Goal: Task Accomplishment & Management: Manage account settings

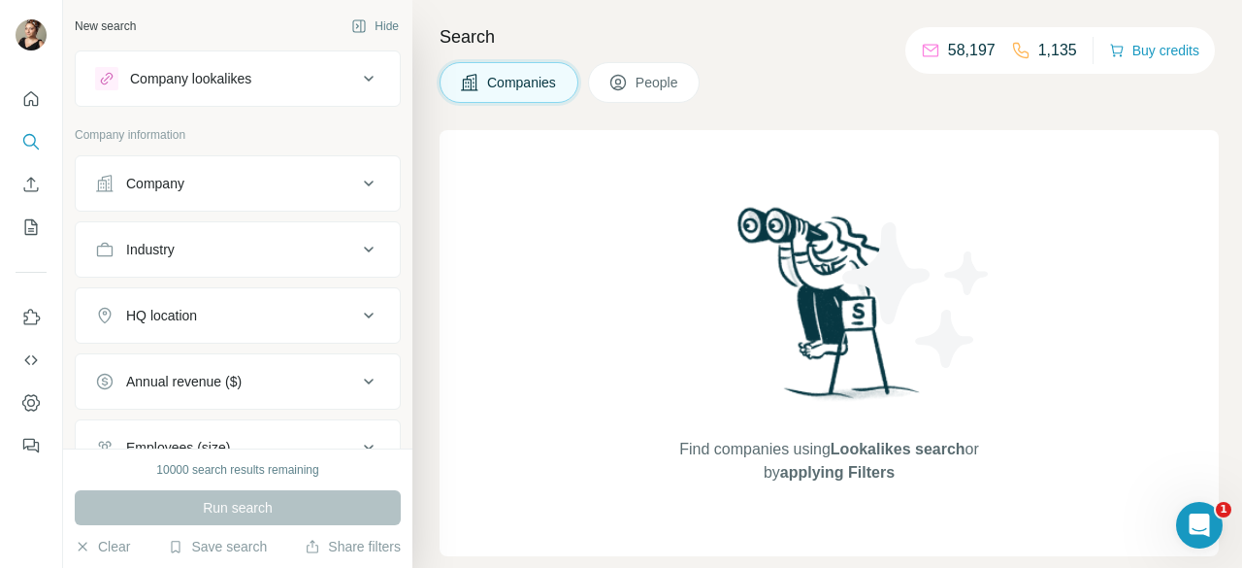
click at [198, 183] on div "Company" at bounding box center [226, 183] width 262 height 19
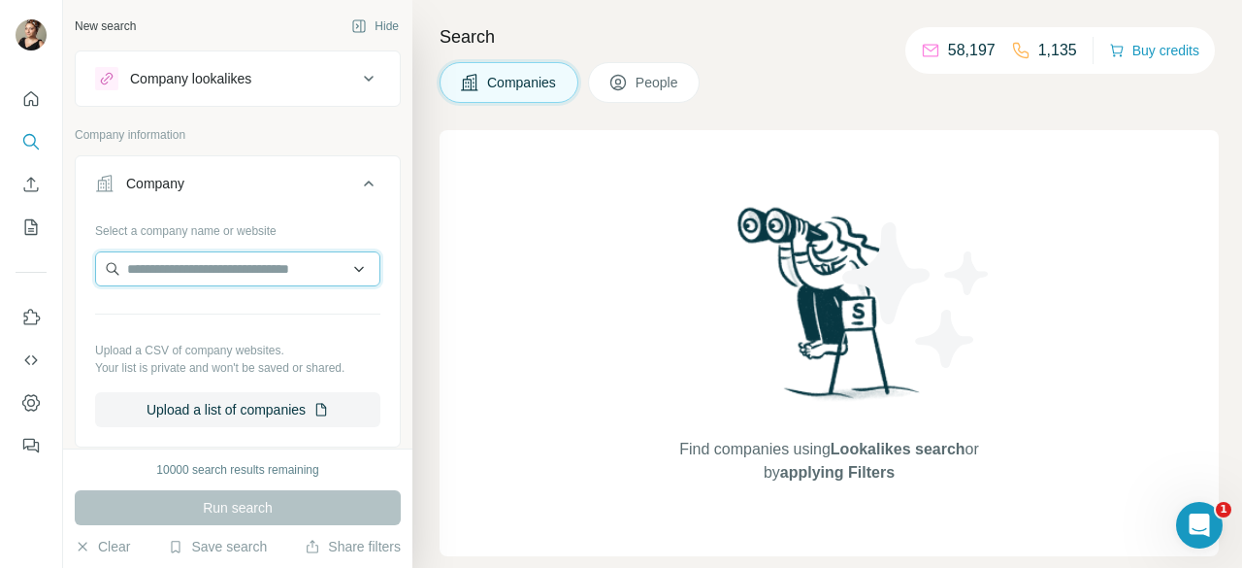
click at [207, 273] on input "text" at bounding box center [237, 268] width 285 height 35
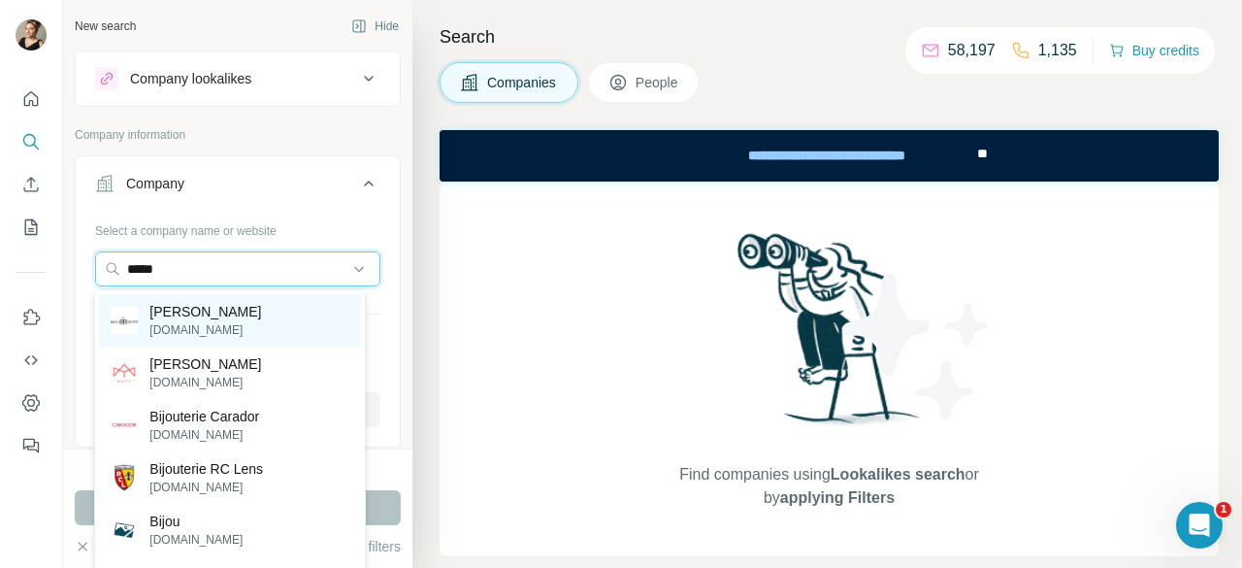
type input "*****"
click at [158, 328] on p "[DOMAIN_NAME]" at bounding box center [205, 329] width 112 height 17
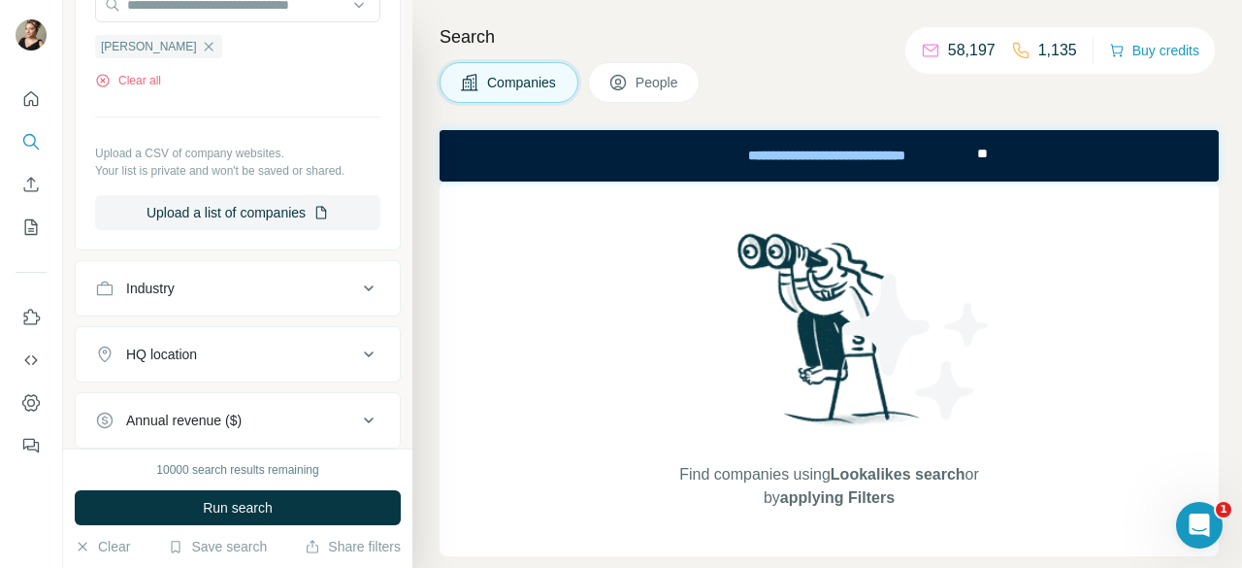
scroll to position [291, 0]
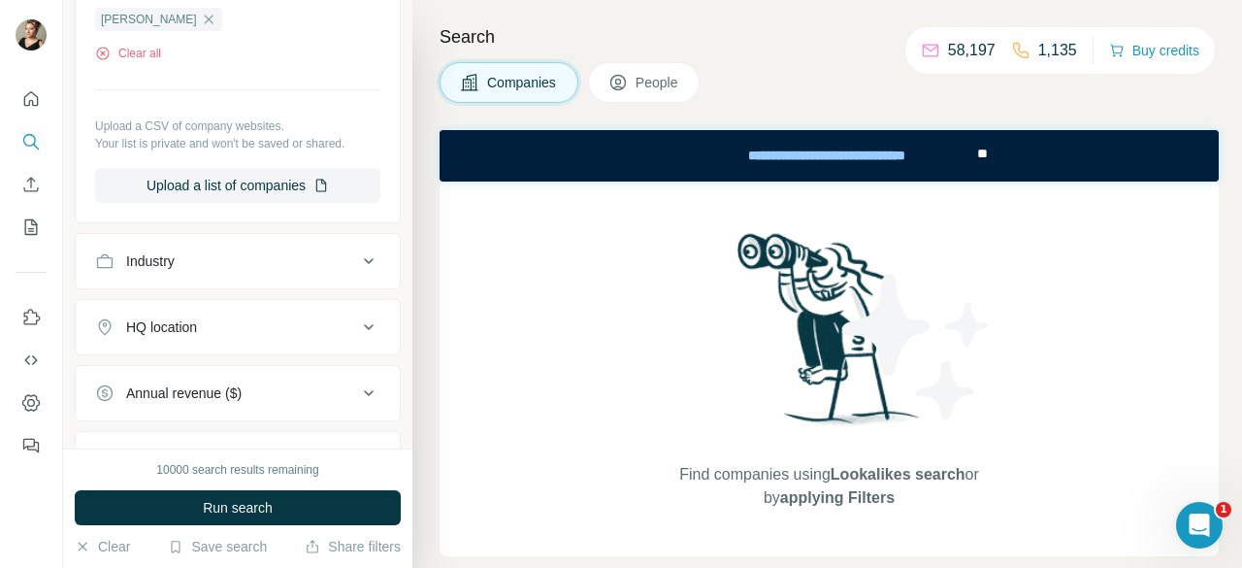
click at [233, 504] on span "Run search" at bounding box center [238, 507] width 70 height 19
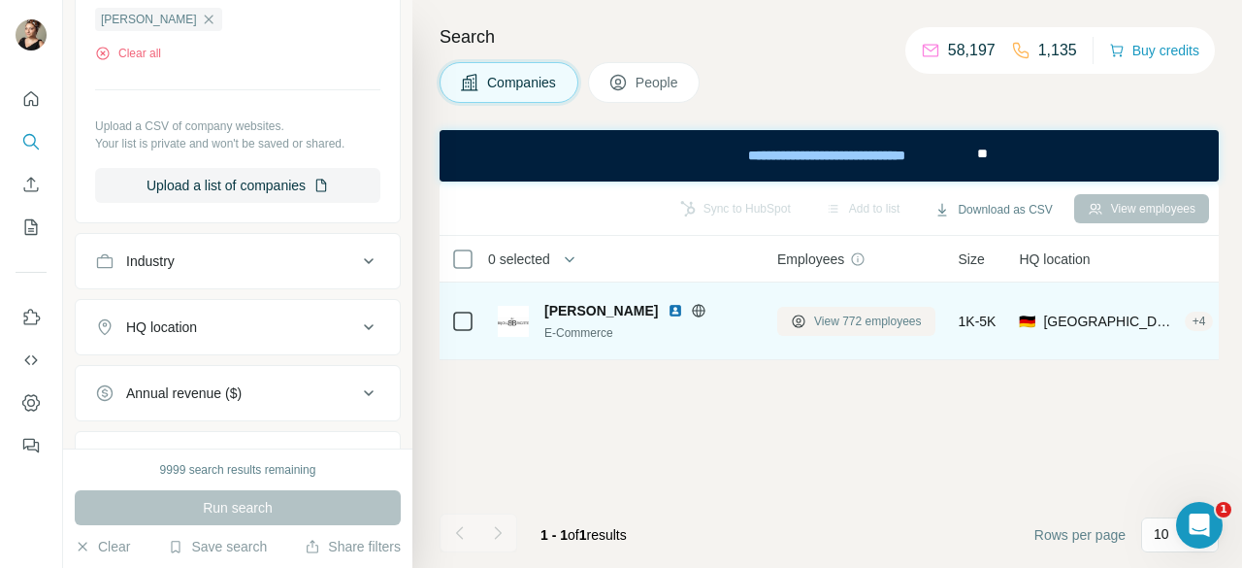
click at [872, 318] on span "View 772 employees" at bounding box center [868, 321] width 108 height 17
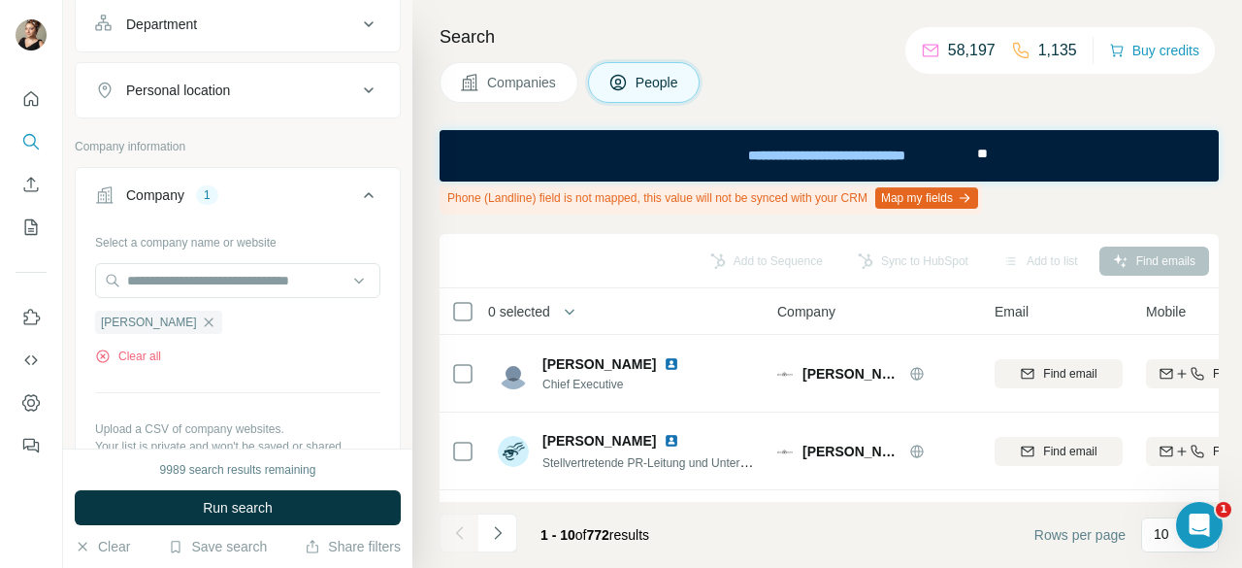
scroll to position [194, 0]
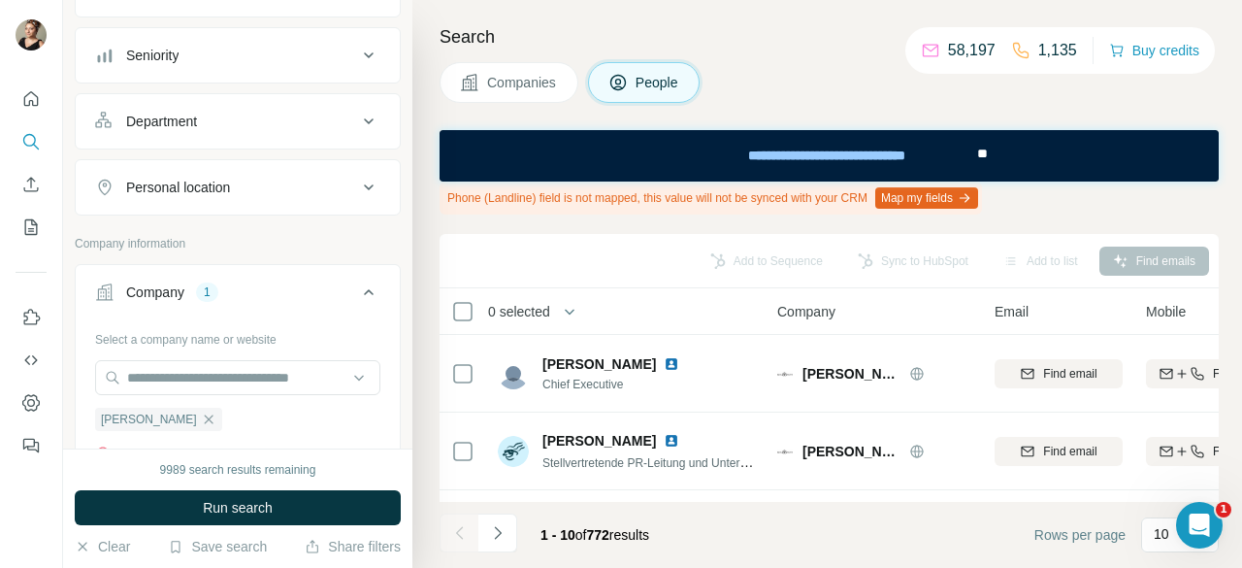
drag, startPoint x: 215, startPoint y: 174, endPoint x: 242, endPoint y: 195, distance: 33.8
click at [215, 172] on button "Personal location" at bounding box center [238, 187] width 324 height 47
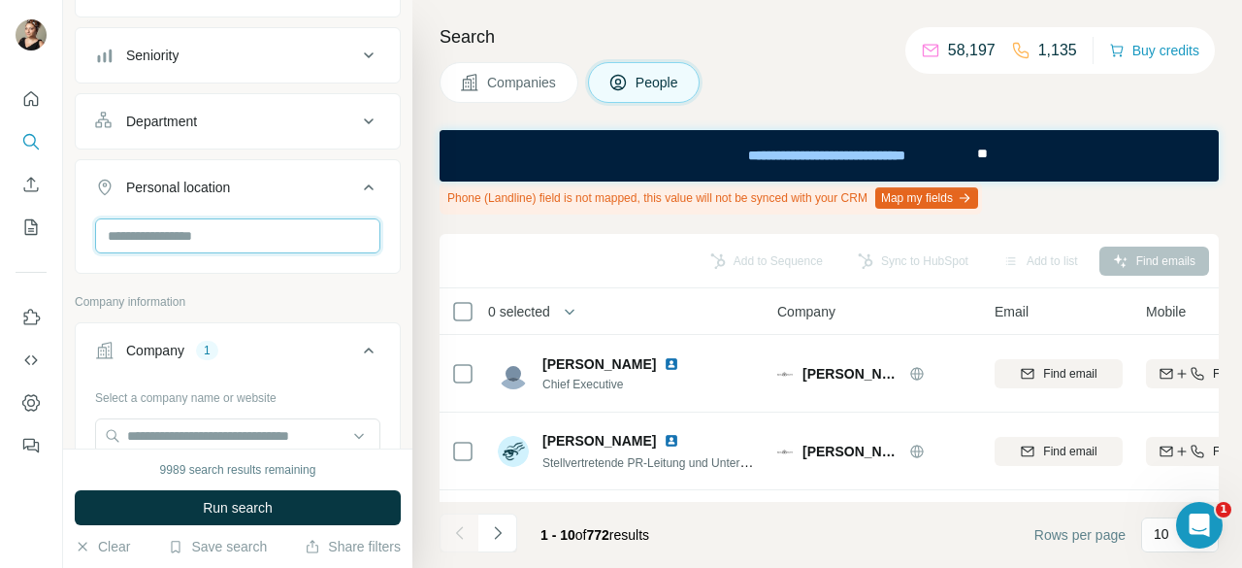
click at [227, 230] on input "text" at bounding box center [237, 235] width 285 height 35
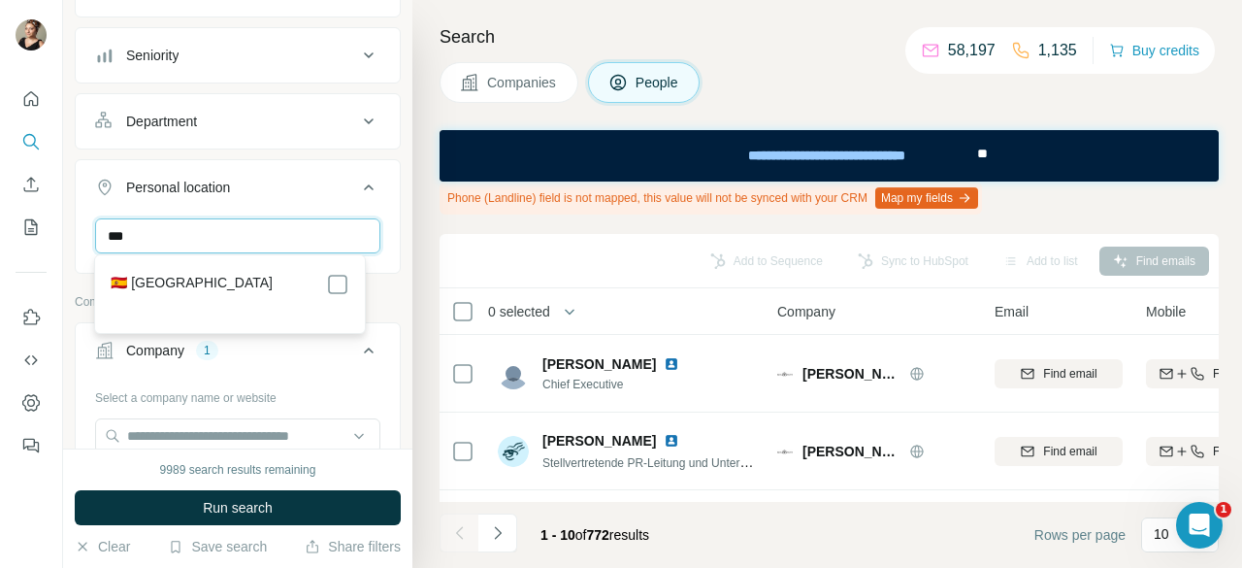
type input "***"
click at [204, 282] on div "🇪🇸 [GEOGRAPHIC_DATA]" at bounding box center [230, 284] width 238 height 23
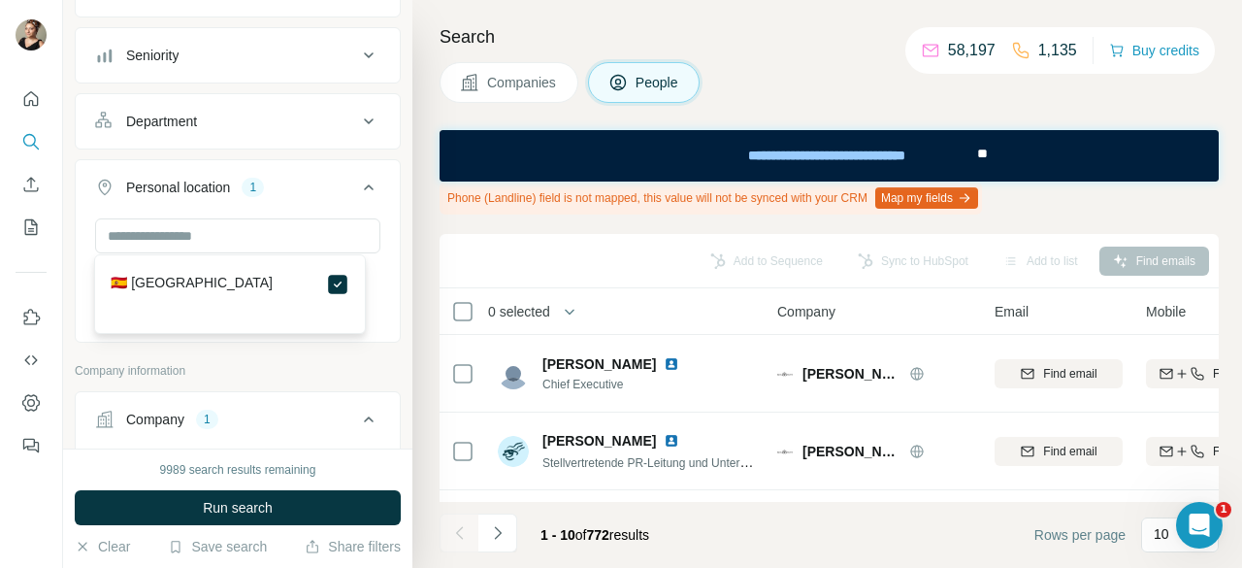
click at [284, 508] on button "Run search" at bounding box center [238, 507] width 326 height 35
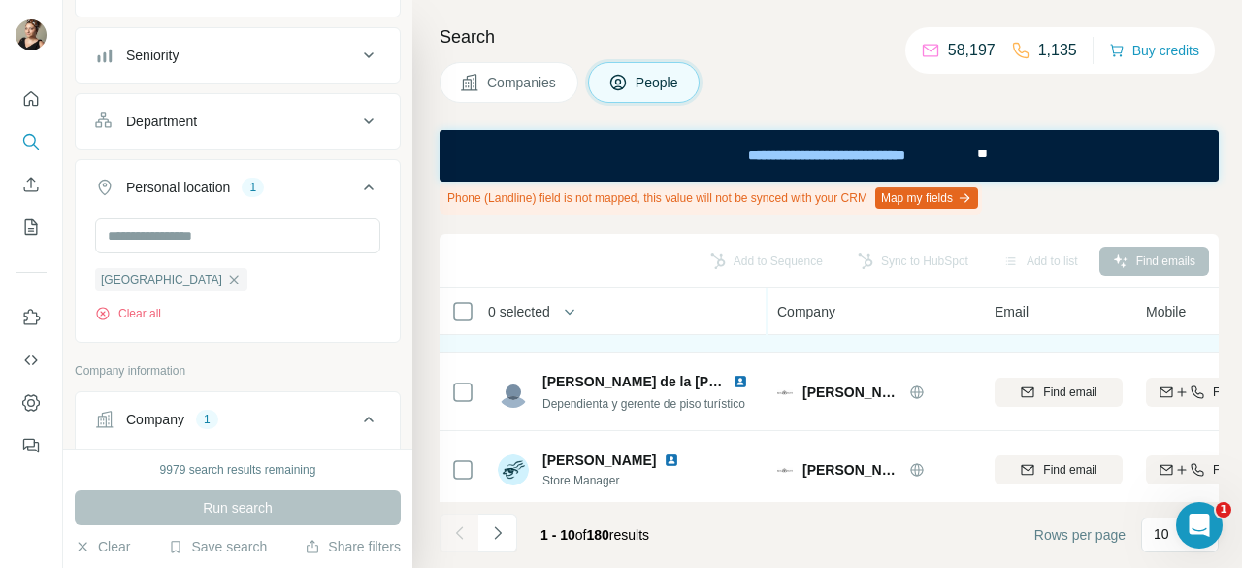
scroll to position [617, 0]
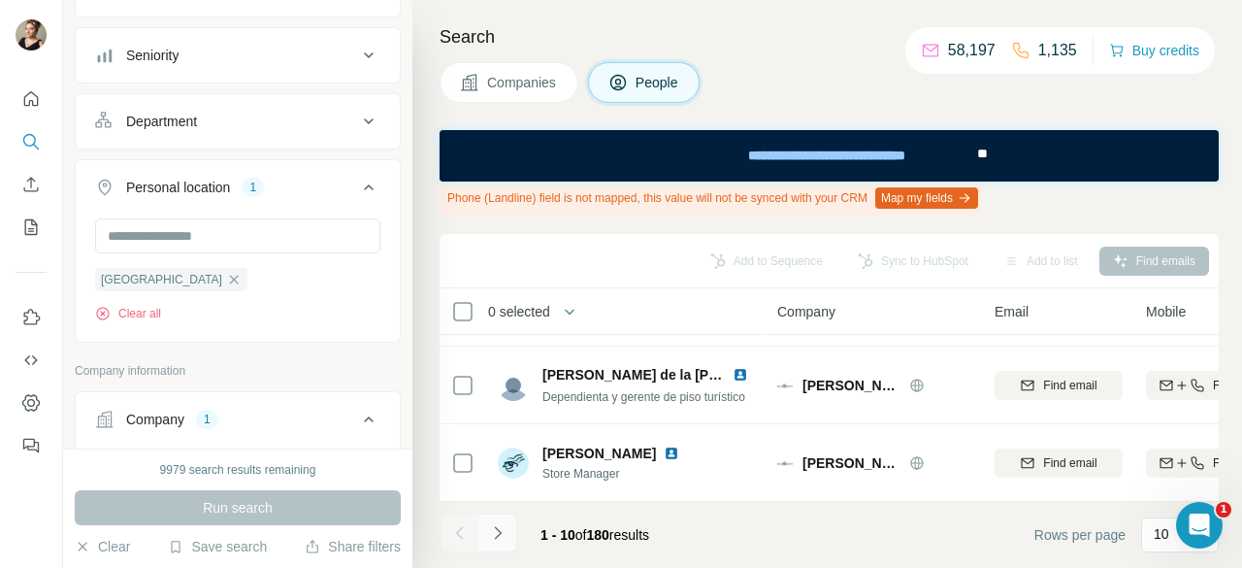
click at [483, 538] on button "Navigate to next page" at bounding box center [497, 532] width 39 height 39
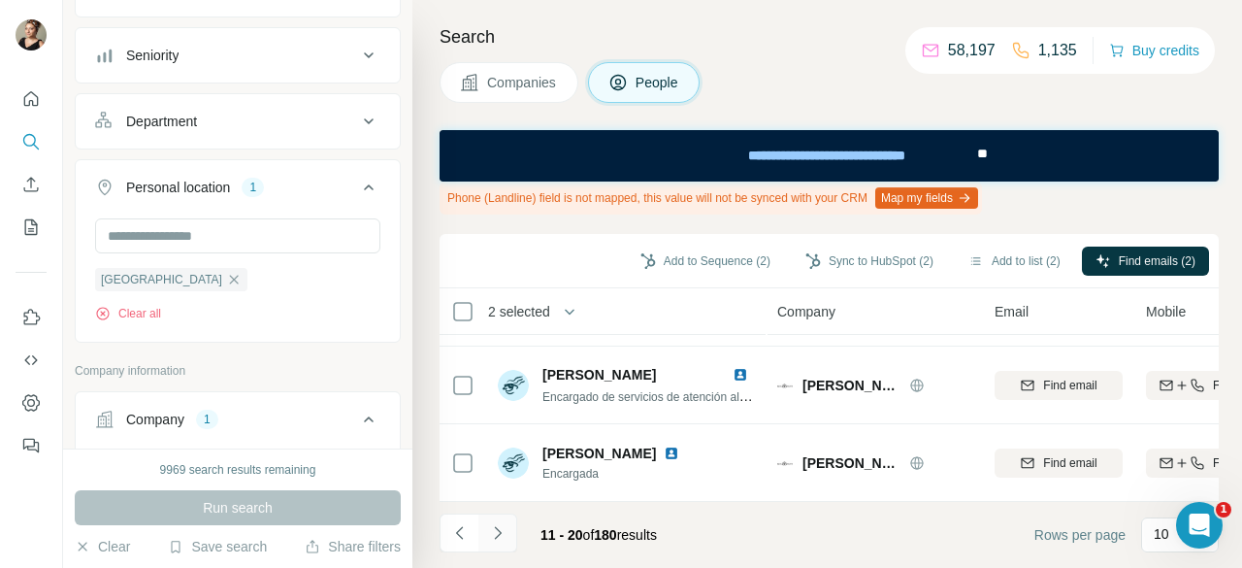
click at [495, 534] on icon "Navigate to next page" at bounding box center [497, 532] width 19 height 19
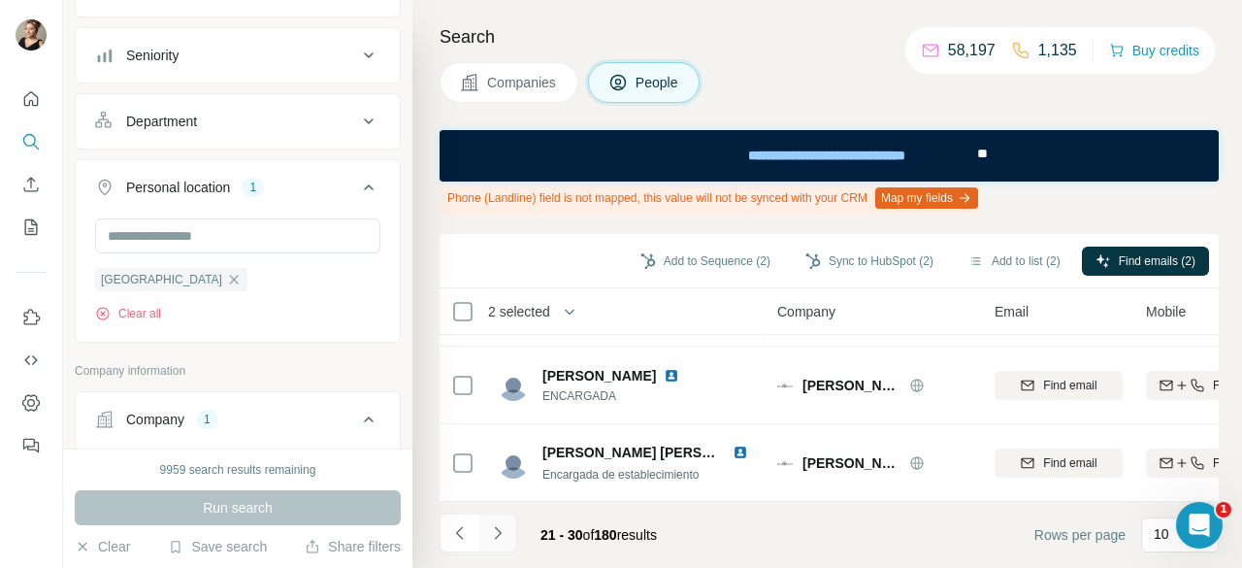
click at [501, 546] on button "Navigate to next page" at bounding box center [497, 532] width 39 height 39
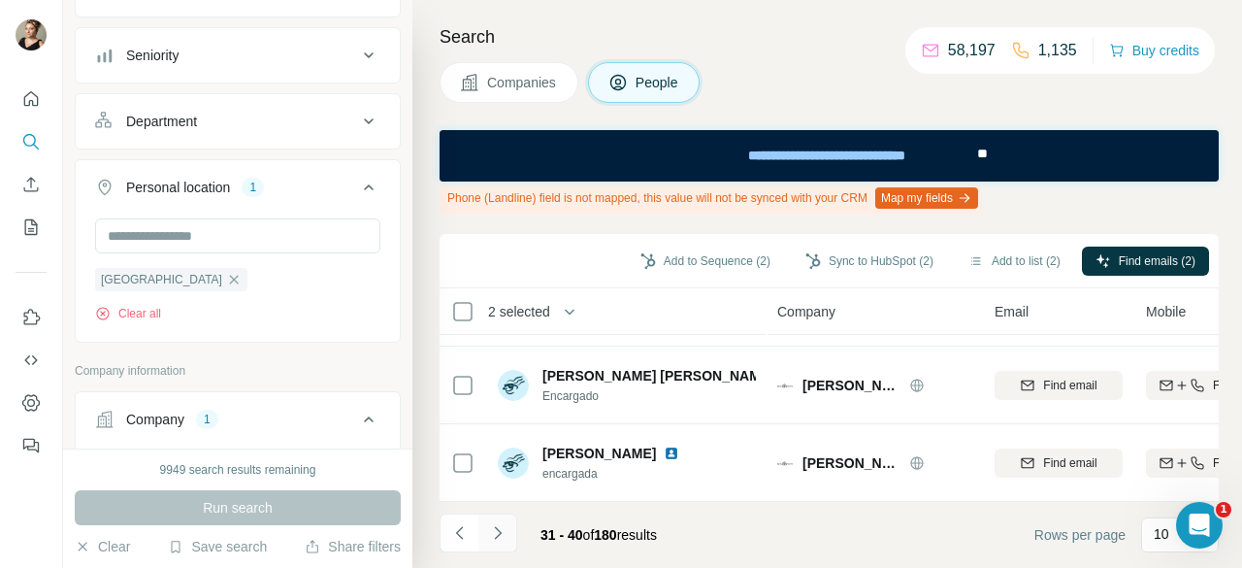
click at [501, 530] on icon "Navigate to next page" at bounding box center [497, 532] width 19 height 19
click at [496, 535] on icon "Navigate to next page" at bounding box center [497, 532] width 19 height 19
click at [508, 537] on button "Navigate to next page" at bounding box center [497, 532] width 39 height 39
click at [496, 520] on button "Navigate to next page" at bounding box center [497, 532] width 39 height 39
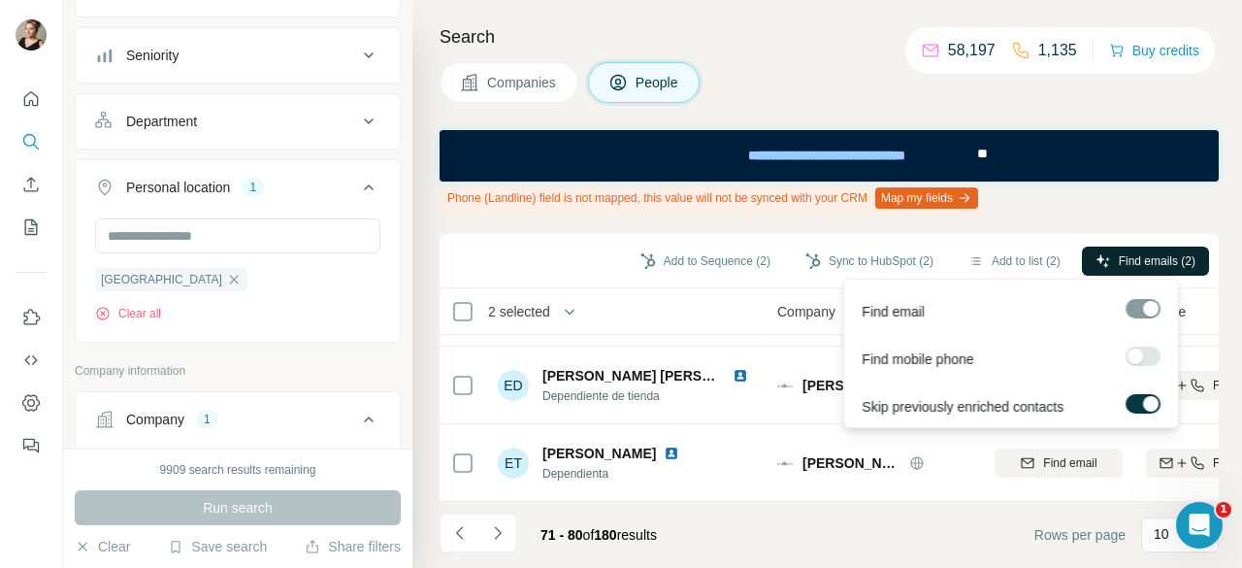
click at [1114, 250] on button "Find emails (2)" at bounding box center [1145, 261] width 127 height 29
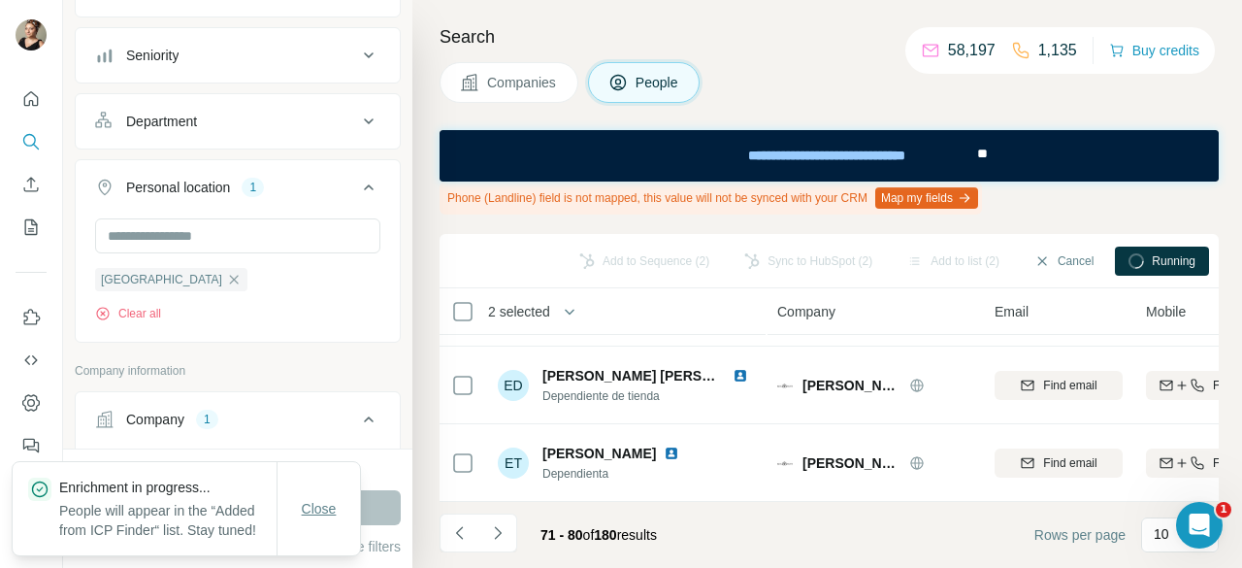
click at [310, 491] on button "Close" at bounding box center [319, 508] width 62 height 35
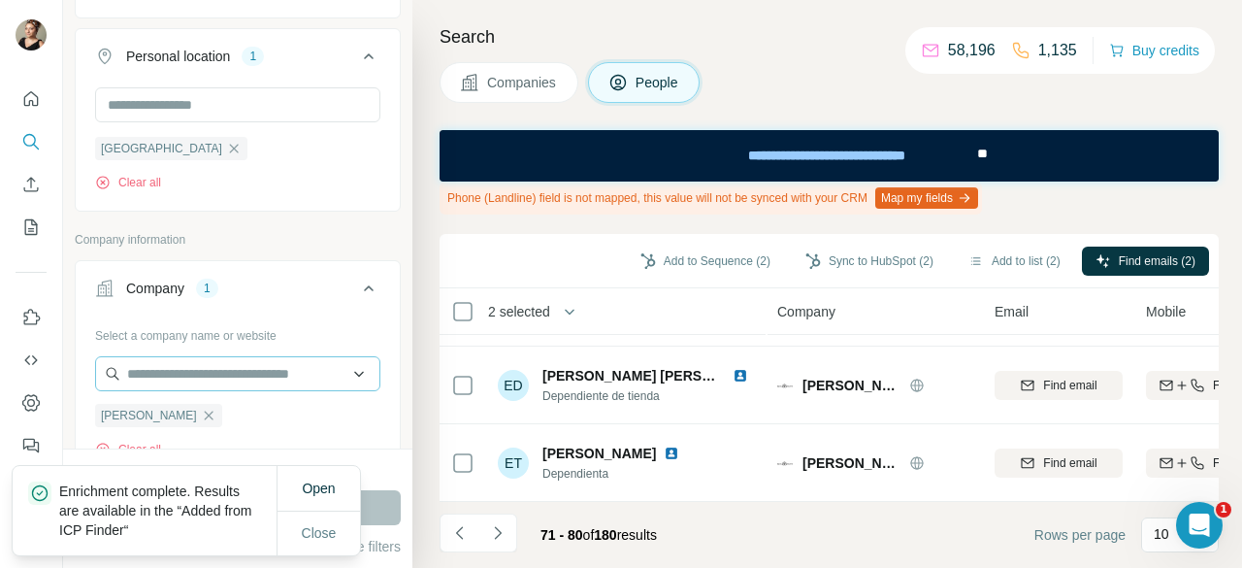
scroll to position [388, 0]
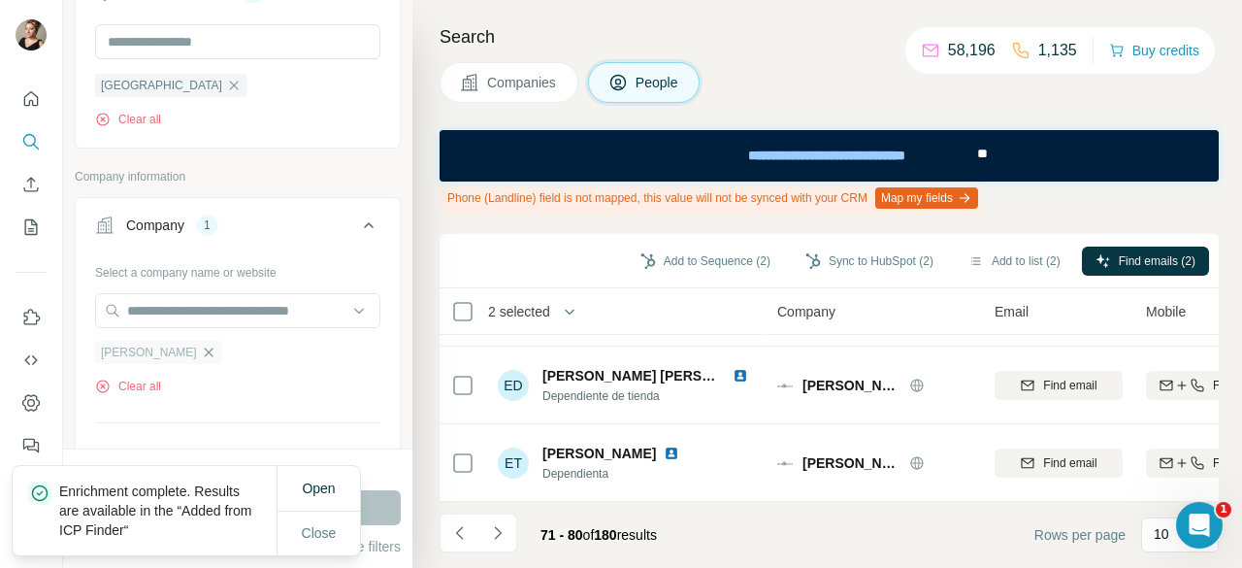
click at [201, 347] on icon "button" at bounding box center [209, 353] width 16 height 16
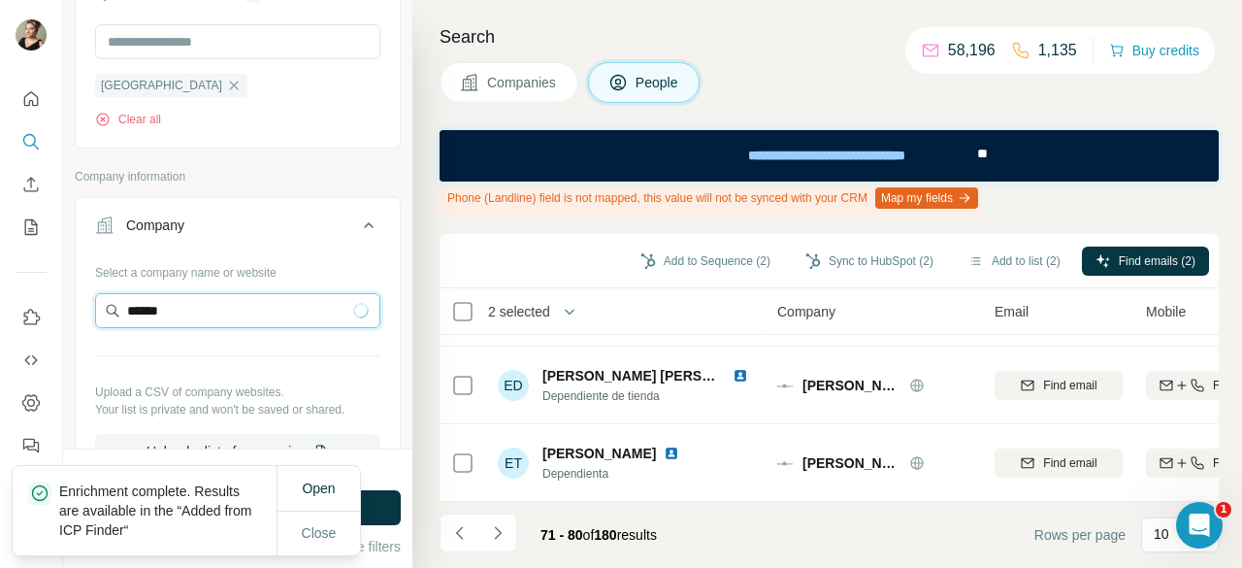
click at [214, 316] on input "******" at bounding box center [237, 310] width 285 height 35
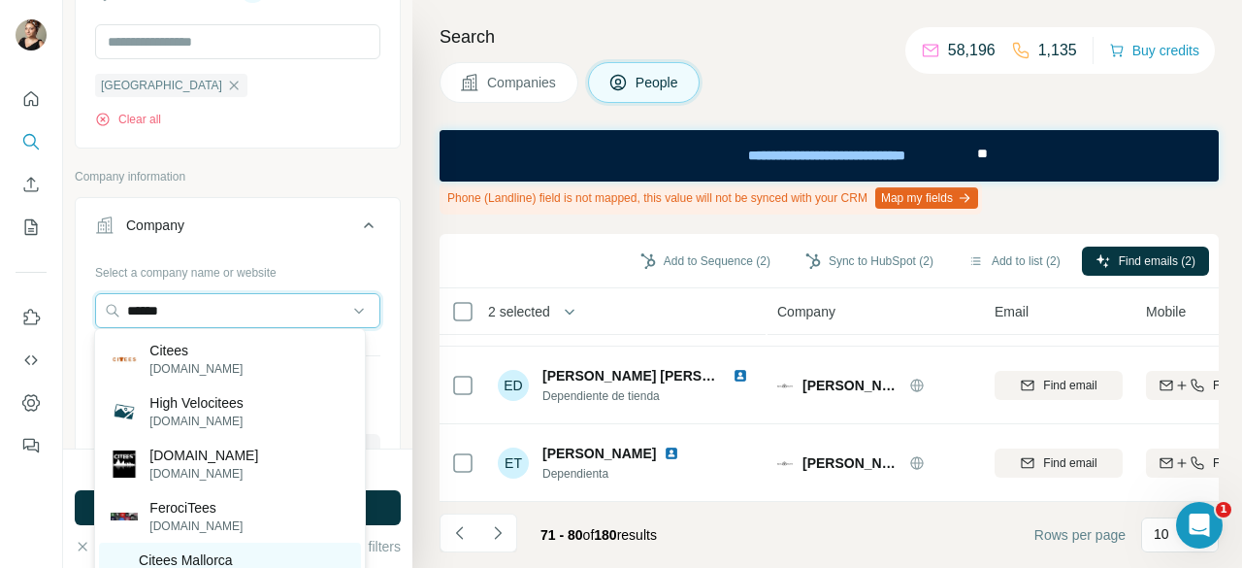
type input "******"
click at [260, 553] on p "Citees Mallorca [GEOGRAPHIC_DATA][PERSON_NAME]" at bounding box center [244, 579] width 211 height 58
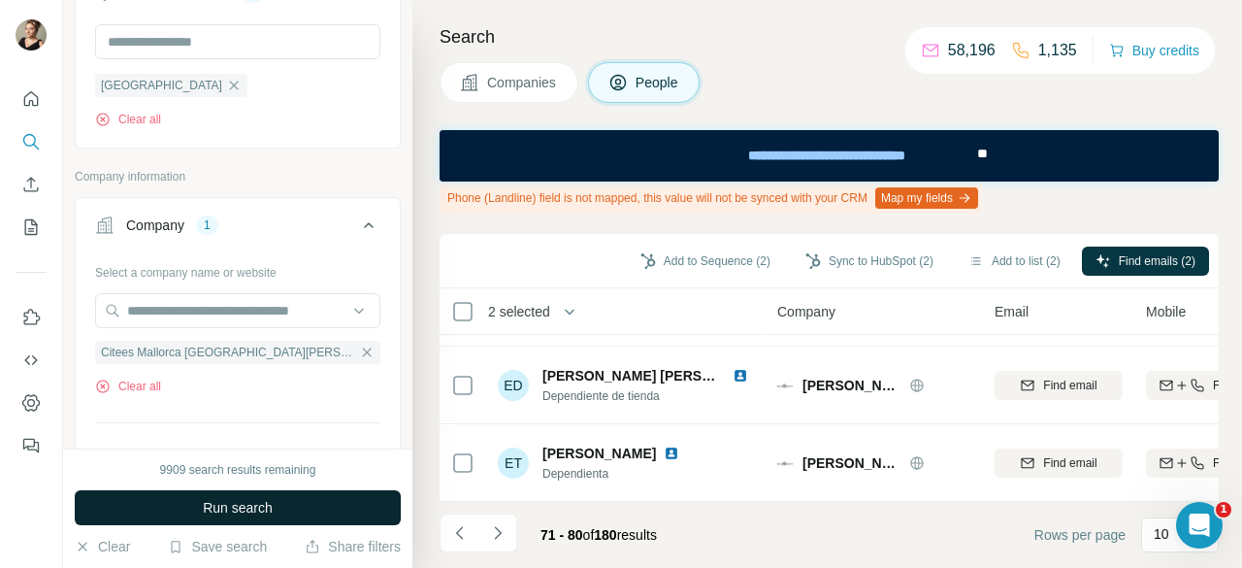
click at [280, 491] on button "Run search" at bounding box center [238, 507] width 326 height 35
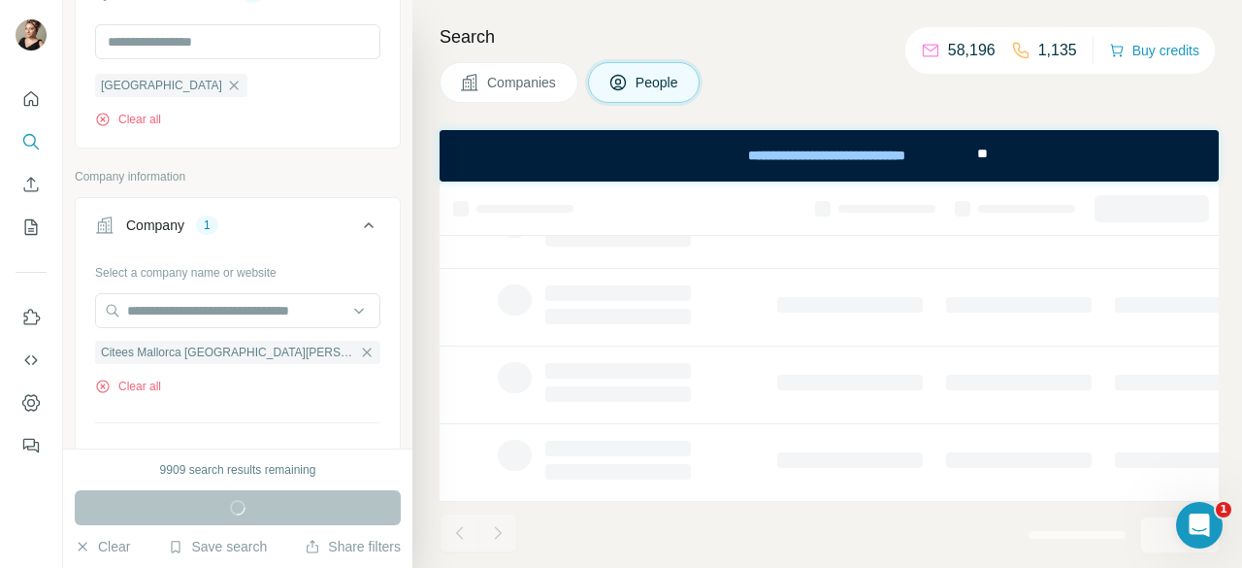
scroll to position [565, 0]
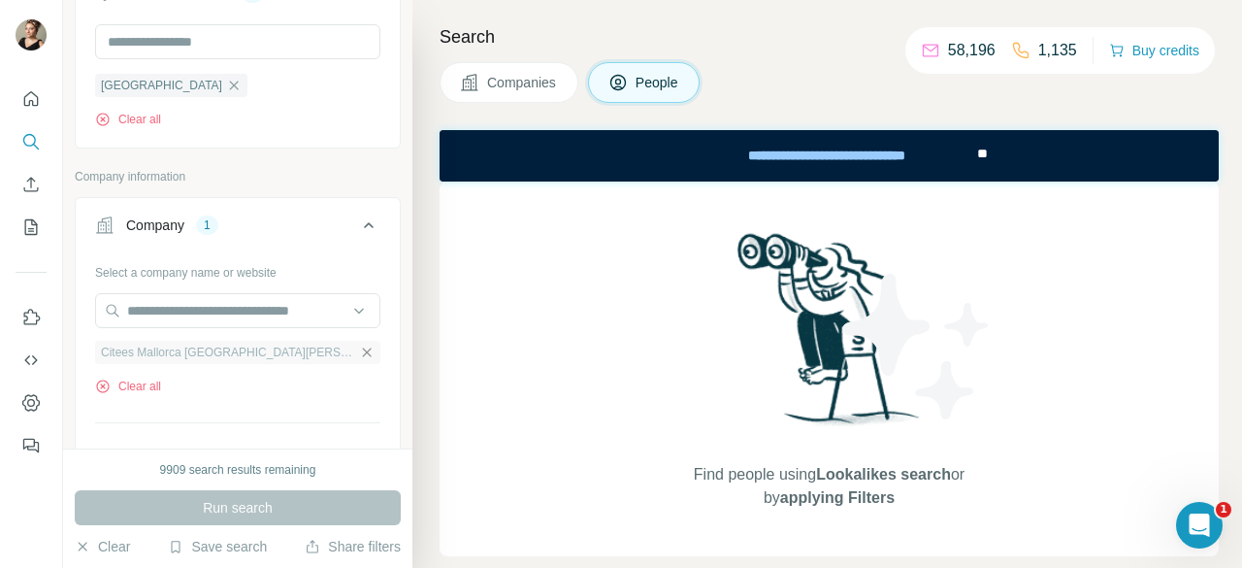
click at [359, 345] on icon "button" at bounding box center [367, 353] width 16 height 16
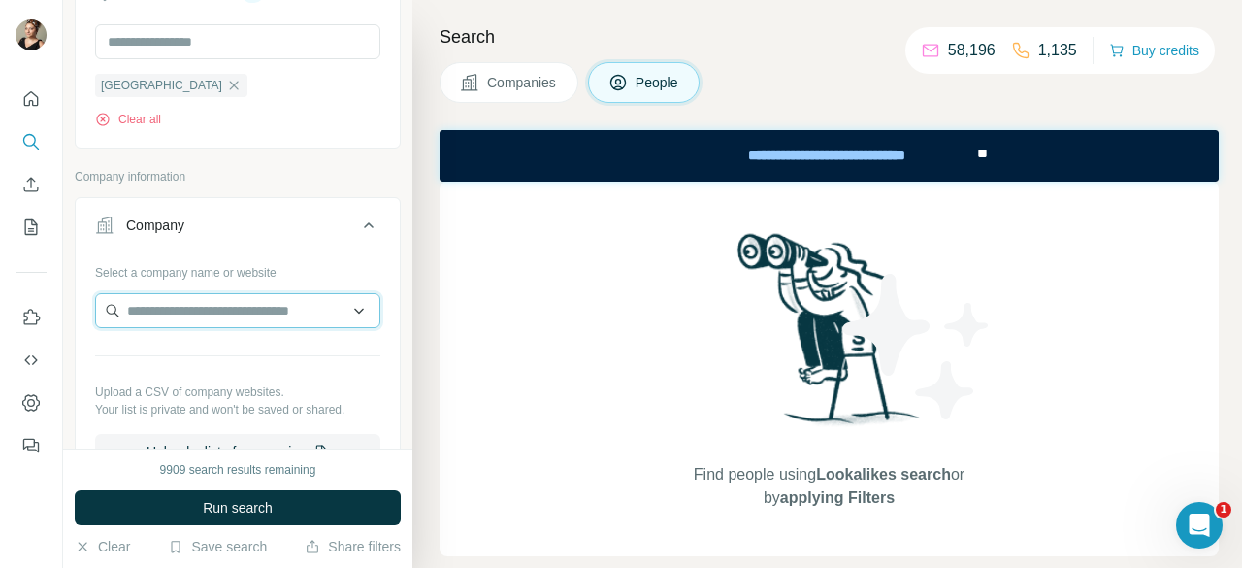
click at [215, 298] on input "text" at bounding box center [237, 310] width 285 height 35
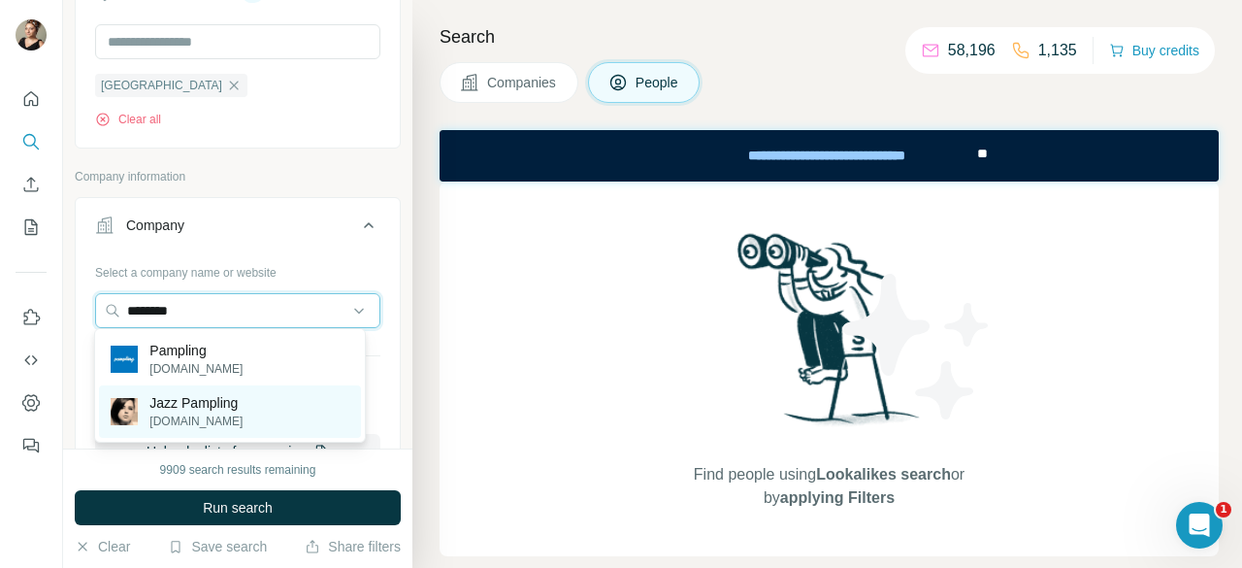
type input "********"
click at [212, 386] on div "Jazz Pampling [DOMAIN_NAME]" at bounding box center [229, 411] width 261 height 52
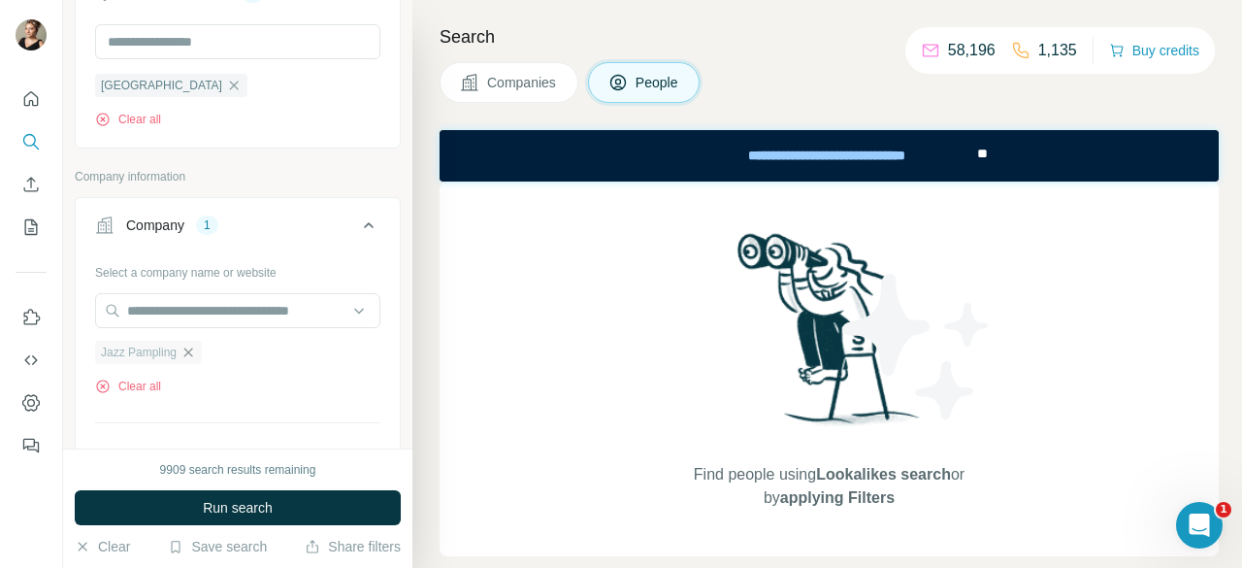
click at [193, 352] on icon "button" at bounding box center [188, 351] width 9 height 9
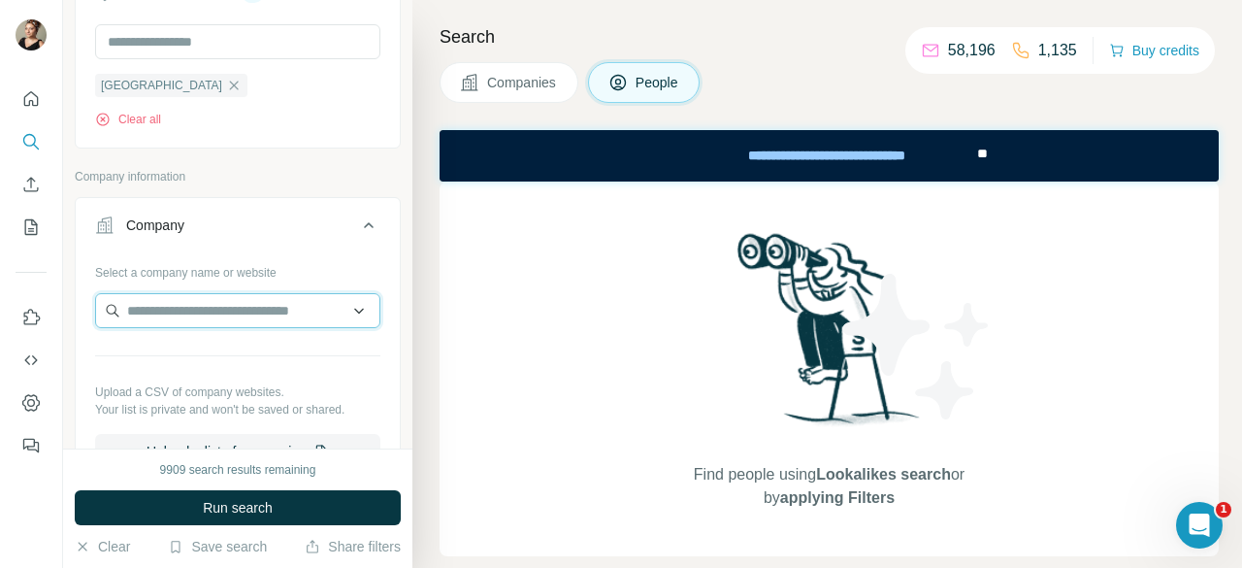
click at [189, 312] on input "text" at bounding box center [237, 310] width 285 height 35
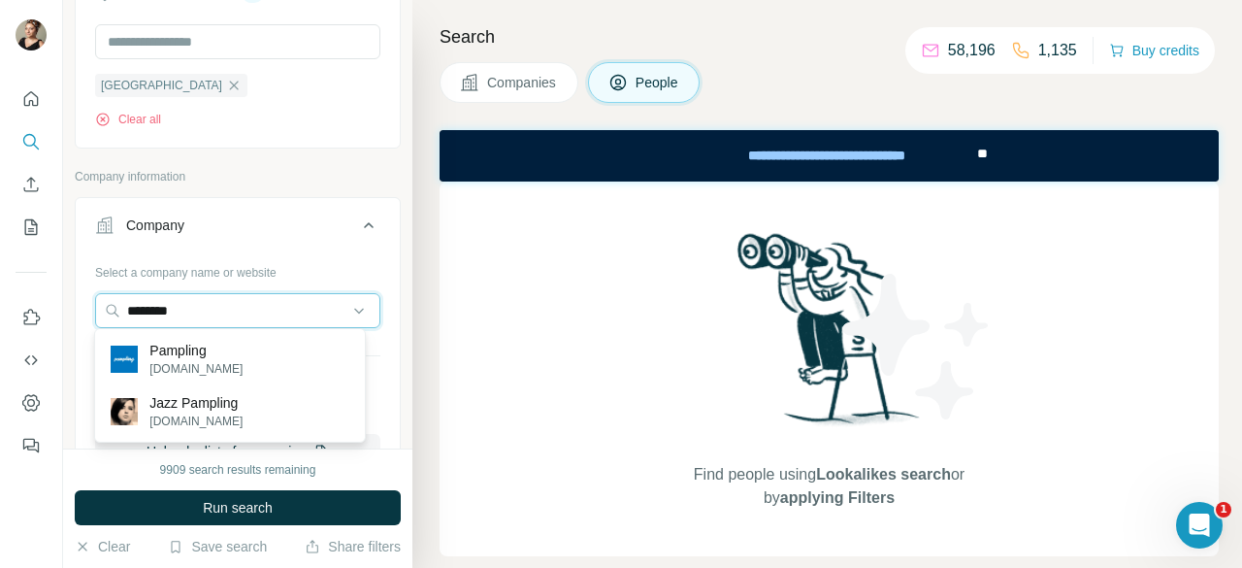
type input "********"
click at [221, 370] on p "[DOMAIN_NAME]" at bounding box center [195, 368] width 93 height 17
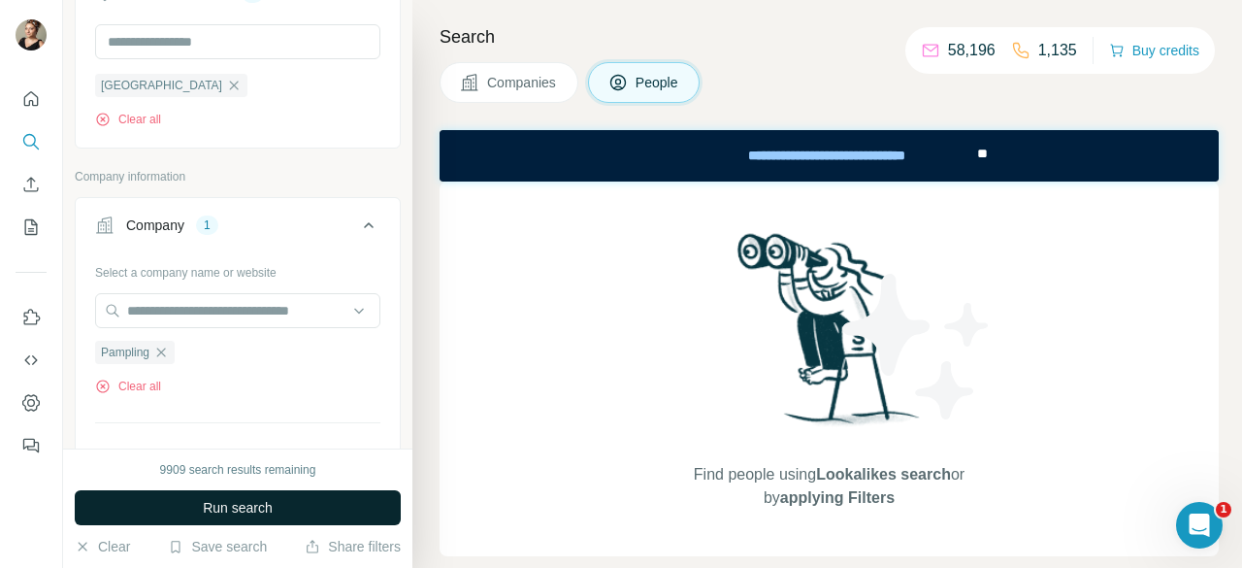
click at [301, 518] on button "Run search" at bounding box center [238, 507] width 326 height 35
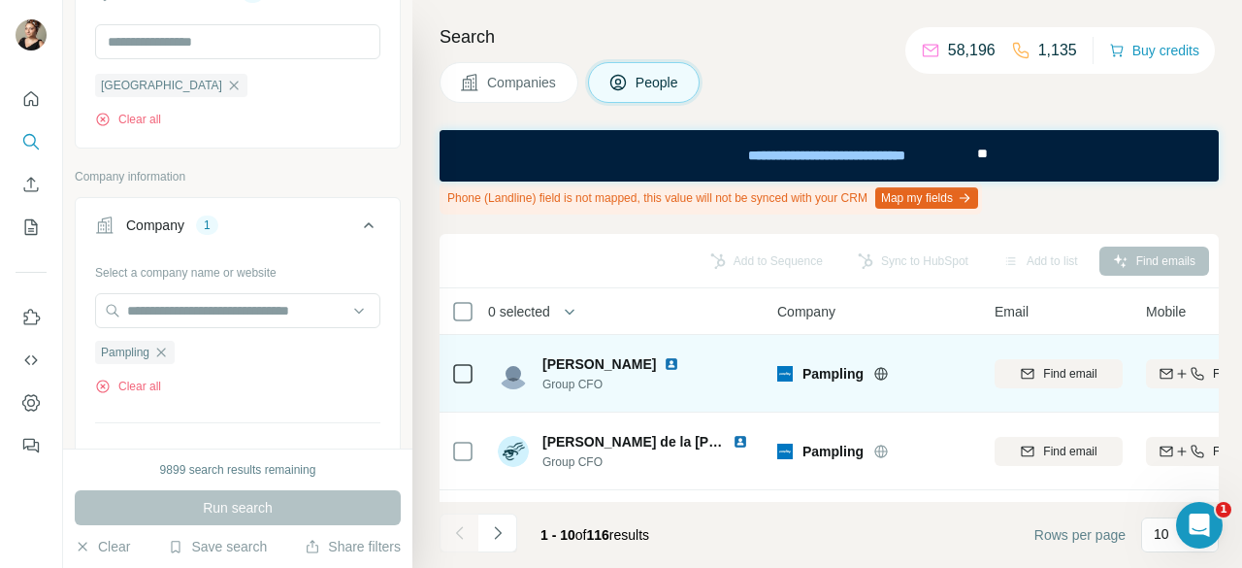
click at [876, 366] on icon at bounding box center [881, 374] width 16 height 16
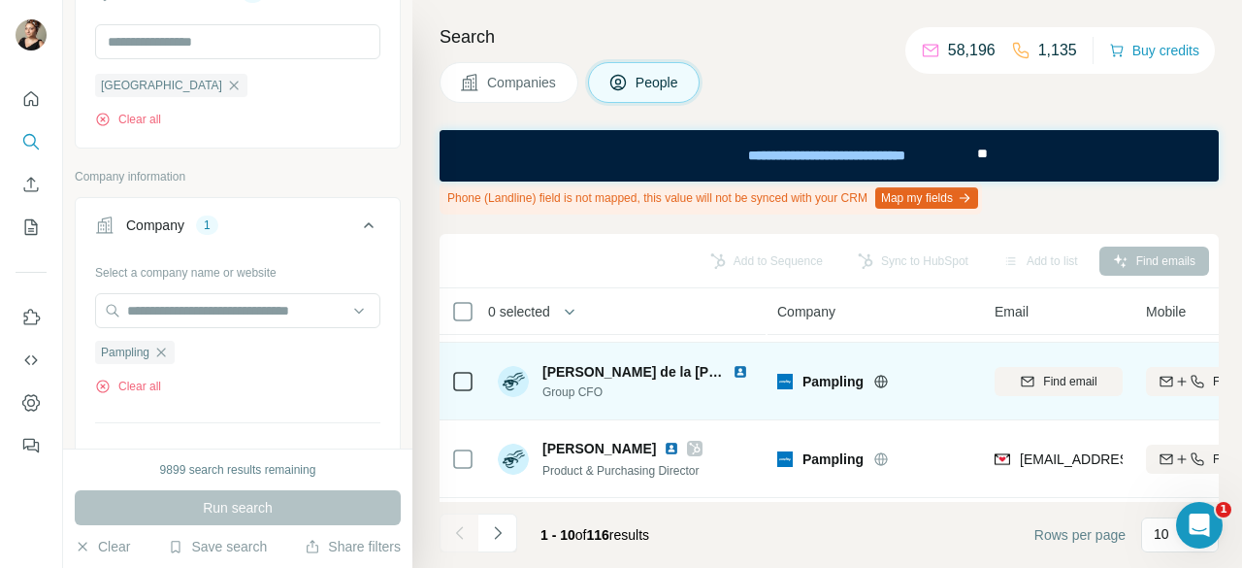
scroll to position [97, 0]
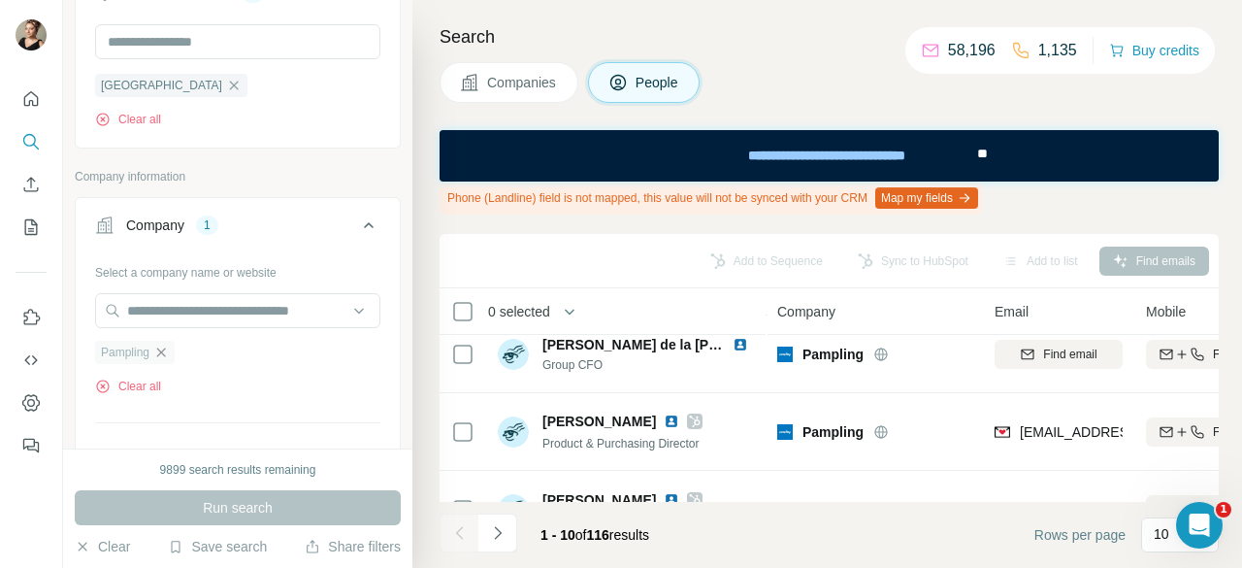
click at [165, 345] on icon "button" at bounding box center [161, 353] width 16 height 16
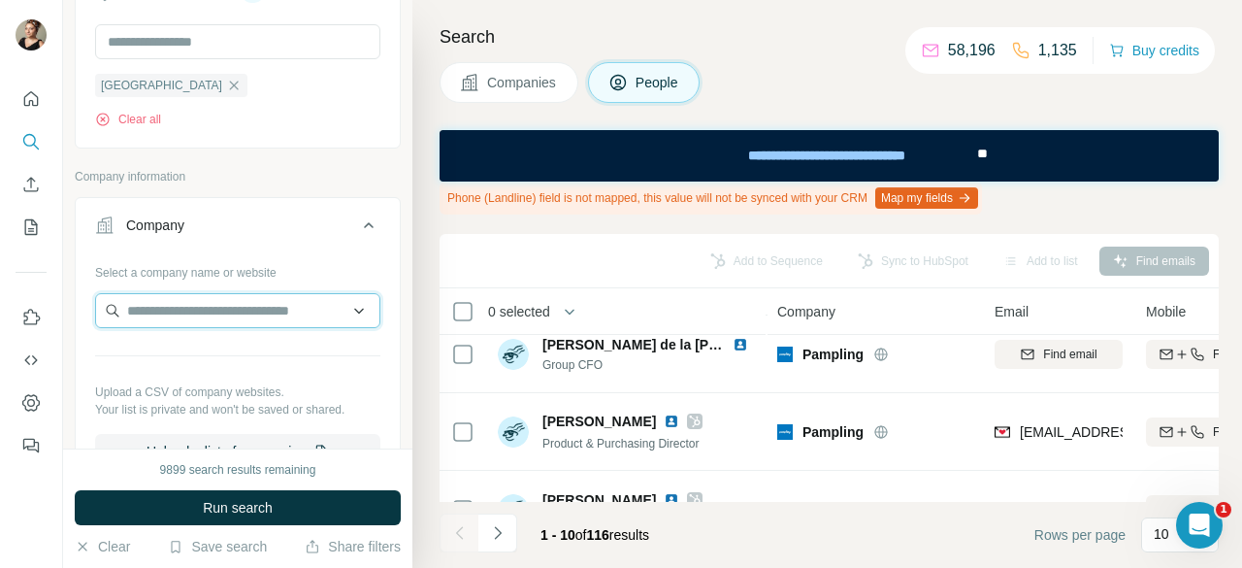
click at [190, 304] on input "text" at bounding box center [237, 310] width 285 height 35
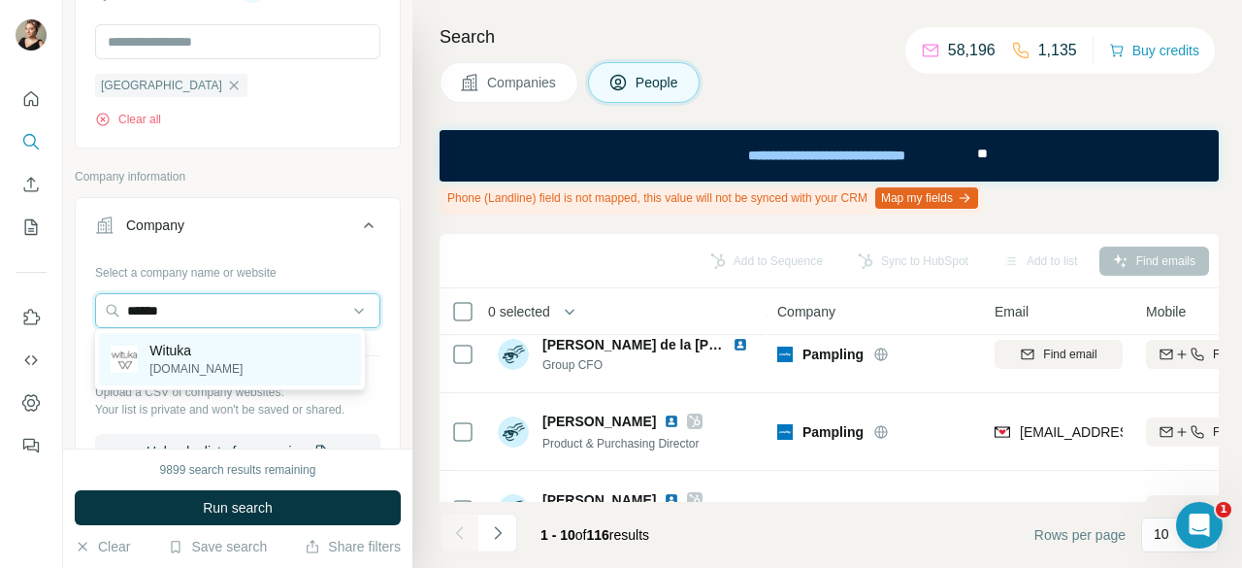
type input "******"
click at [210, 362] on p "[DOMAIN_NAME]" at bounding box center [195, 368] width 93 height 17
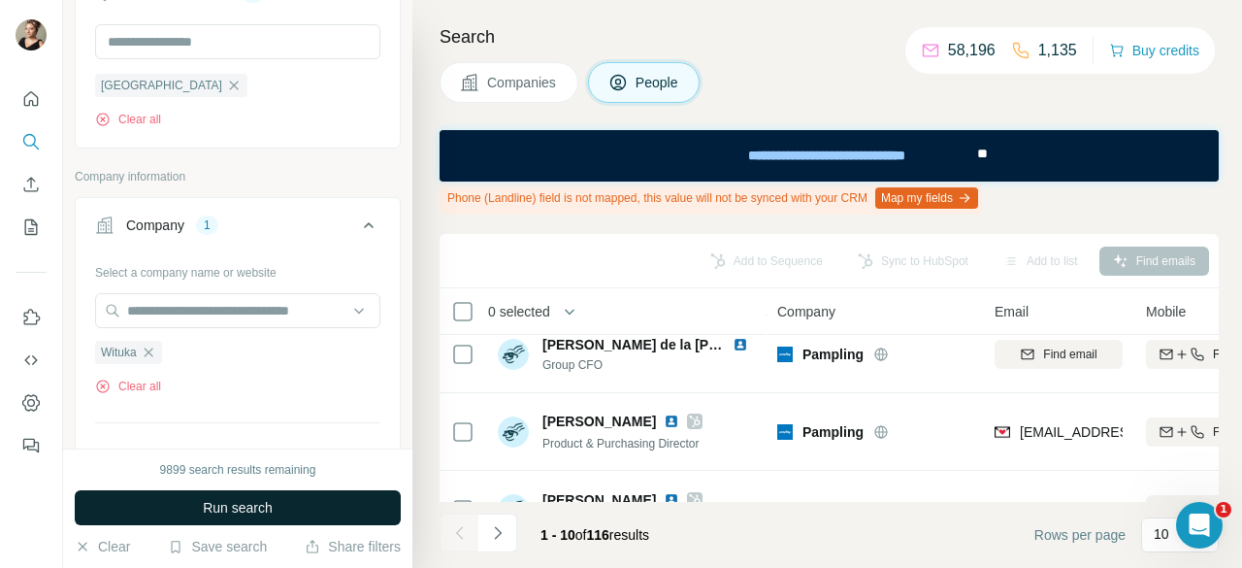
click at [250, 503] on span "Run search" at bounding box center [238, 507] width 70 height 19
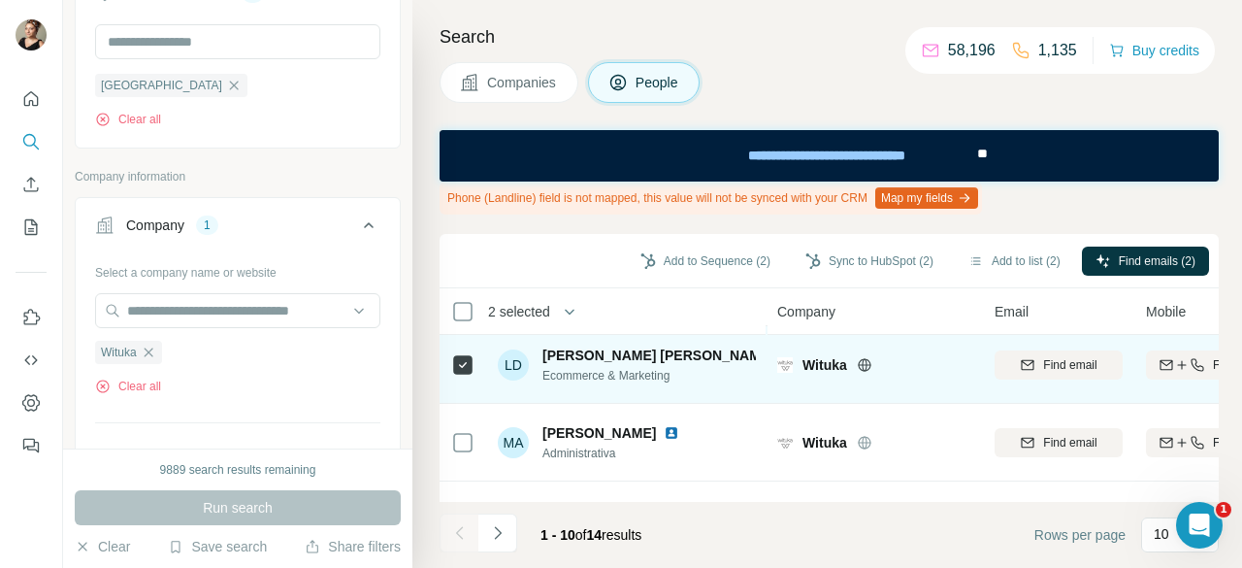
scroll to position [617, 0]
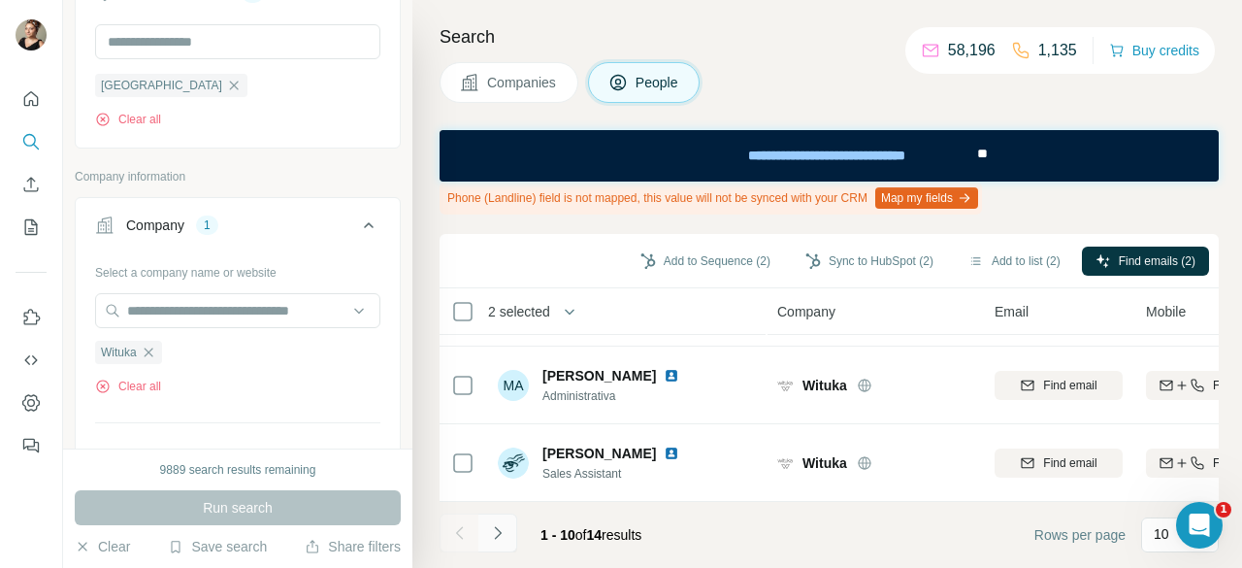
click at [503, 550] on button "Navigate to next page" at bounding box center [497, 532] width 39 height 39
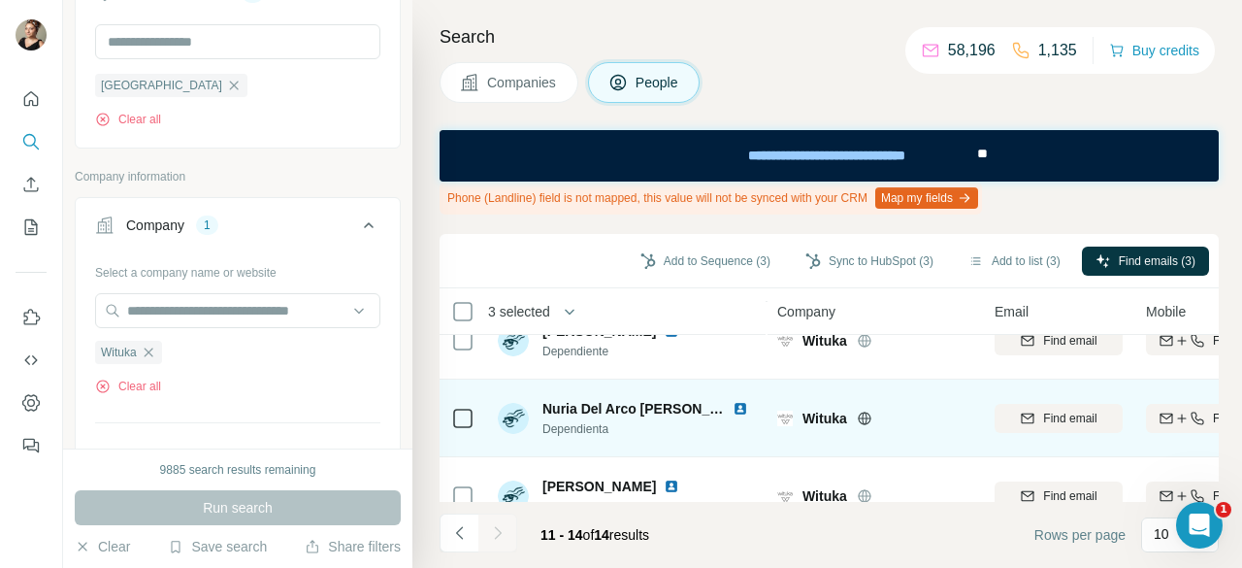
scroll to position [151, 0]
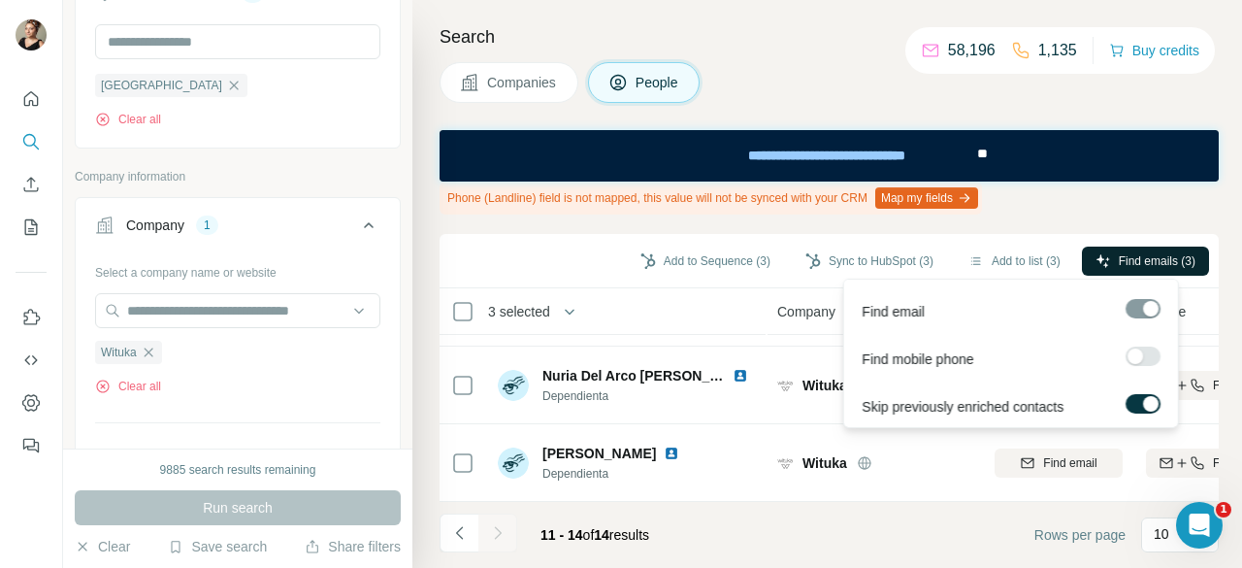
click at [1135, 259] on span "Find emails (3)" at bounding box center [1157, 260] width 77 height 17
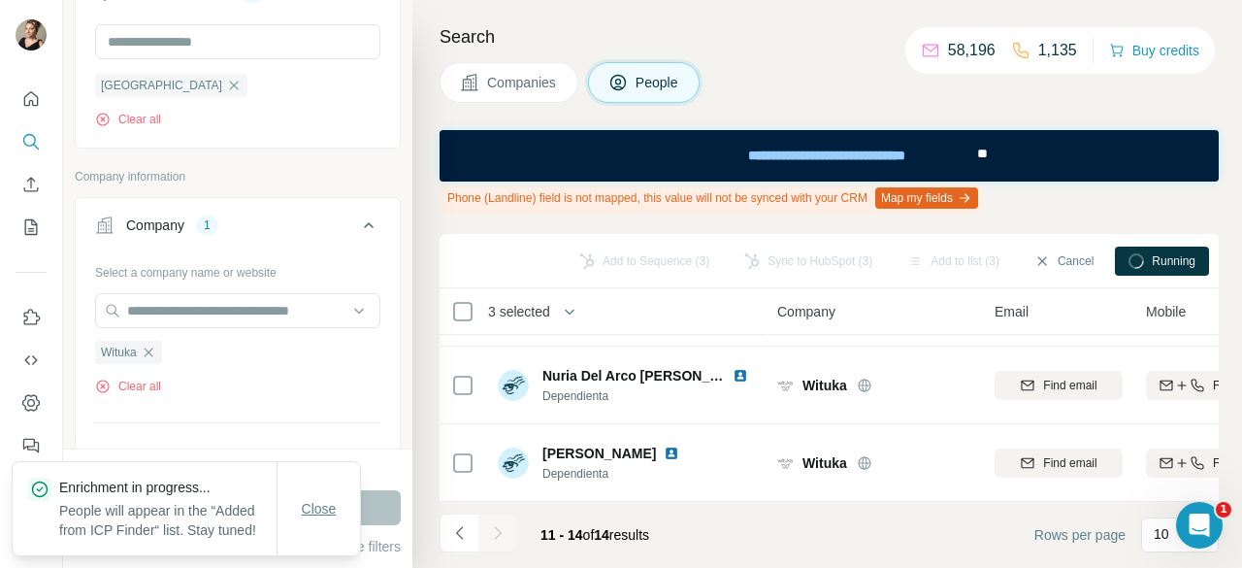
click at [342, 498] on button "Close" at bounding box center [319, 508] width 62 height 35
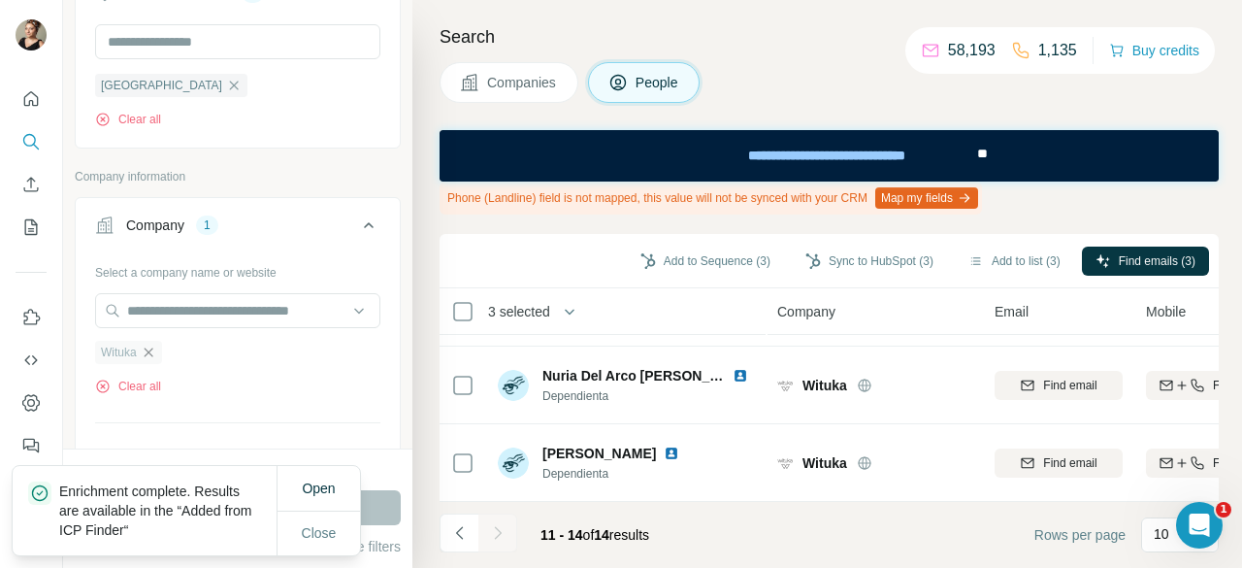
click at [146, 348] on icon "button" at bounding box center [149, 353] width 16 height 16
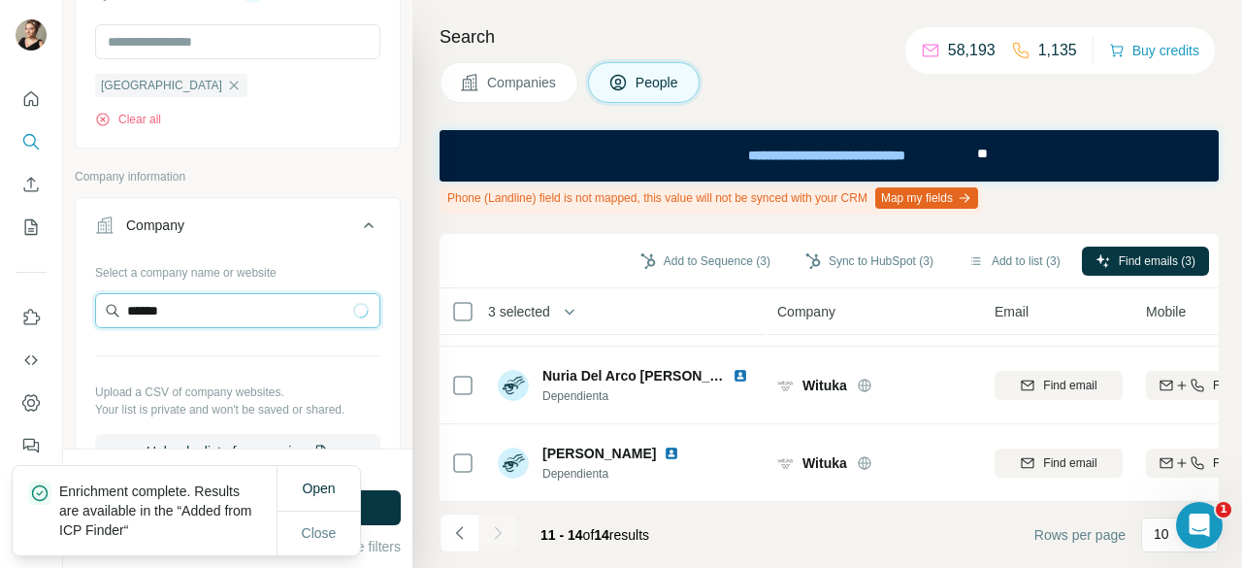
click at [229, 312] on input "******" at bounding box center [237, 310] width 285 height 35
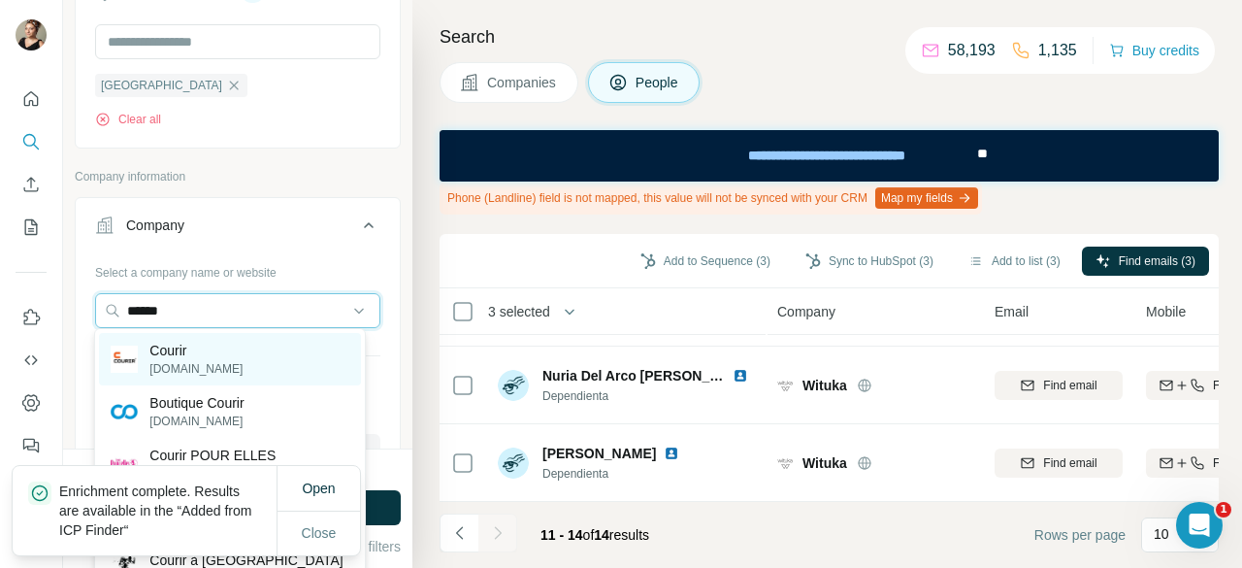
type input "******"
click at [247, 360] on div "Courir [DOMAIN_NAME]" at bounding box center [229, 359] width 261 height 52
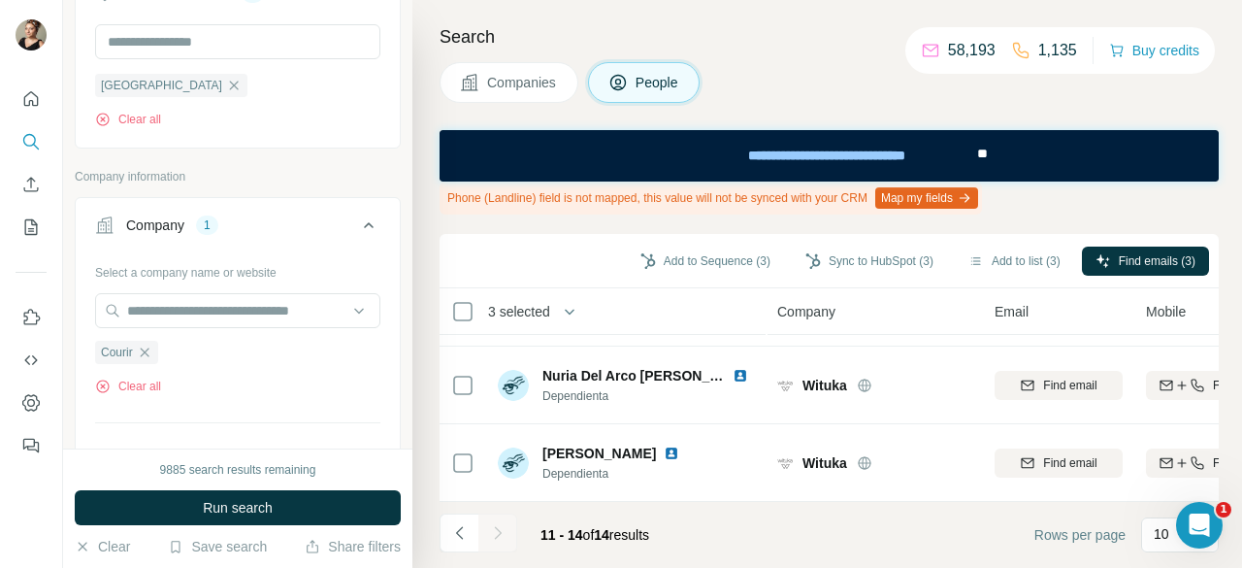
click at [264, 505] on span "Run search" at bounding box center [238, 507] width 70 height 19
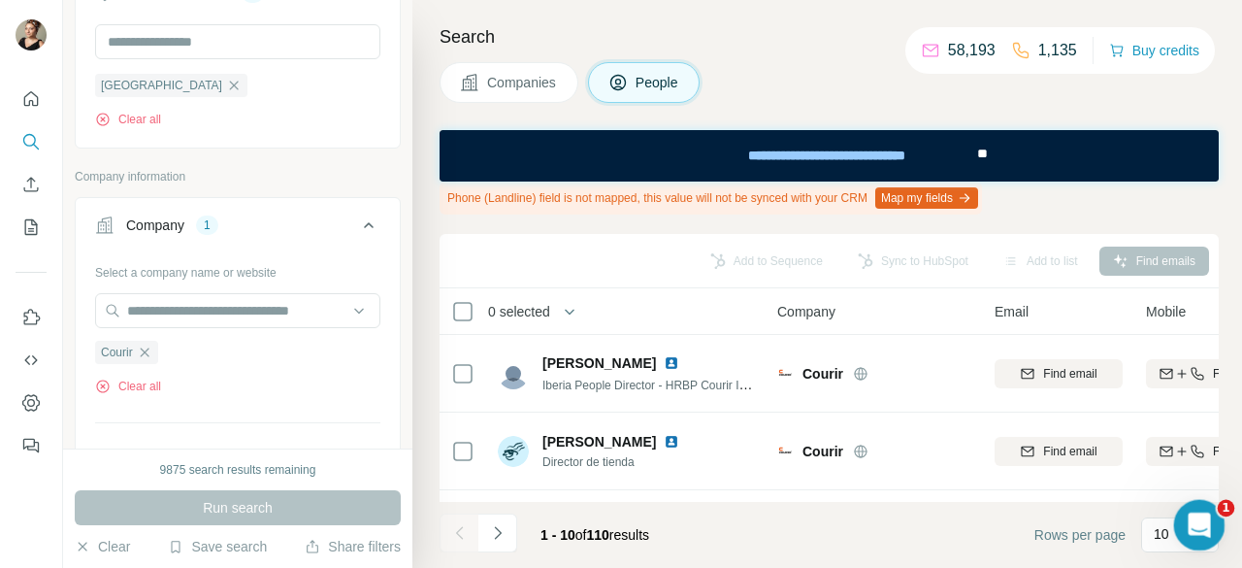
click at [1174, 537] on body "New search Hide Company lookalikes Personal information Job title Seniority Dep…" at bounding box center [621, 284] width 1242 height 568
click at [1164, 528] on p "10" at bounding box center [1162, 533] width 16 height 19
click at [1184, 397] on div "60" at bounding box center [1180, 387] width 68 height 35
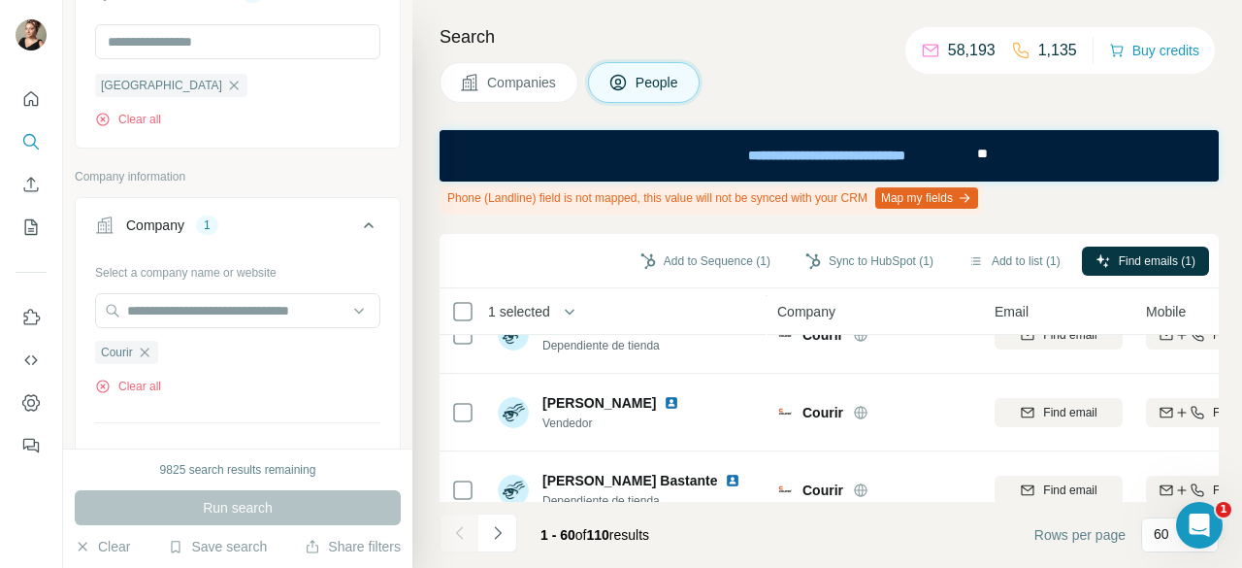
scroll to position [4499, 0]
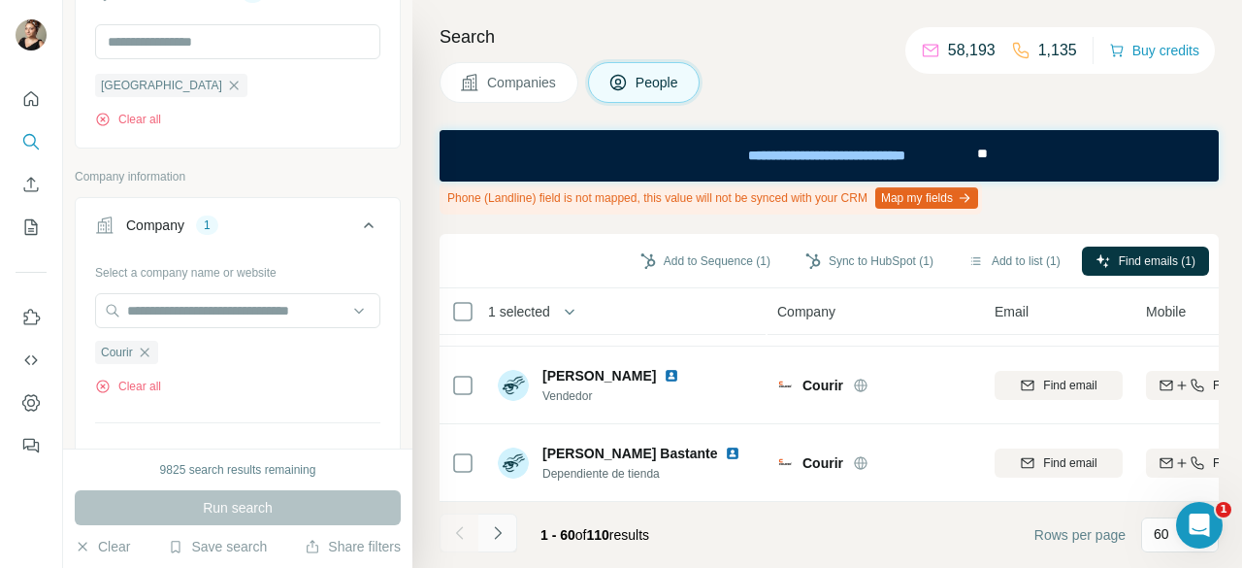
click at [510, 527] on button "Navigate to next page" at bounding box center [497, 532] width 39 height 39
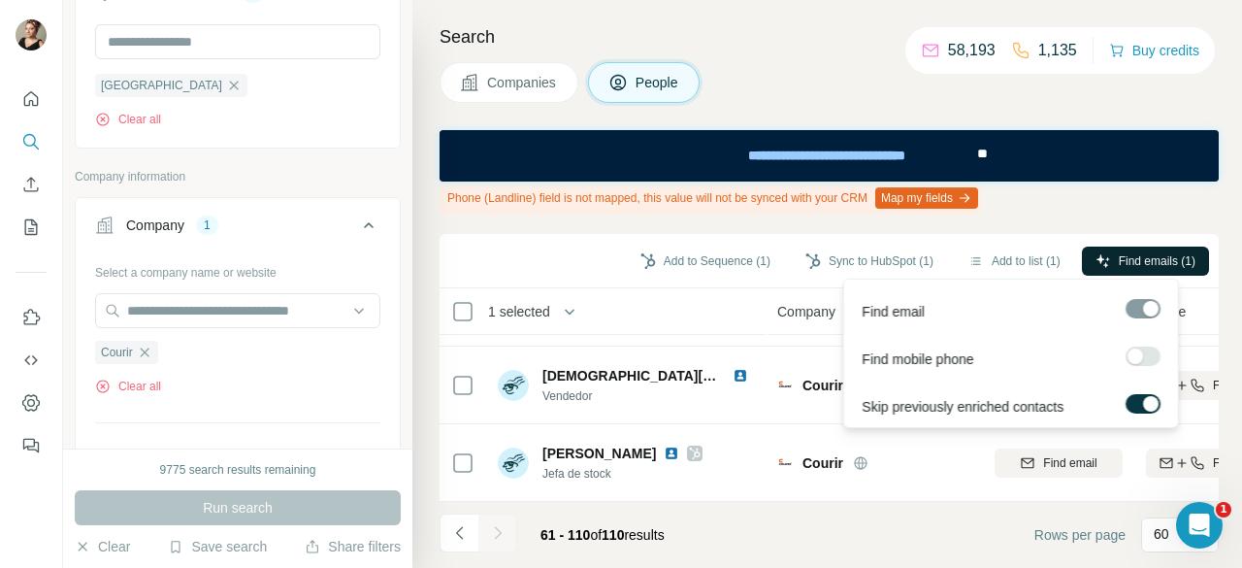
click at [1112, 261] on button "Find emails (1)" at bounding box center [1145, 261] width 127 height 29
click at [1149, 257] on span "Find emails (1)" at bounding box center [1157, 260] width 77 height 17
click at [1152, 254] on span "Find emails (1)" at bounding box center [1157, 260] width 77 height 17
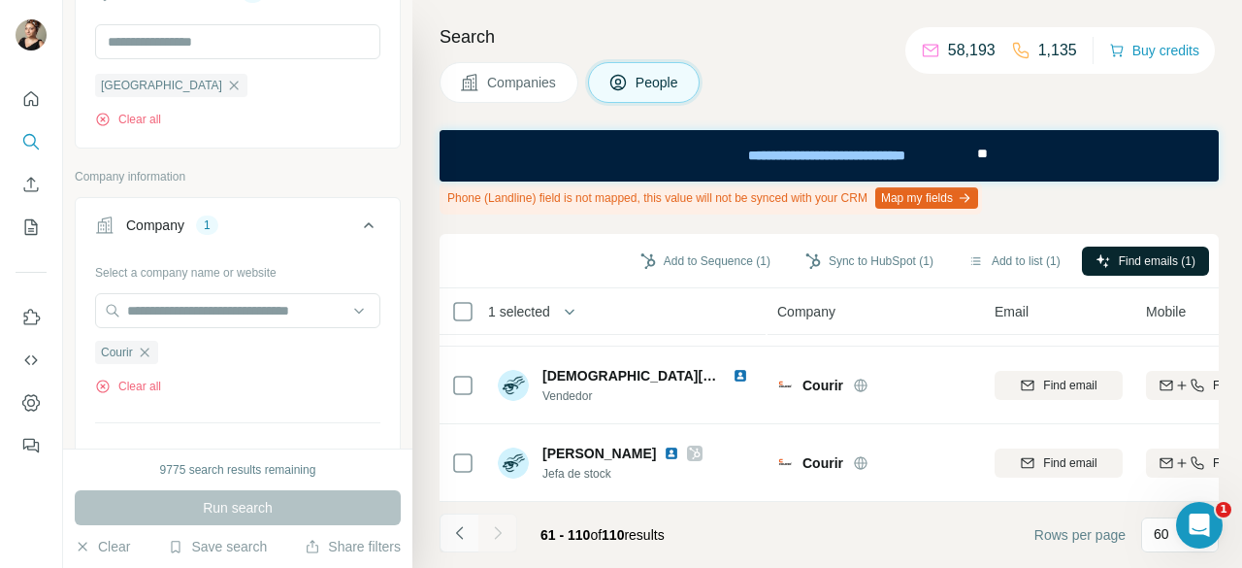
click at [469, 529] on button "Navigate to previous page" at bounding box center [459, 532] width 39 height 39
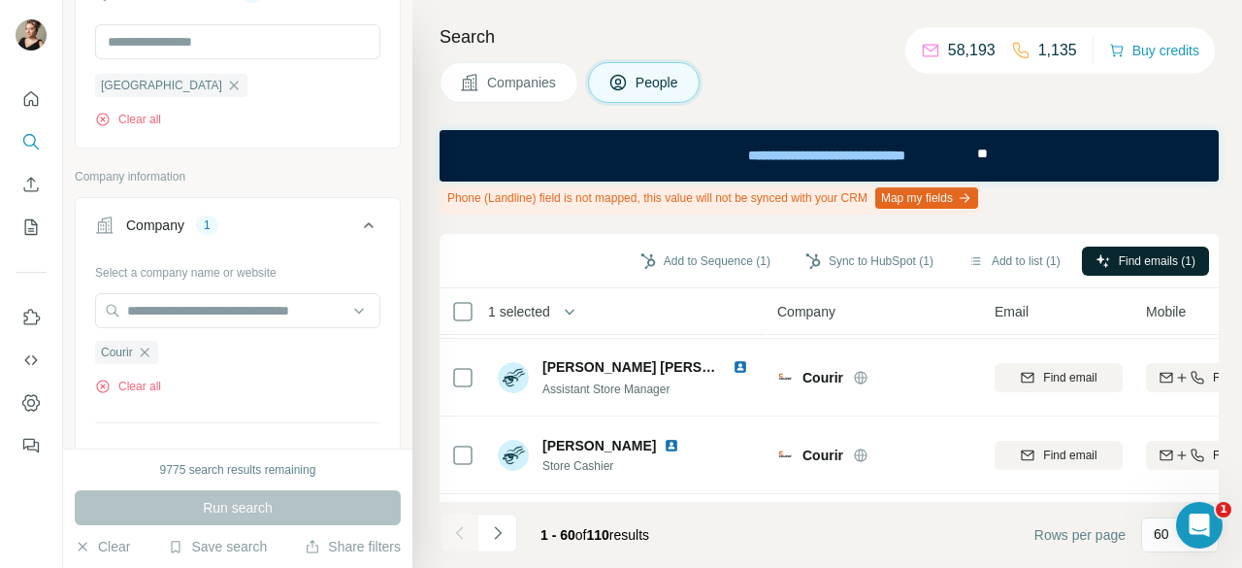
click at [469, 529] on div at bounding box center [459, 532] width 39 height 39
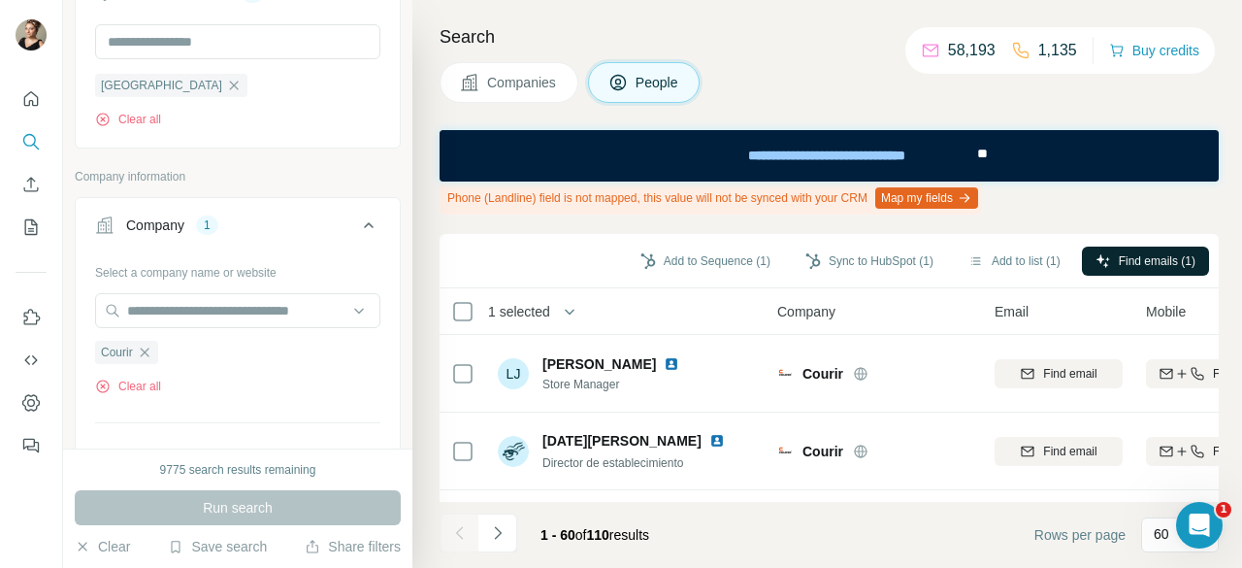
scroll to position [1068, 0]
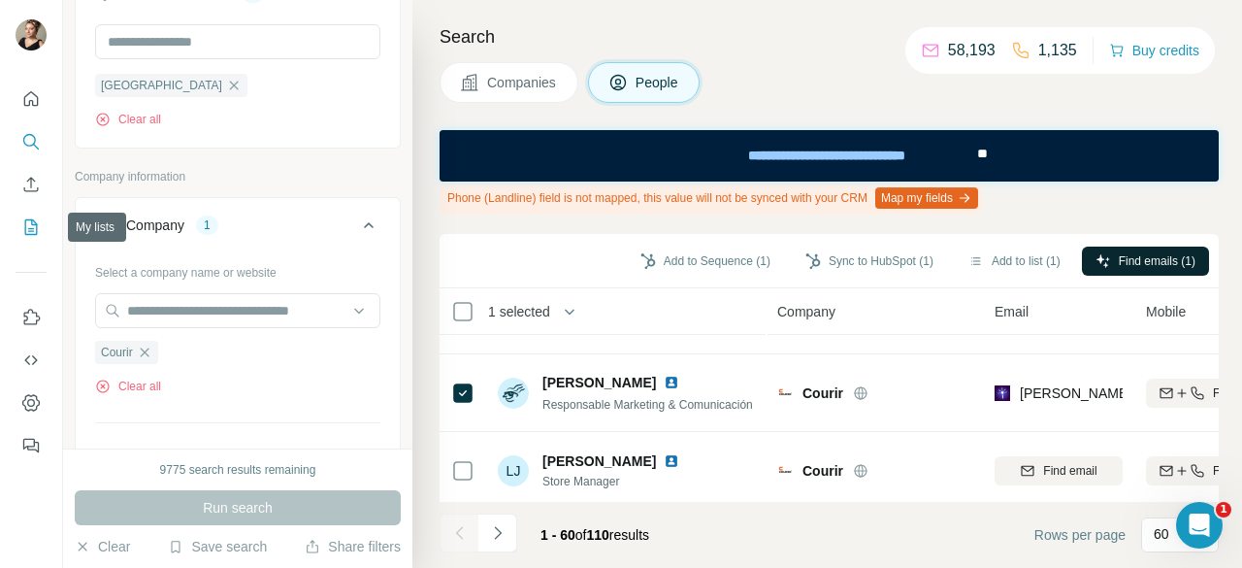
click at [33, 222] on icon "My lists" at bounding box center [30, 226] width 19 height 19
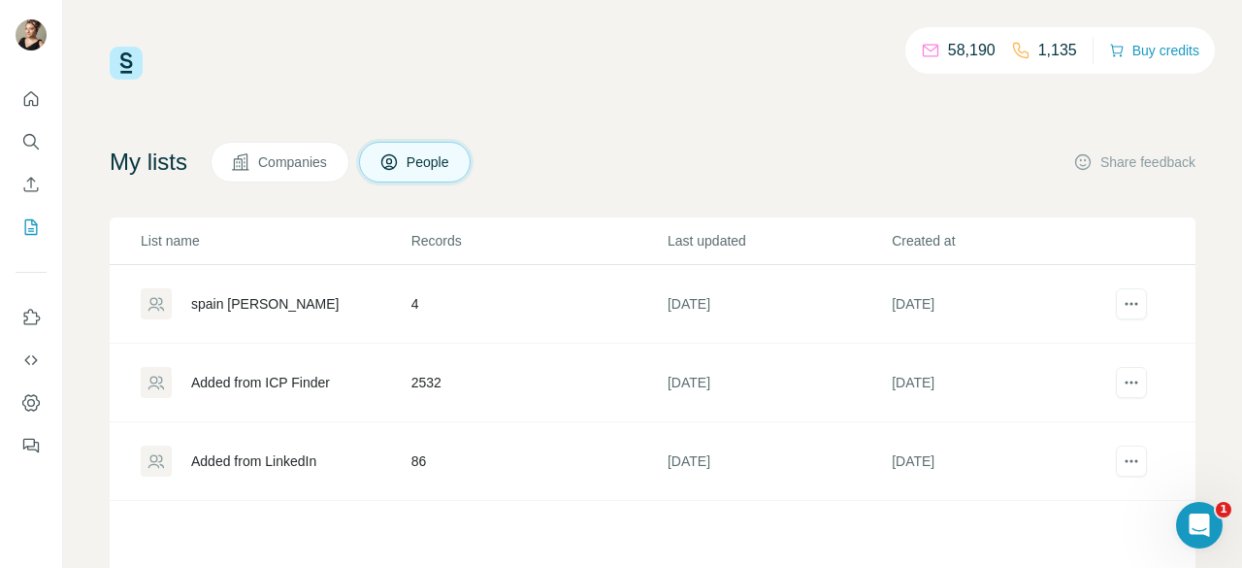
click at [270, 465] on div "Added from LinkedIn" at bounding box center [253, 460] width 125 height 19
click at [279, 387] on div "Added from ICP Finder" at bounding box center [260, 382] width 139 height 19
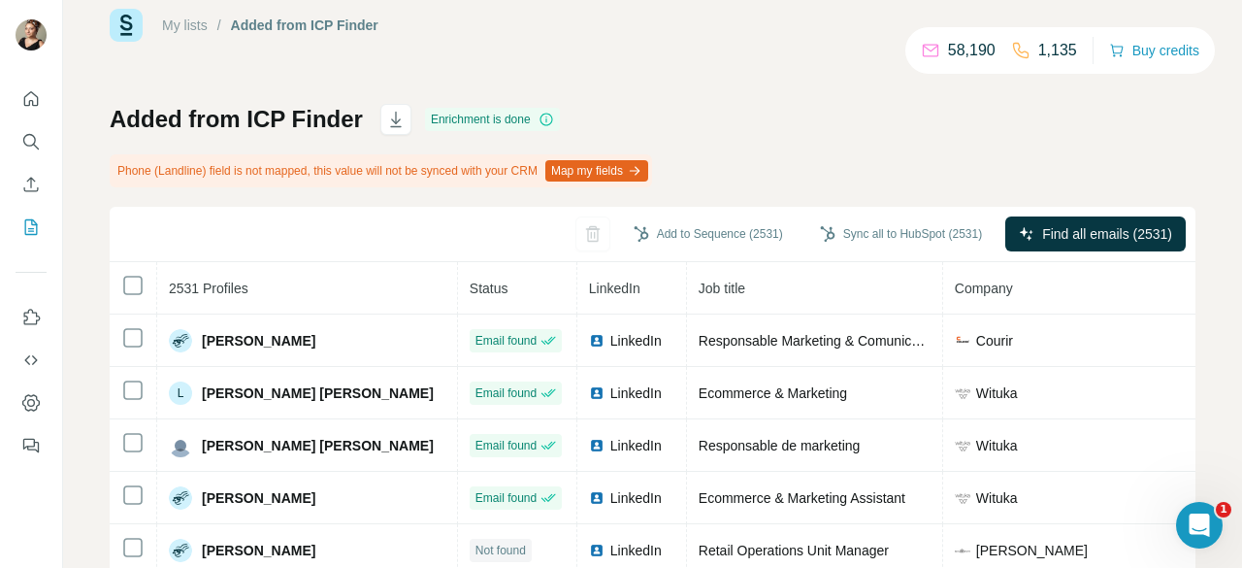
scroll to position [97, 0]
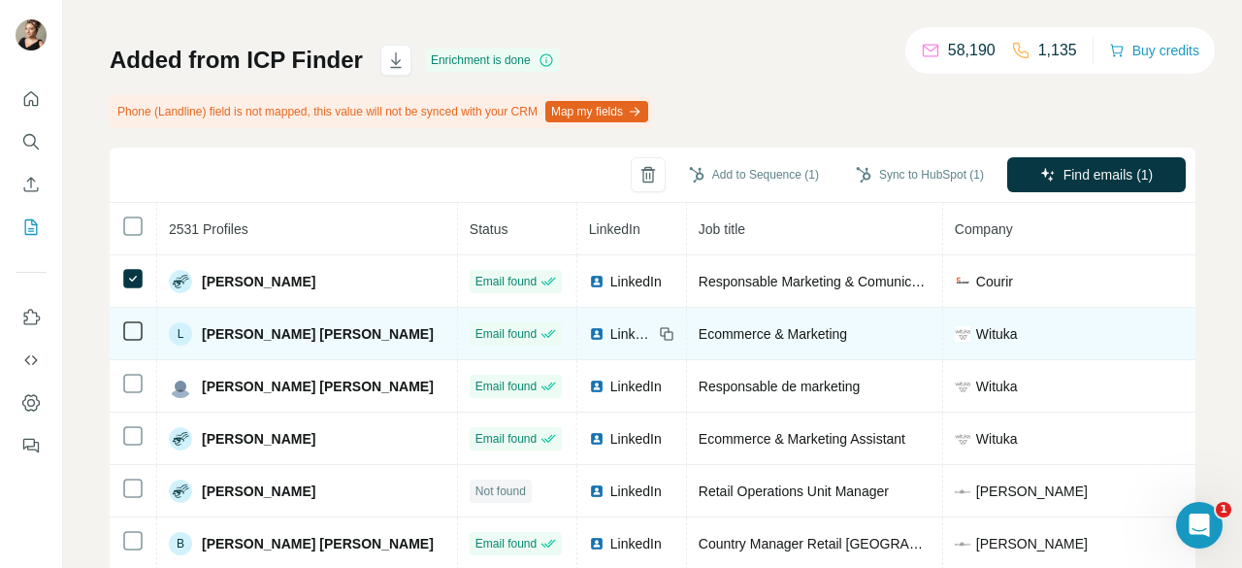
click at [144, 342] on td at bounding box center [134, 334] width 48 height 52
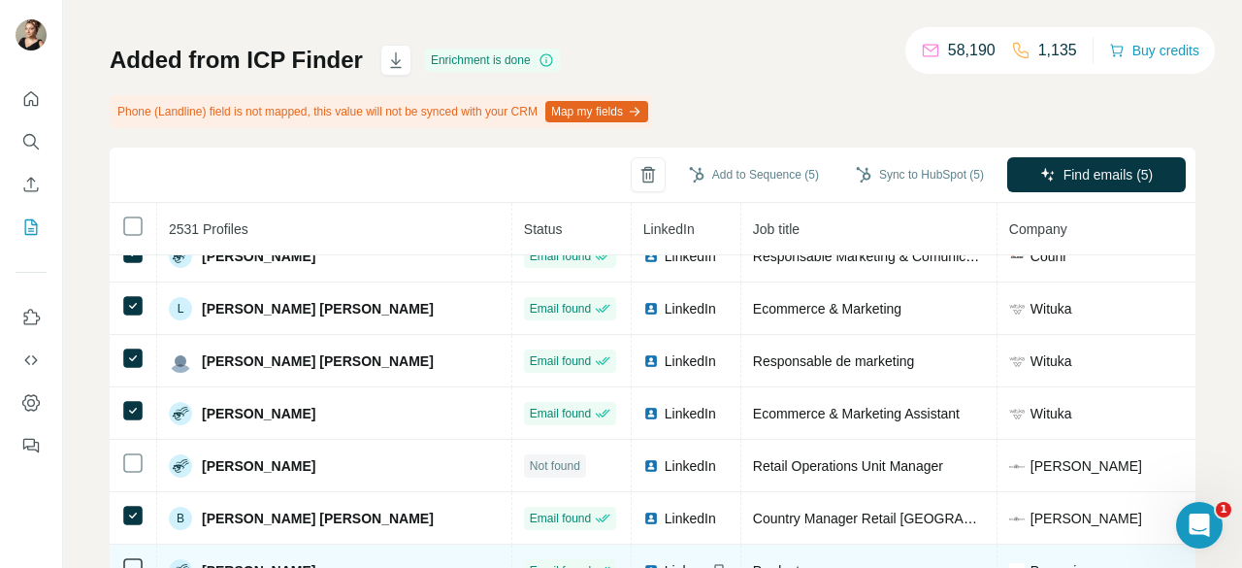
scroll to position [0, 0]
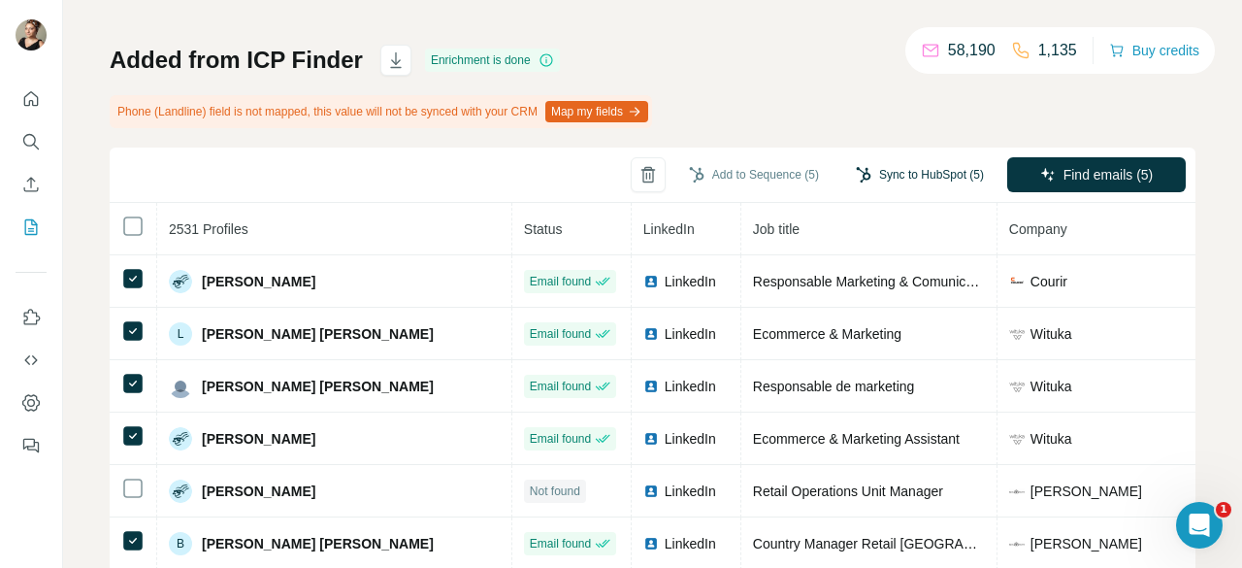
click at [866, 167] on button "Sync to HubSpot (5)" at bounding box center [919, 174] width 155 height 29
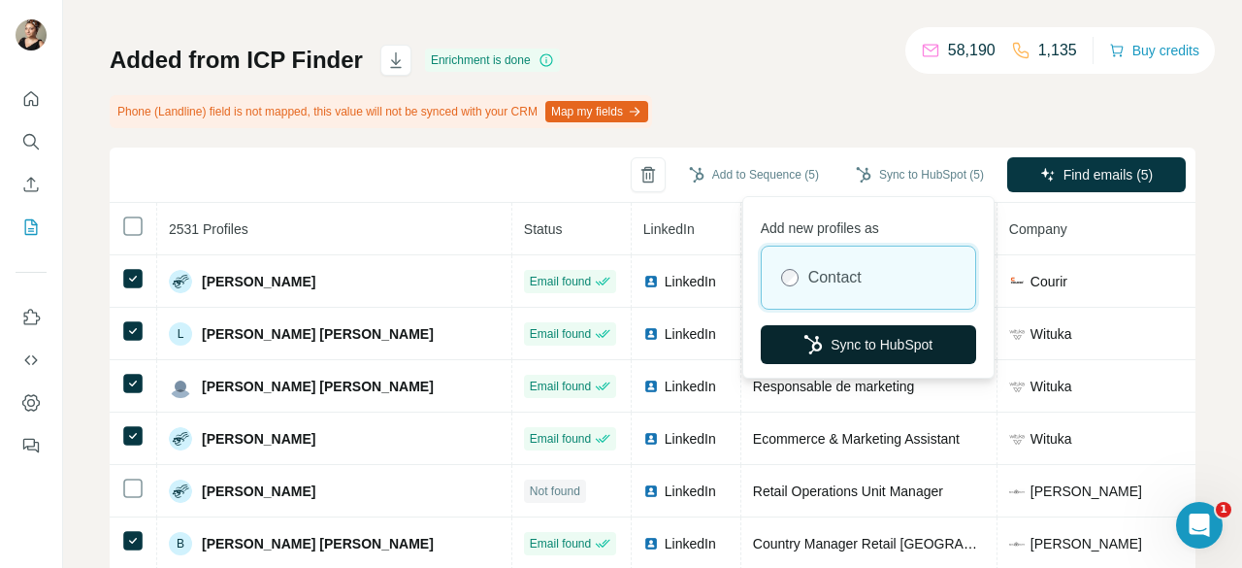
click at [910, 348] on button "Sync to HubSpot" at bounding box center [868, 344] width 215 height 39
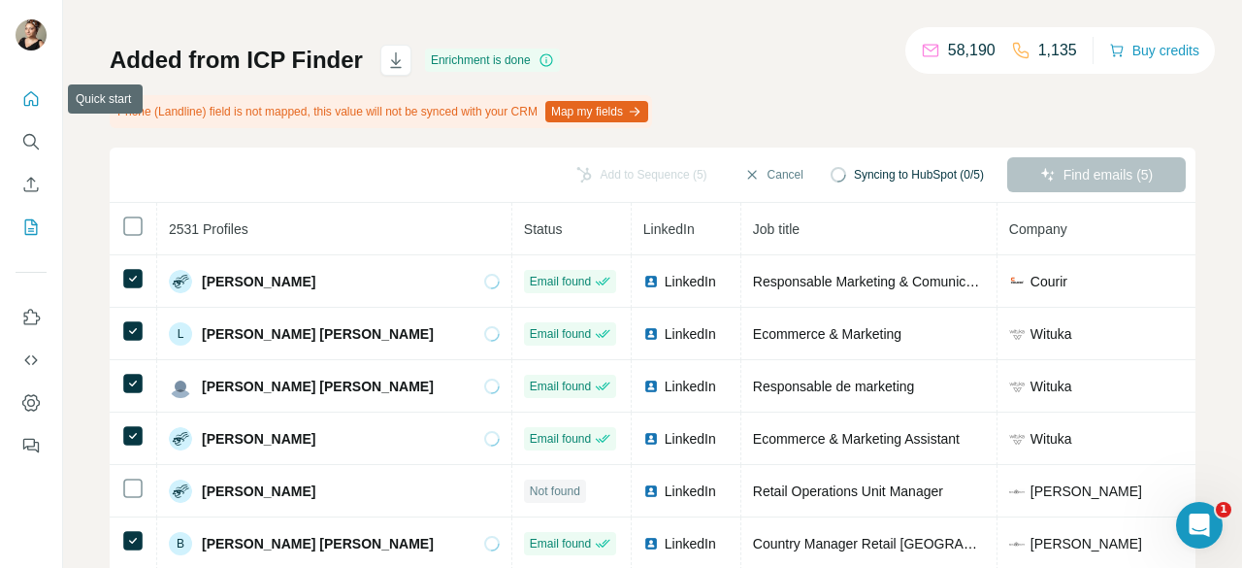
click at [39, 103] on icon "Quick start" at bounding box center [30, 98] width 19 height 19
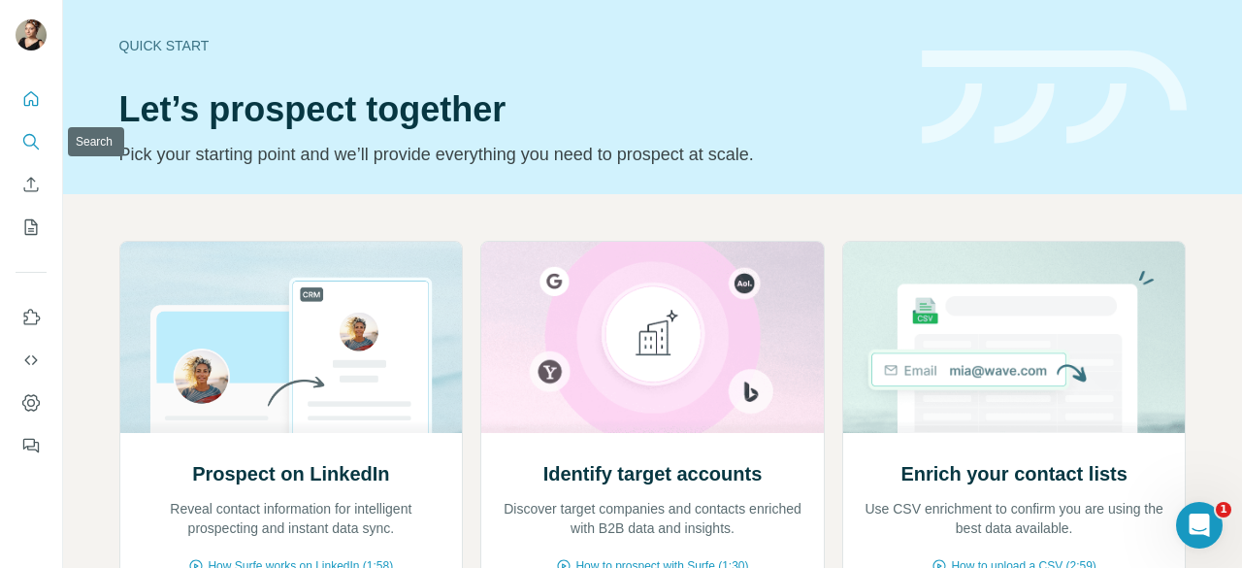
click at [38, 139] on icon "Search" at bounding box center [30, 141] width 19 height 19
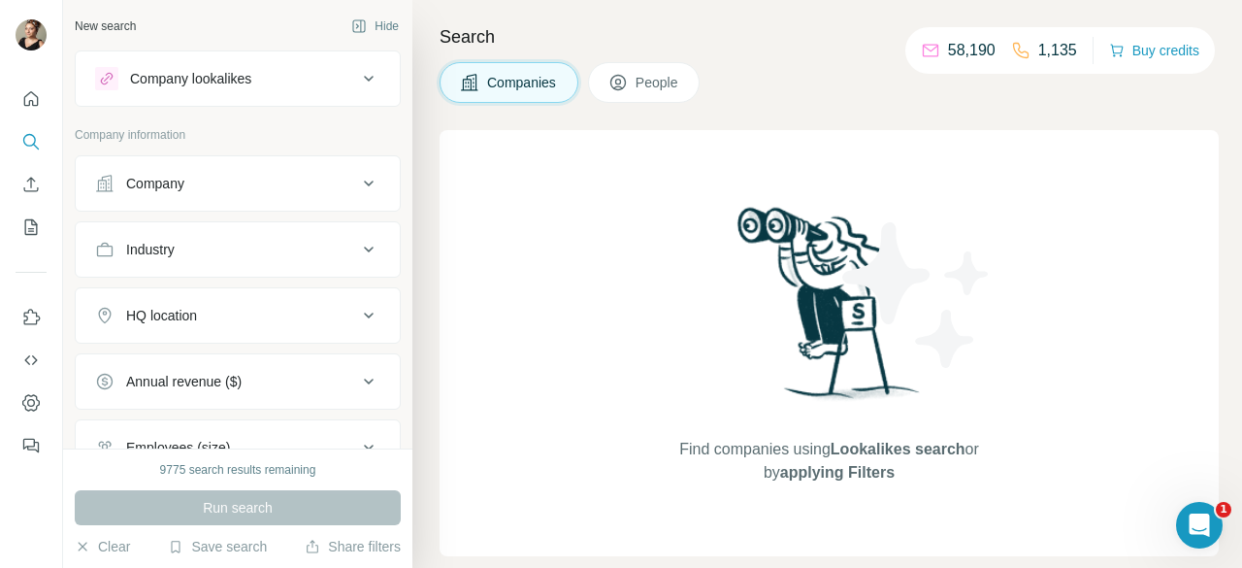
click at [223, 178] on div "Company" at bounding box center [226, 183] width 262 height 19
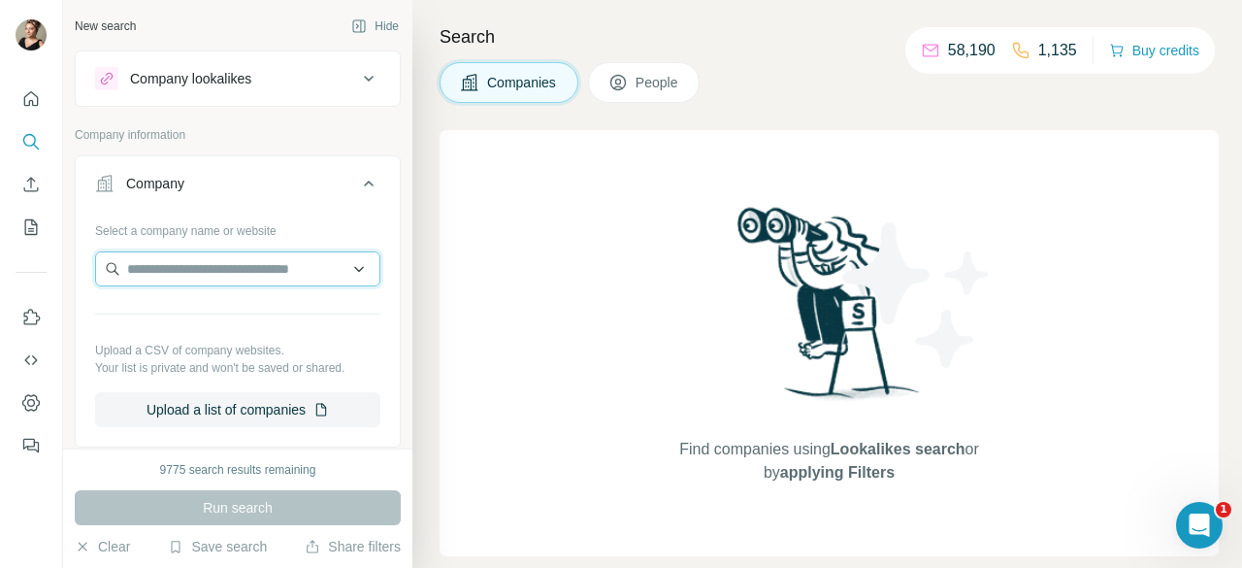
click at [235, 263] on input "text" at bounding box center [237, 268] width 285 height 35
click at [219, 276] on input "********" at bounding box center [237, 268] width 285 height 35
type input "*"
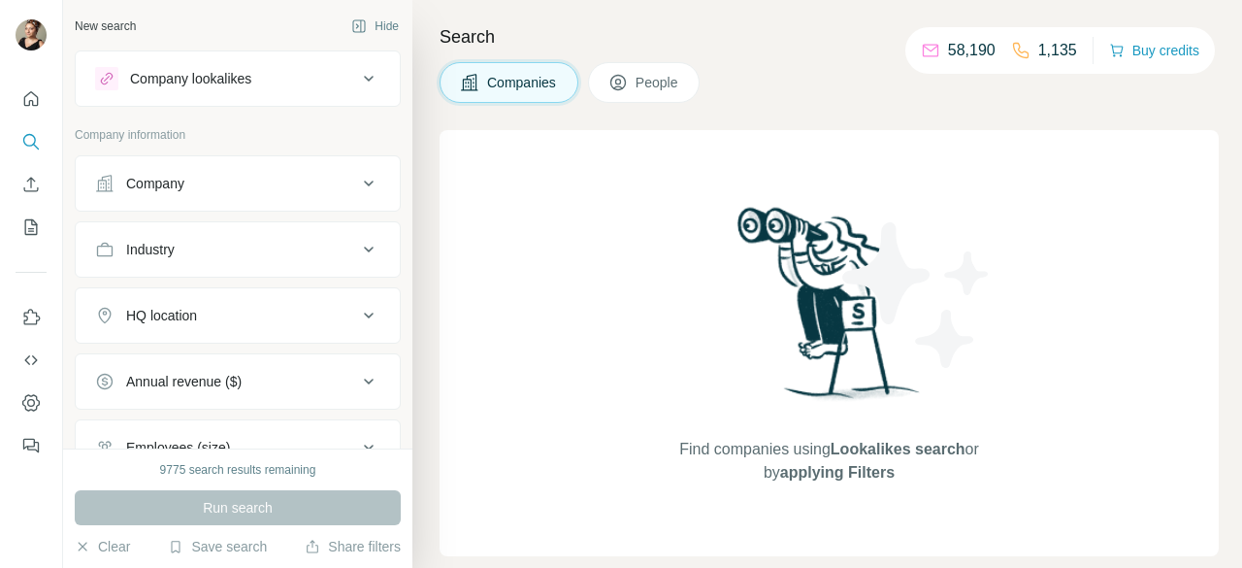
click at [293, 199] on button "Company" at bounding box center [238, 183] width 324 height 47
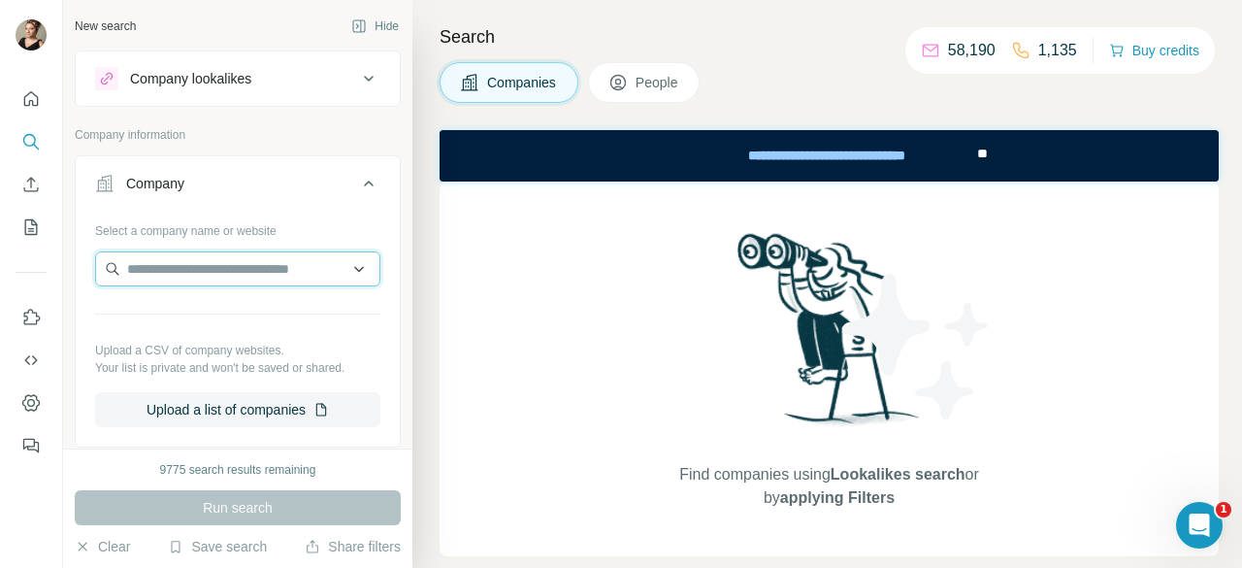
click at [249, 280] on input "text" at bounding box center [237, 268] width 285 height 35
type input "*********"
click at [239, 268] on input "*********" at bounding box center [237, 268] width 285 height 35
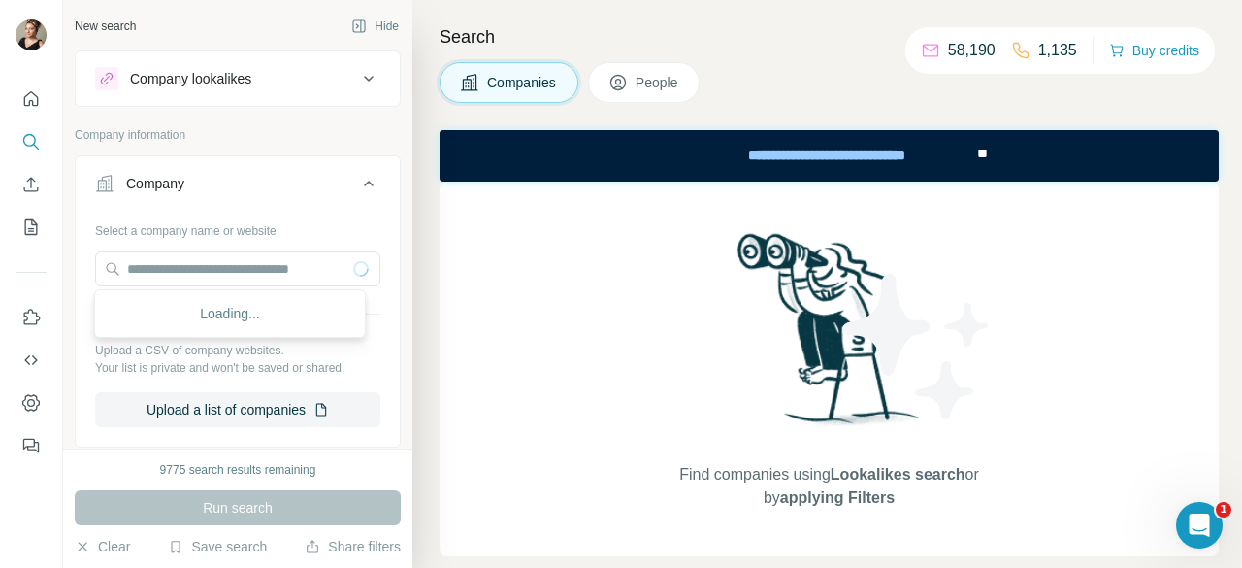
click at [653, 16] on div "Search Companies People Find companies using Lookalikes search or by applying F…" at bounding box center [827, 284] width 830 height 568
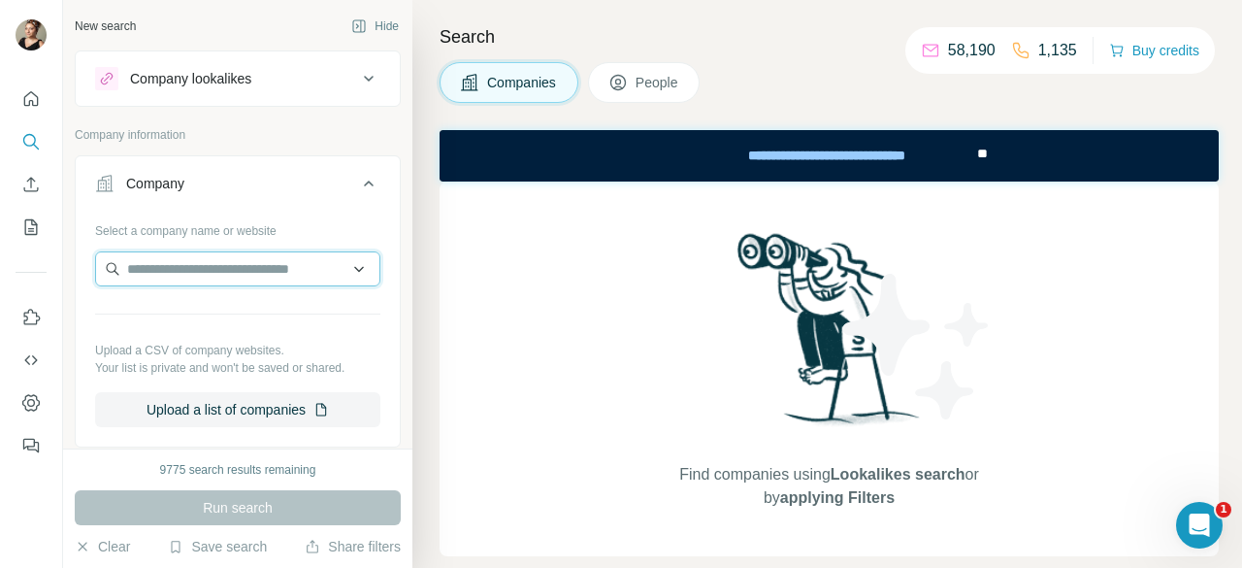
paste input "*********"
type input "*********"
click at [262, 265] on input "*********" at bounding box center [237, 268] width 285 height 35
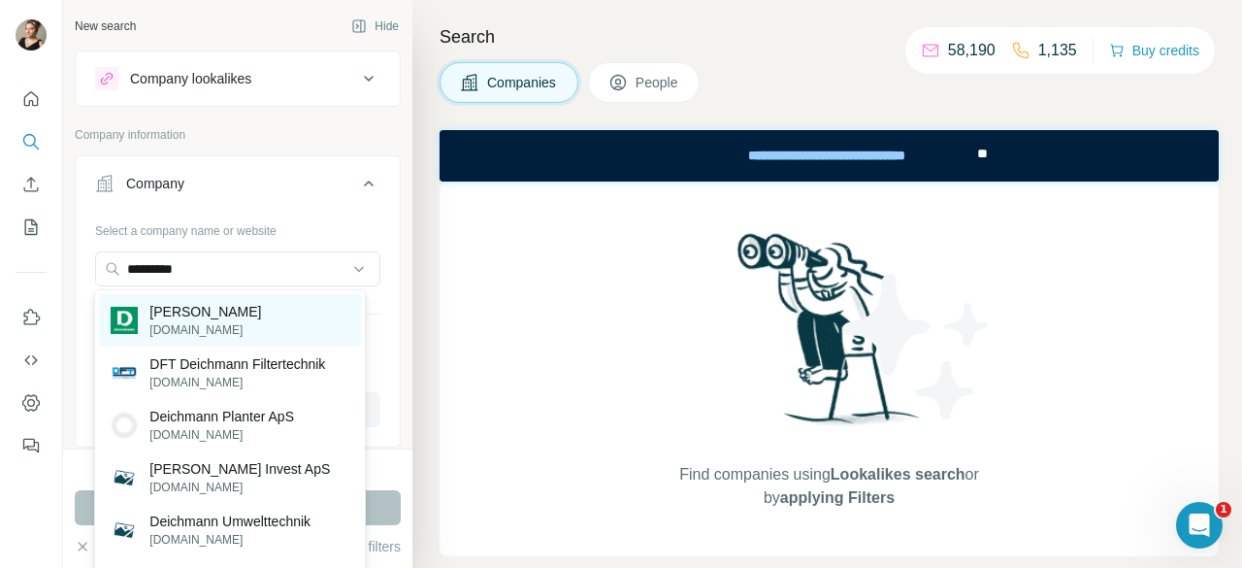
click at [270, 302] on div "Deichmann deichmann.com" at bounding box center [229, 320] width 261 height 52
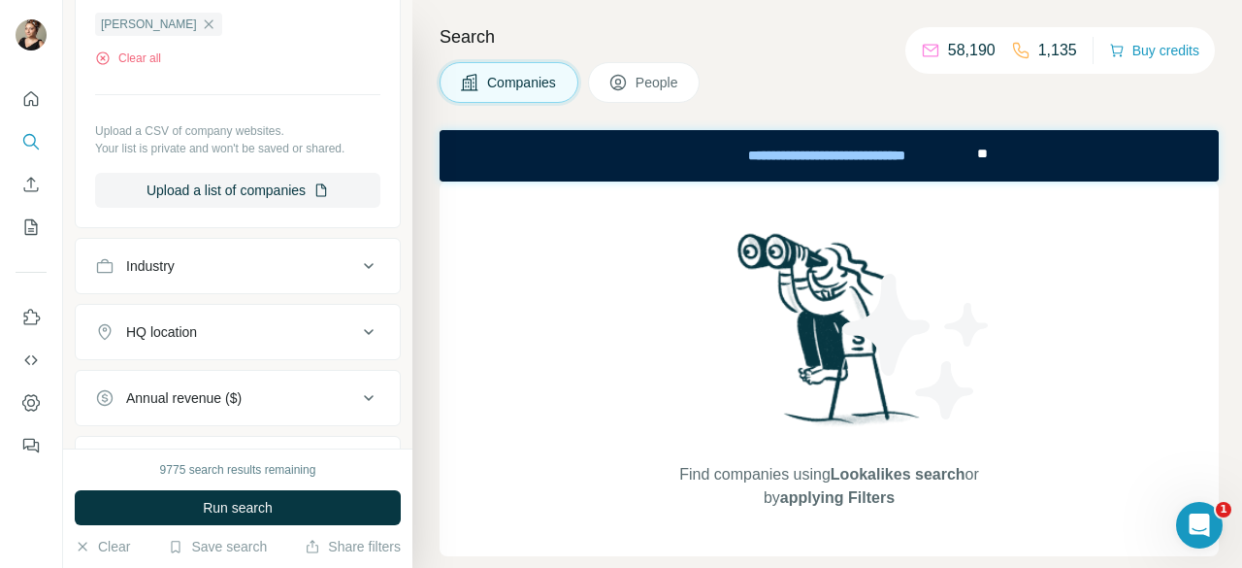
scroll to position [291, 0]
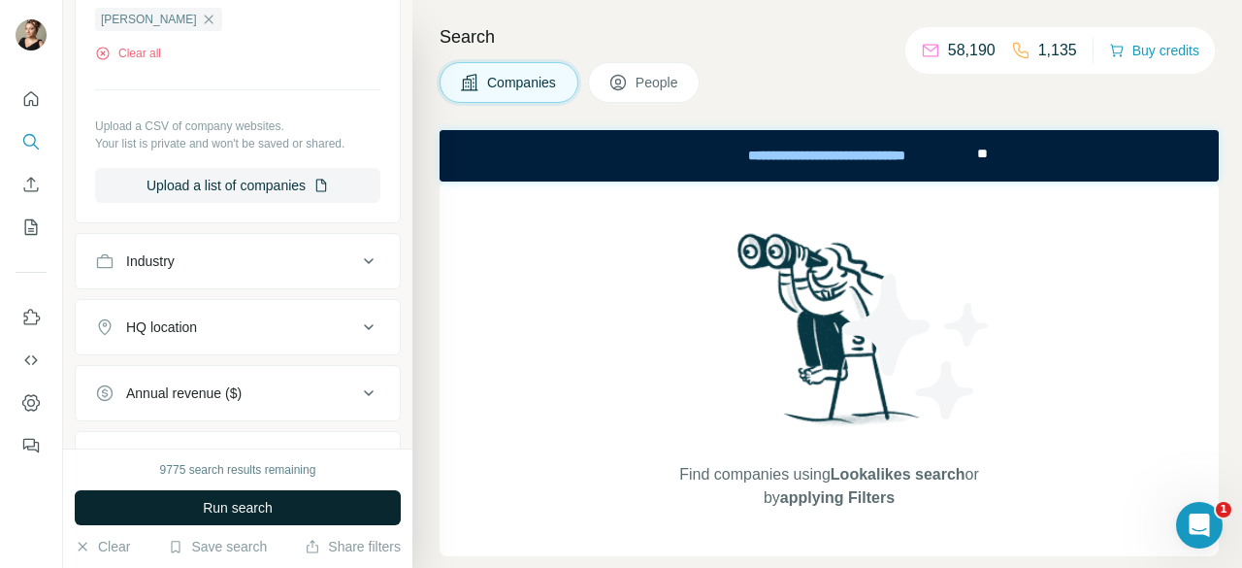
click at [254, 497] on button "Run search" at bounding box center [238, 507] width 326 height 35
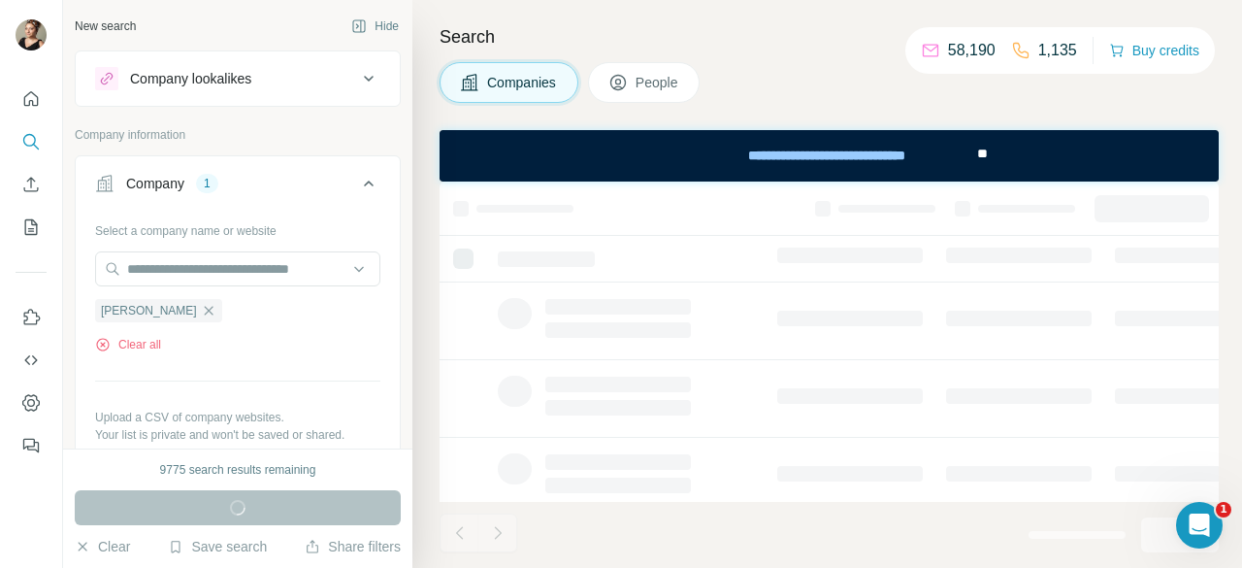
scroll to position [510, 0]
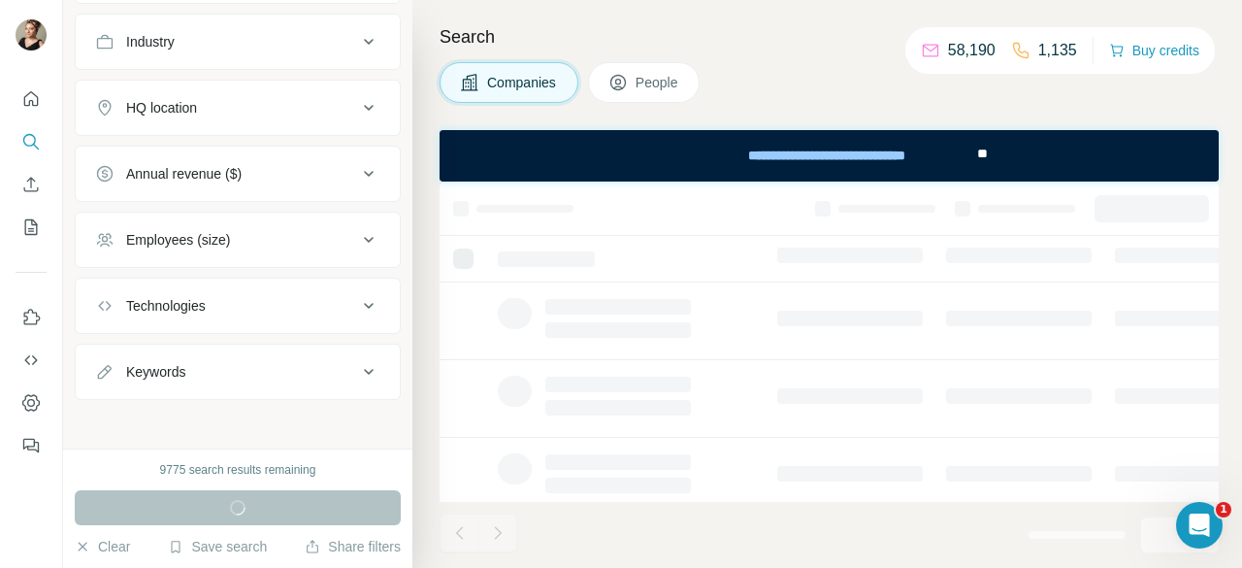
click at [680, 75] on span "People" at bounding box center [658, 82] width 45 height 19
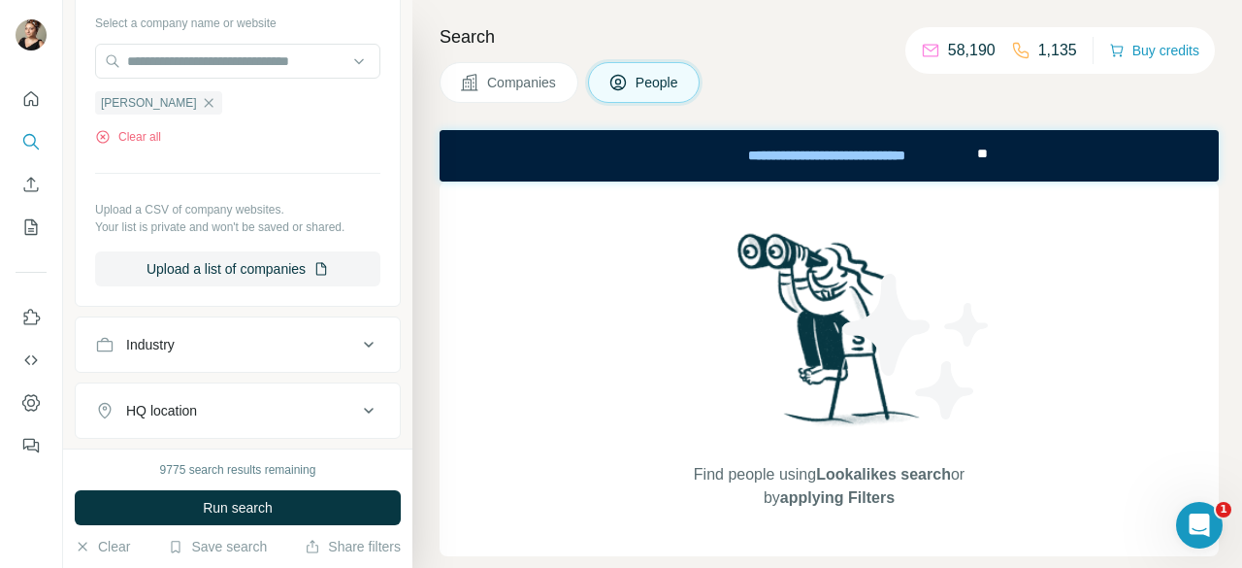
click at [543, 97] on button "Companies" at bounding box center [509, 82] width 139 height 41
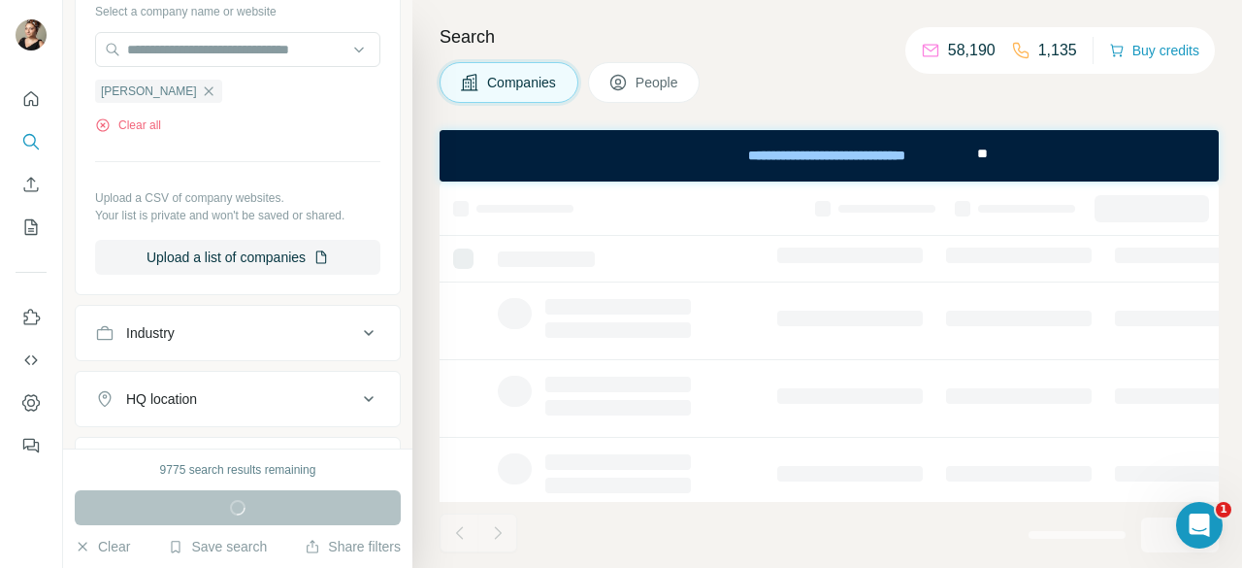
scroll to position [25, 0]
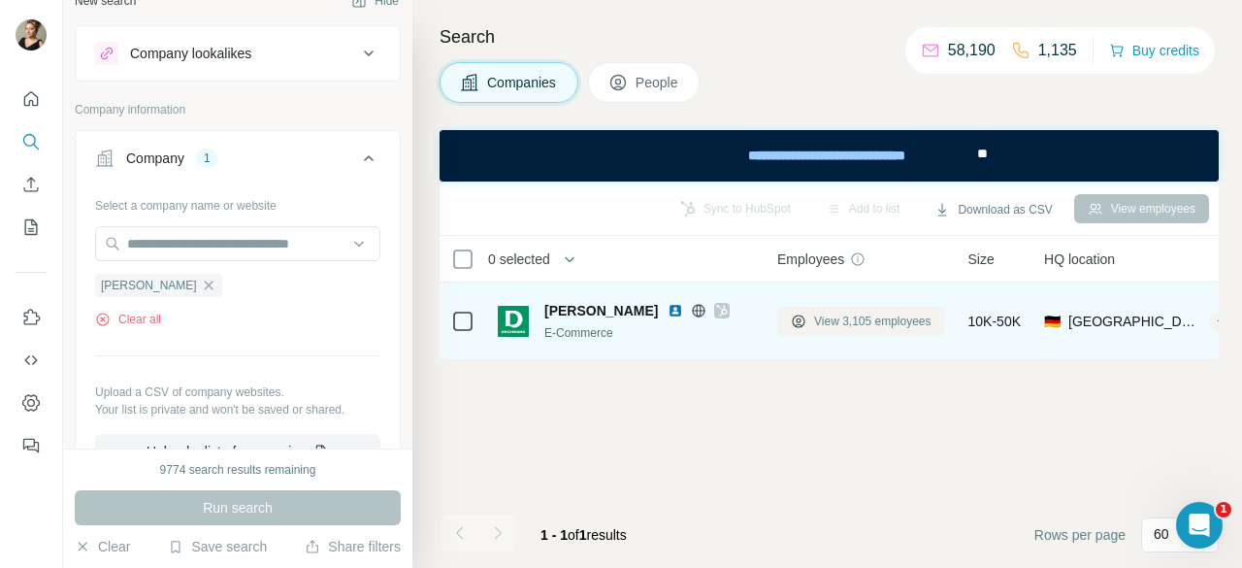
click at [865, 321] on span "View 3,105 employees" at bounding box center [872, 321] width 117 height 17
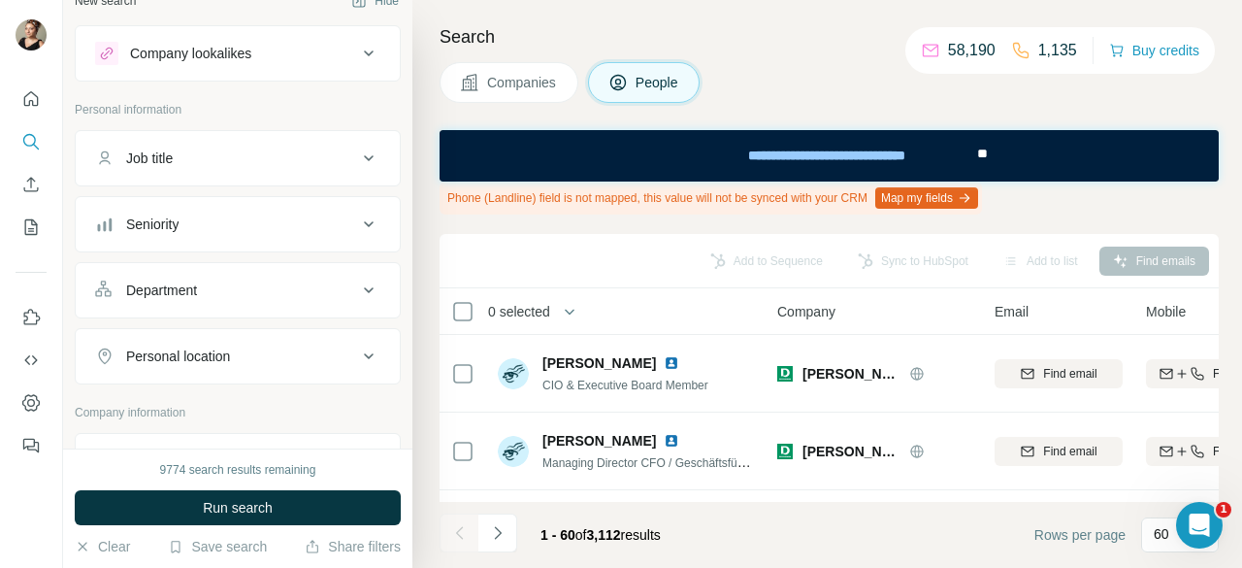
scroll to position [219, 0]
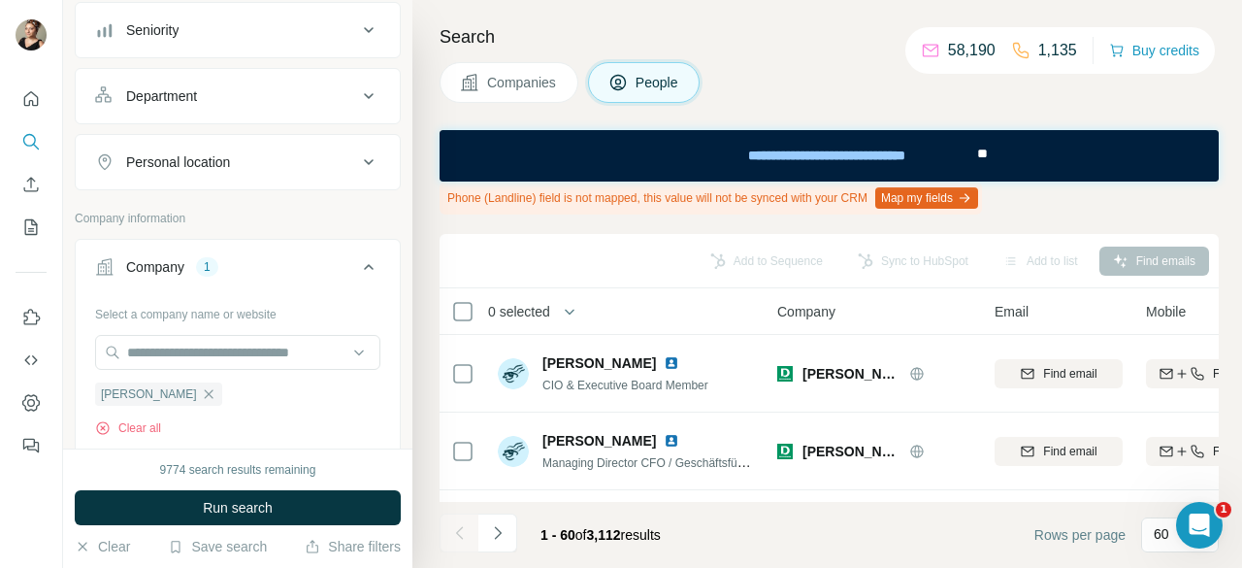
click at [243, 167] on div "Personal location" at bounding box center [226, 161] width 262 height 19
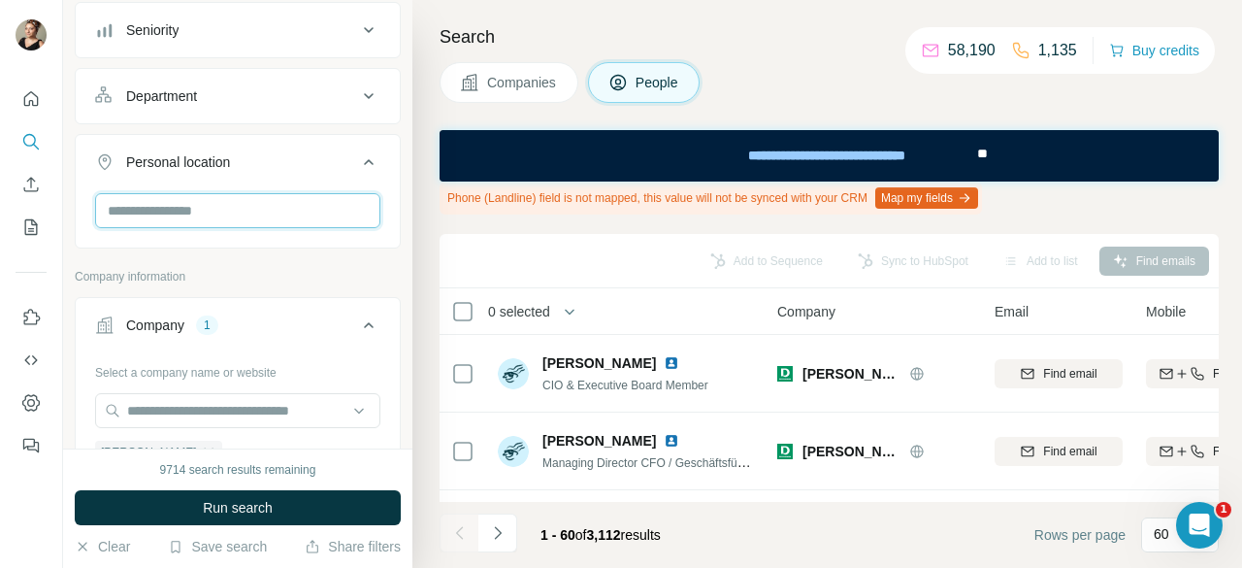
click at [219, 211] on input "text" at bounding box center [237, 210] width 285 height 35
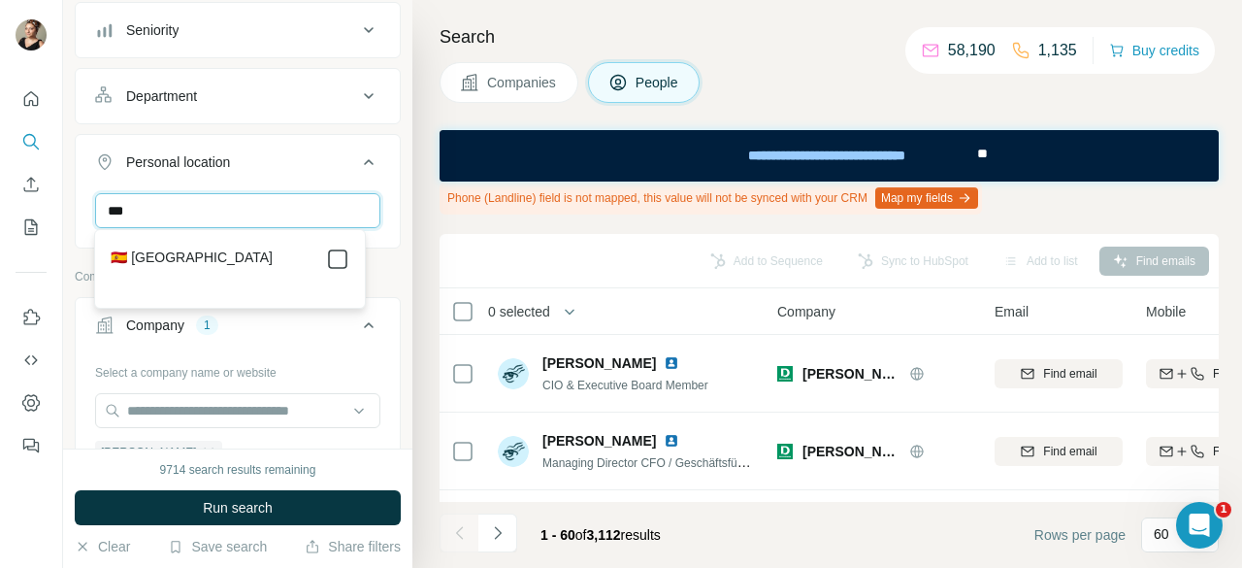
type input "***"
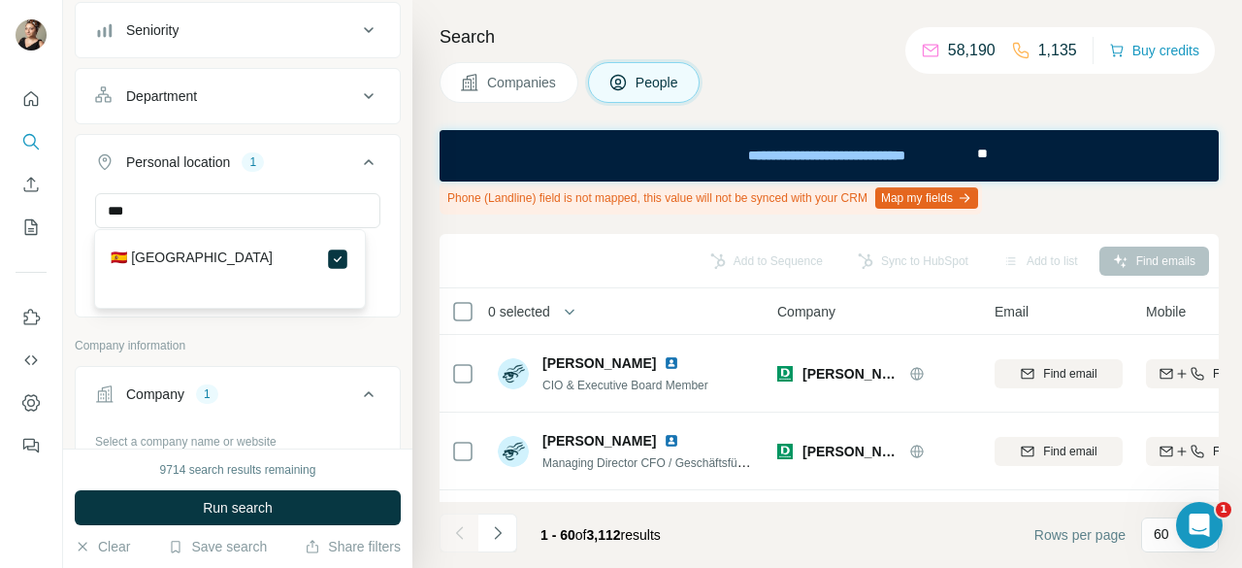
click at [286, 337] on p "Company information" at bounding box center [238, 345] width 326 height 17
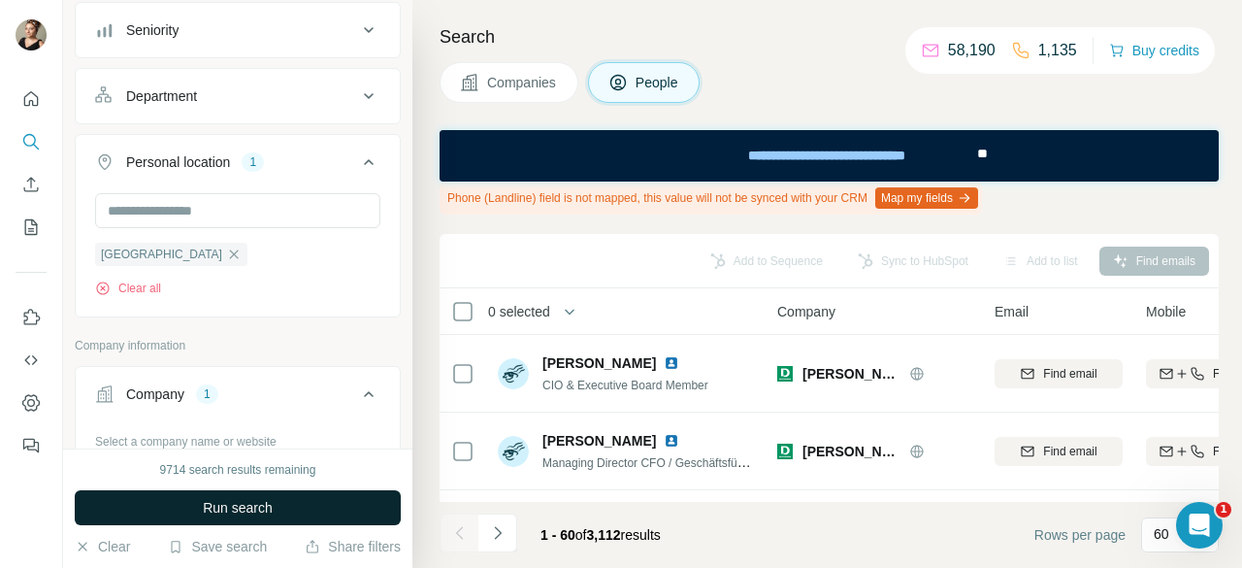
click at [339, 525] on button "Run search" at bounding box center [238, 507] width 326 height 35
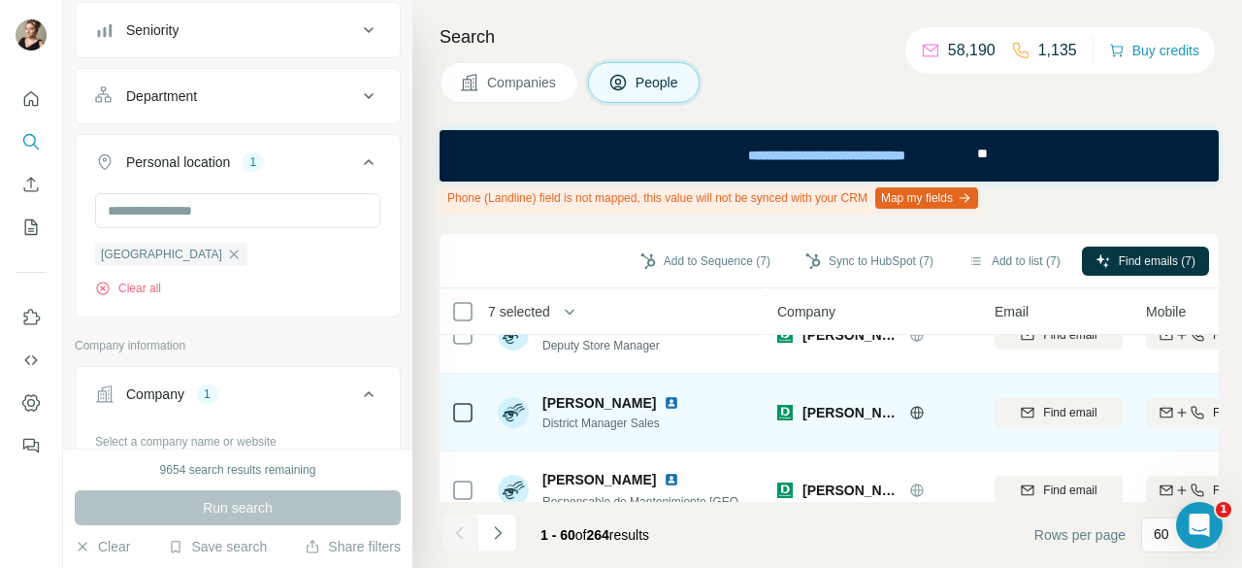
scroll to position [4499, 0]
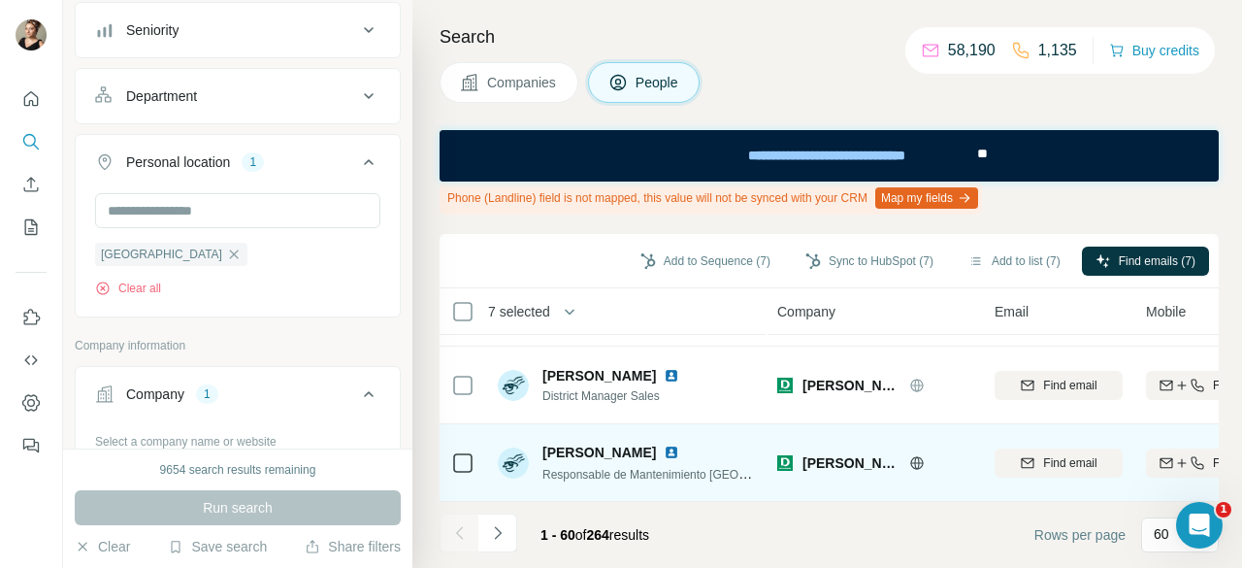
click at [469, 463] on icon at bounding box center [462, 462] width 23 height 23
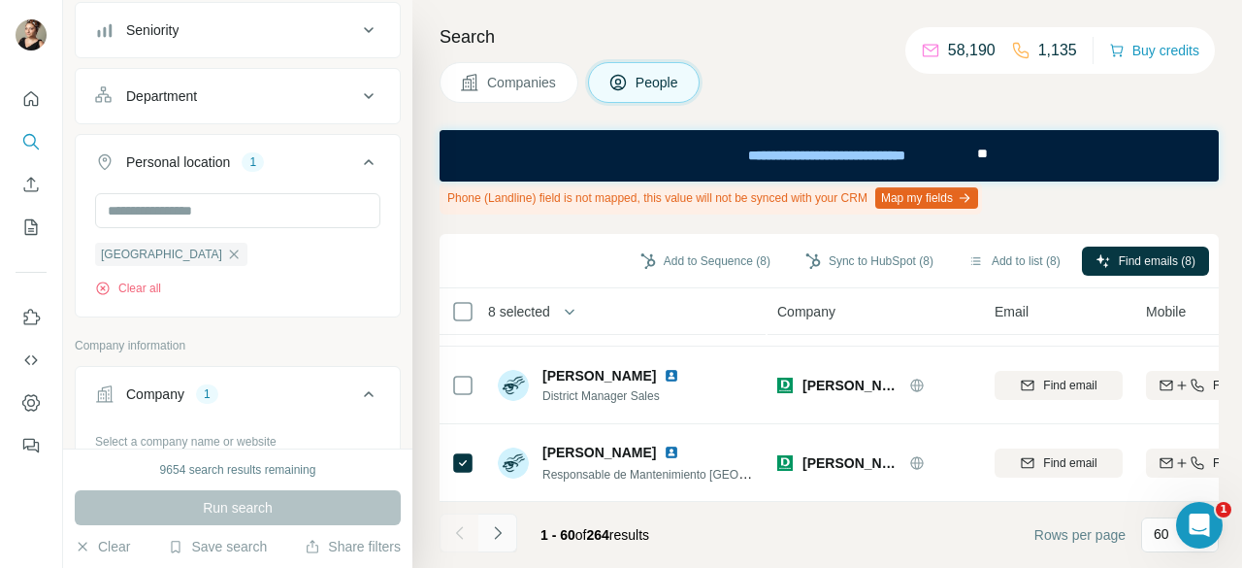
click at [509, 535] on button "Navigate to next page" at bounding box center [497, 532] width 39 height 39
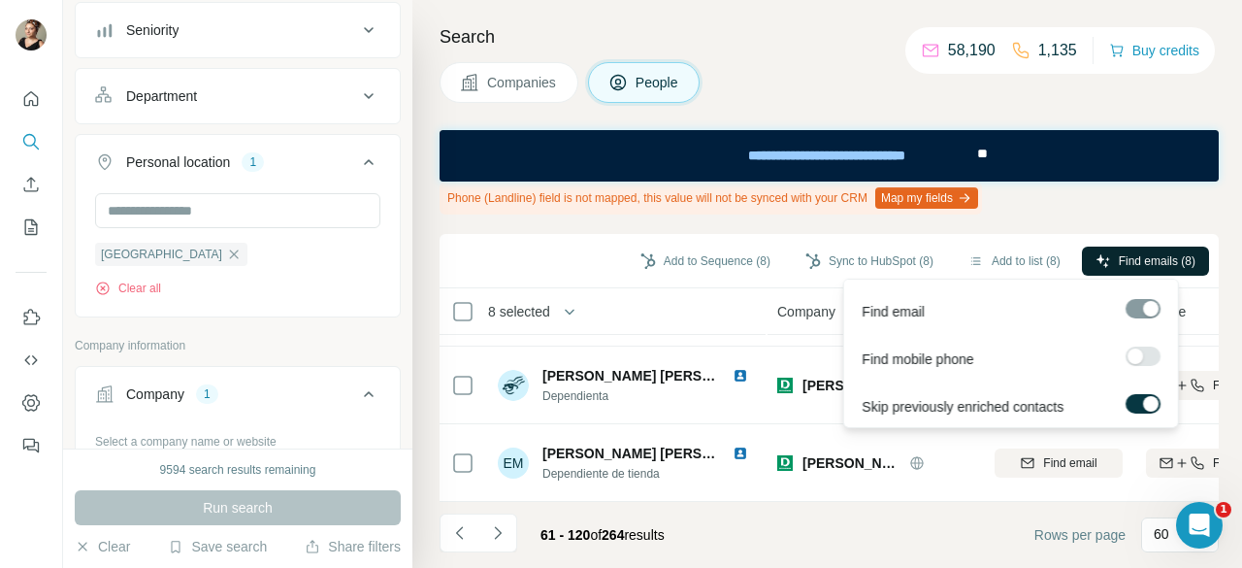
click at [1141, 252] on span "Find emails (8)" at bounding box center [1157, 260] width 77 height 17
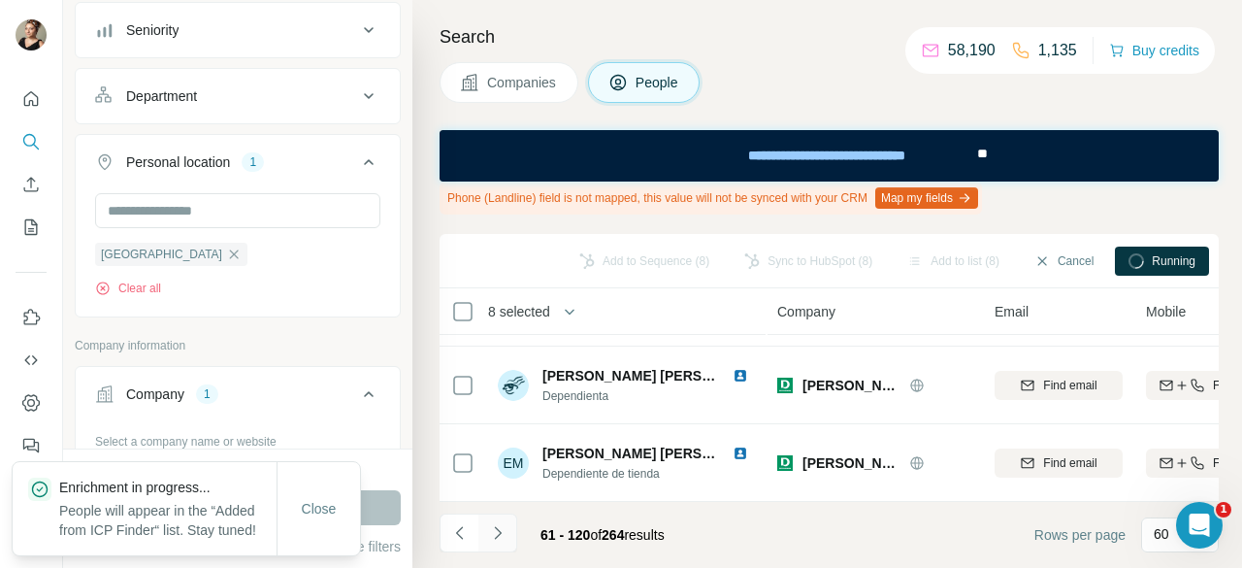
click at [483, 545] on button "Navigate to next page" at bounding box center [497, 532] width 39 height 39
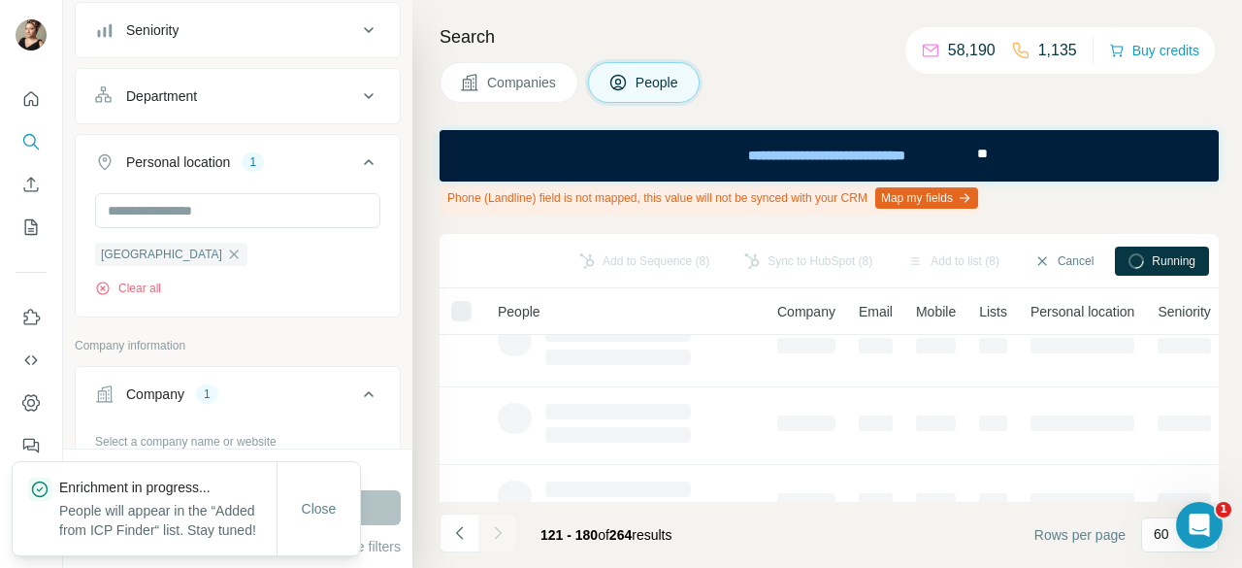
scroll to position [0, 0]
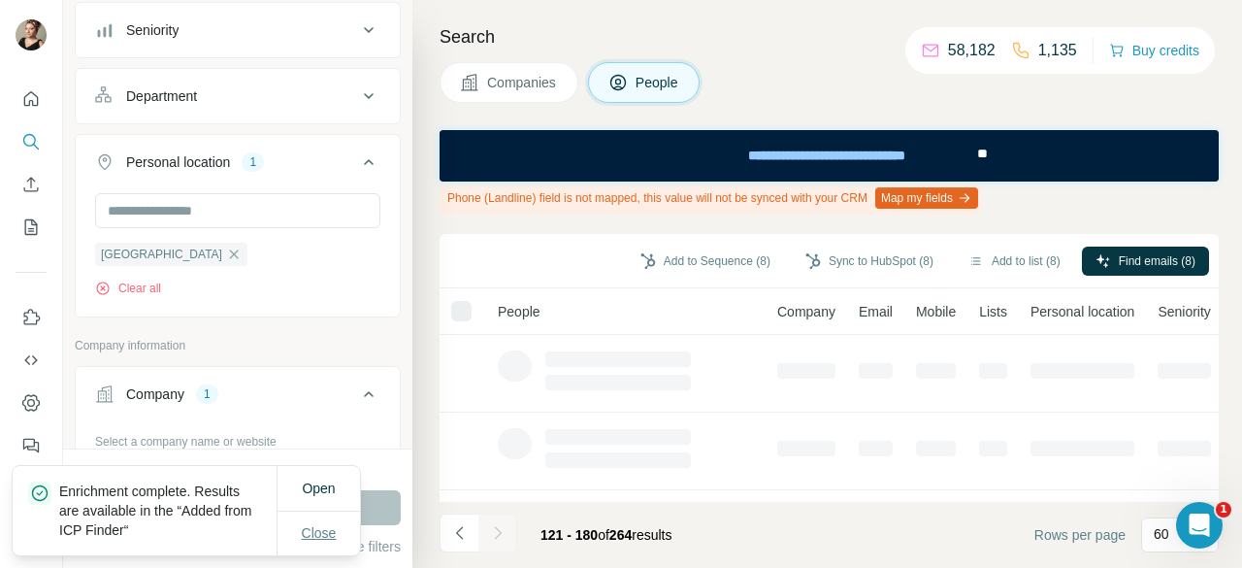
click at [311, 544] on button "Close" at bounding box center [319, 532] width 62 height 35
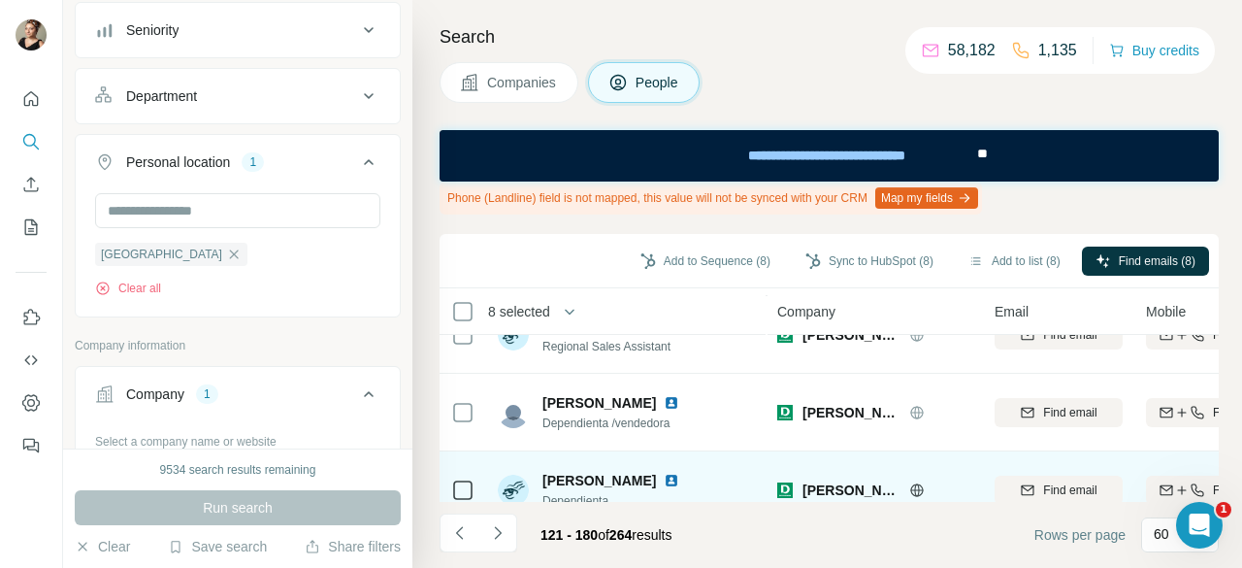
scroll to position [4499, 0]
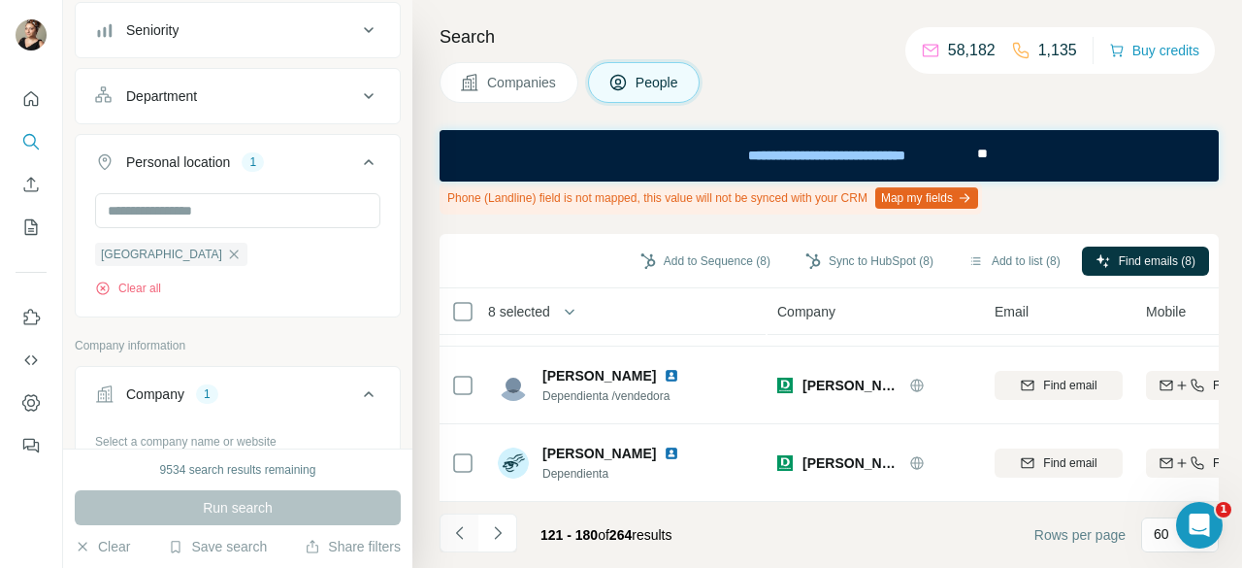
click at [455, 526] on icon "Navigate to previous page" at bounding box center [459, 532] width 19 height 19
click at [455, 531] on icon "Navigate to previous page" at bounding box center [459, 532] width 19 height 19
click at [455, 531] on div at bounding box center [459, 532] width 39 height 39
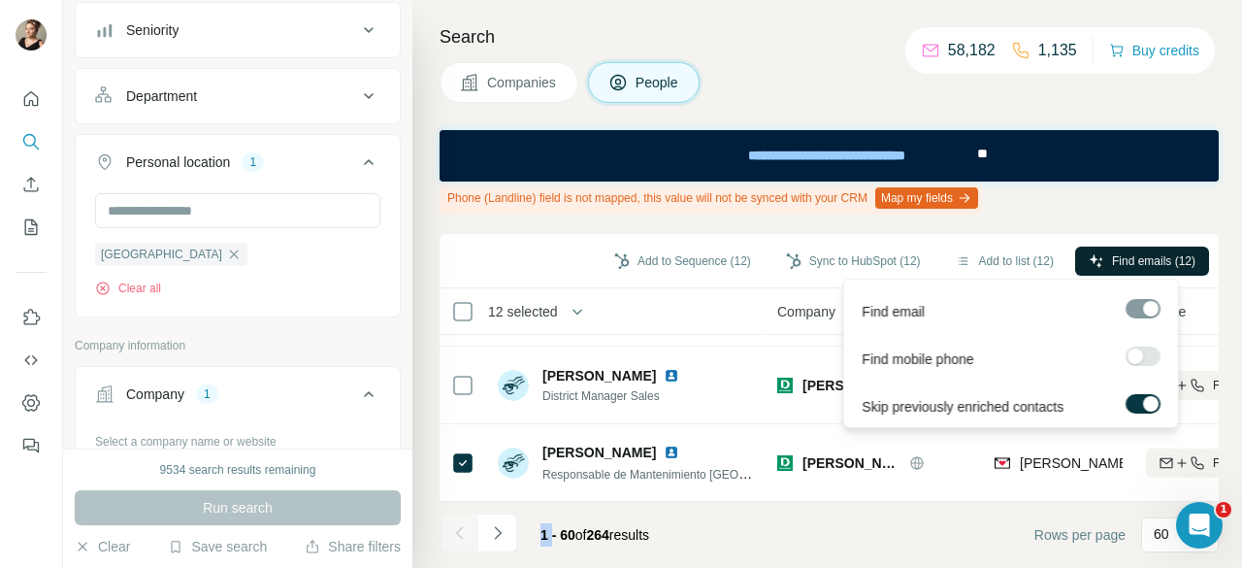
click at [1081, 258] on button "Find emails (12)" at bounding box center [1142, 261] width 134 height 29
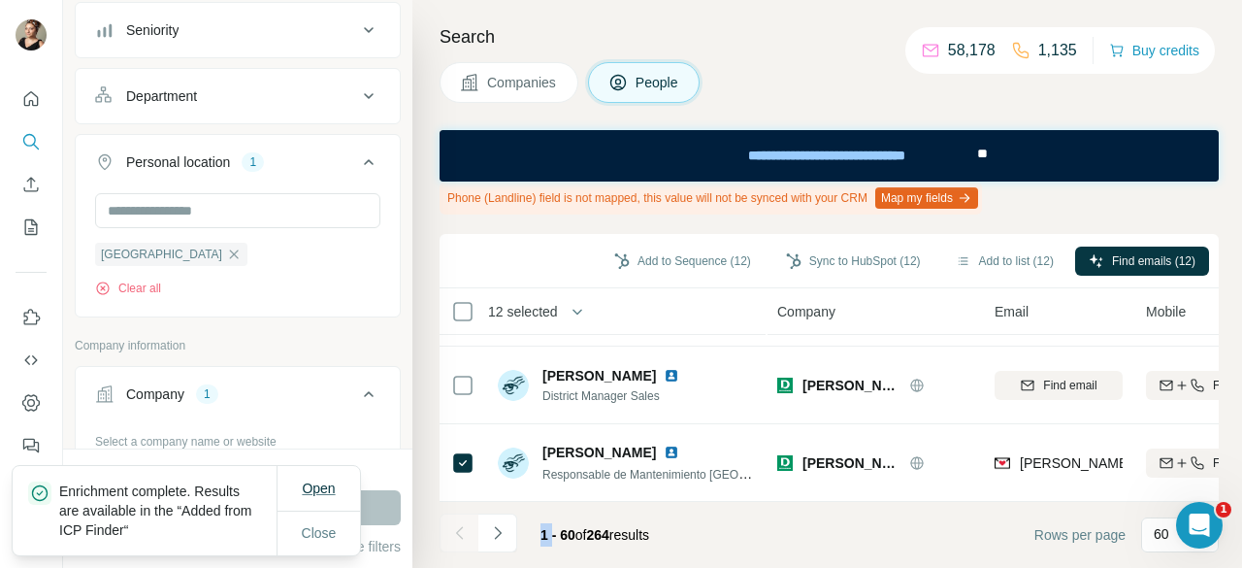
click at [327, 491] on span "Open" at bounding box center [318, 488] width 33 height 16
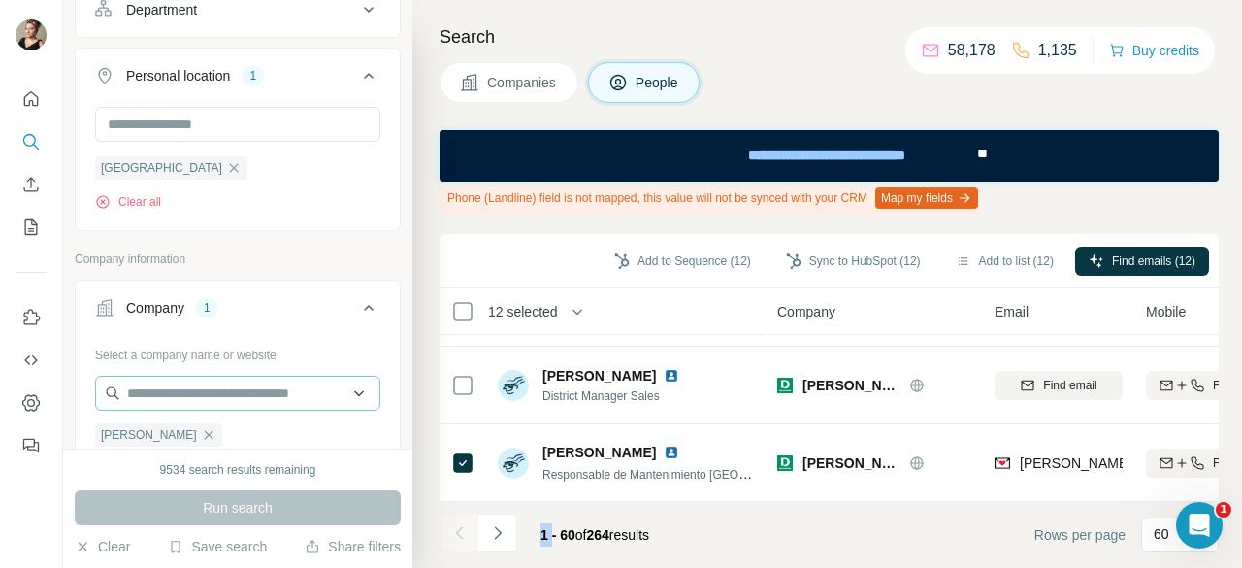
scroll to position [316, 0]
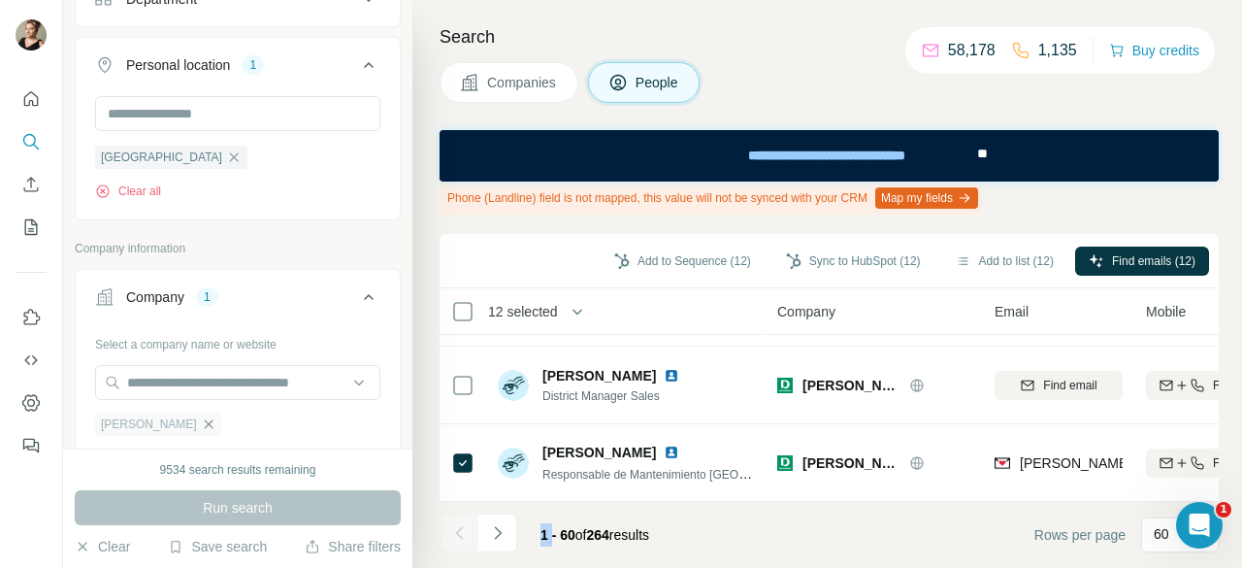
click at [201, 416] on icon "button" at bounding box center [209, 424] width 16 height 16
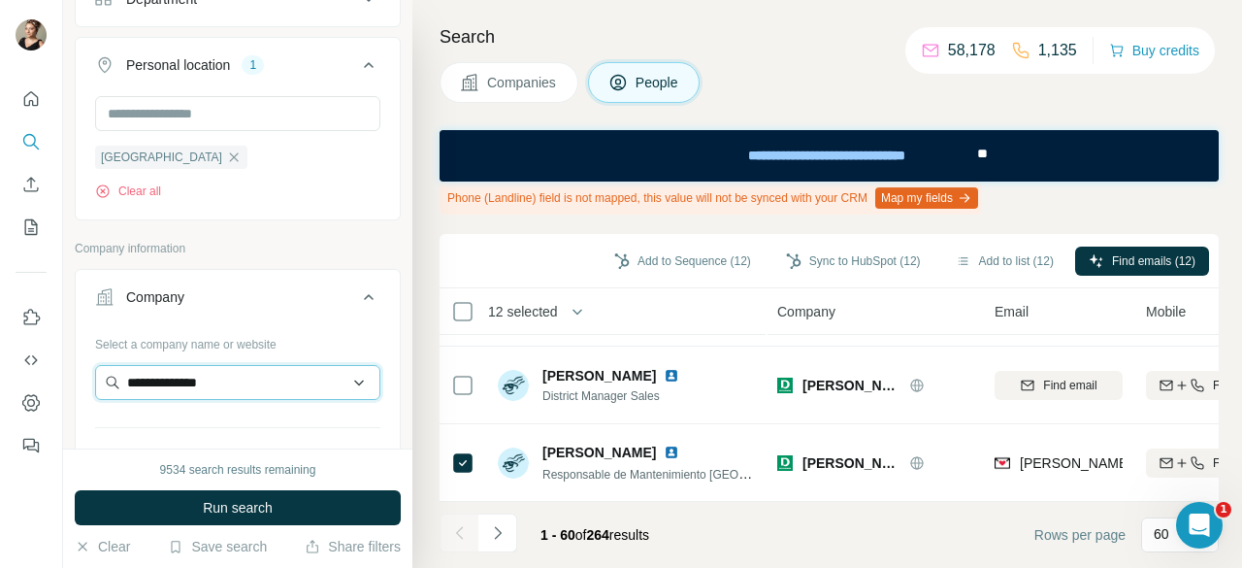
click at [244, 383] on input "**********" at bounding box center [237, 382] width 285 height 35
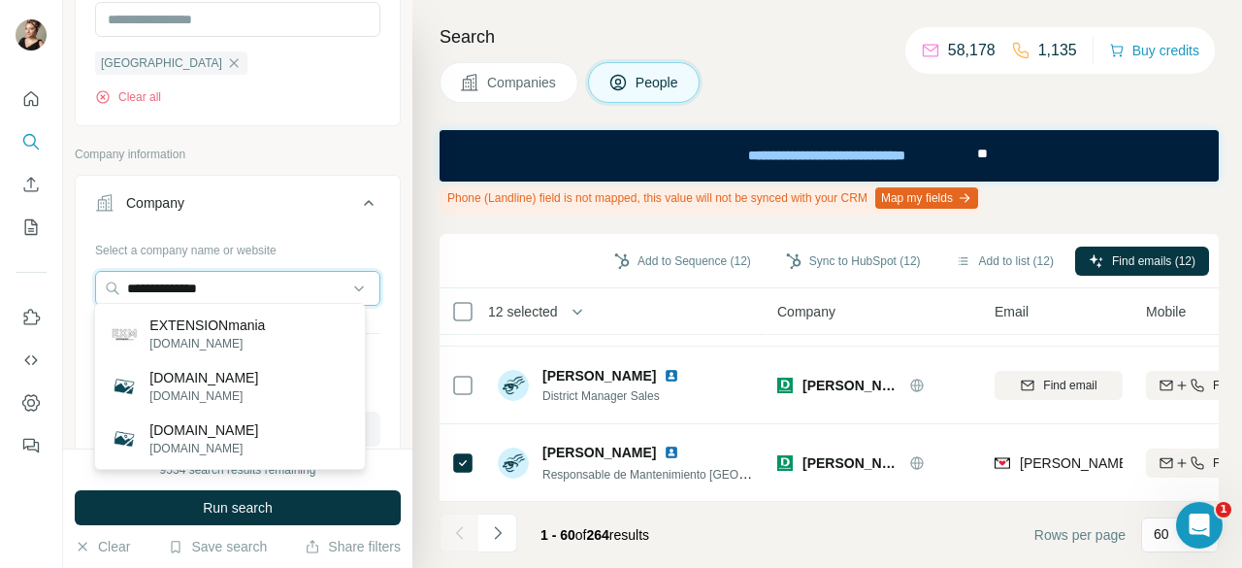
scroll to position [413, 0]
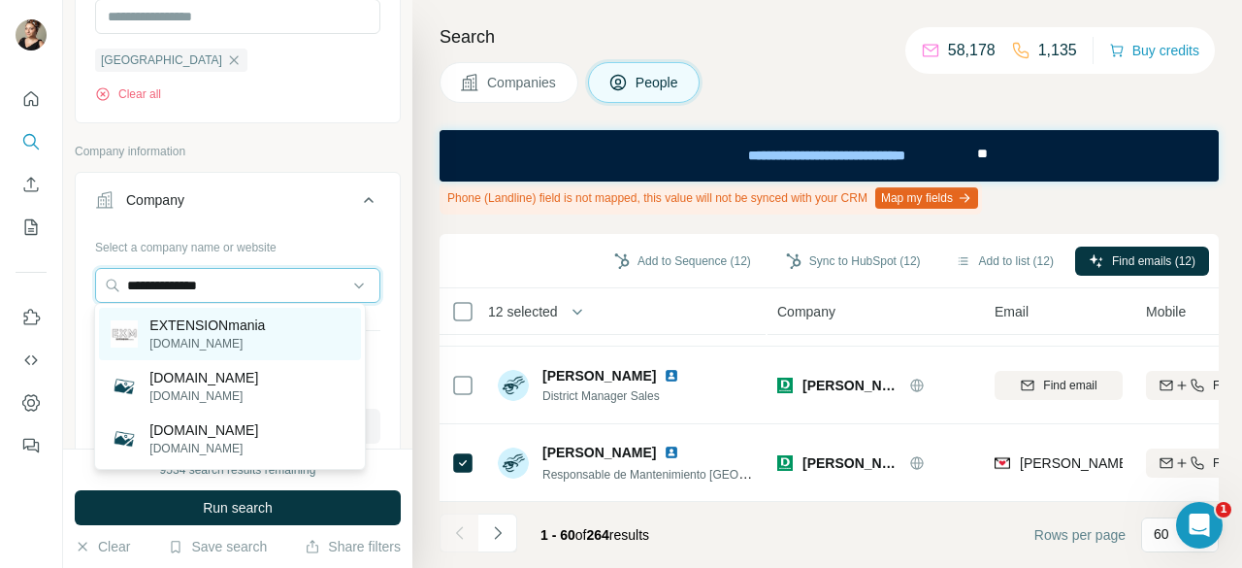
type input "**********"
click at [245, 339] on p "extensionmania.com" at bounding box center [206, 343] width 115 height 17
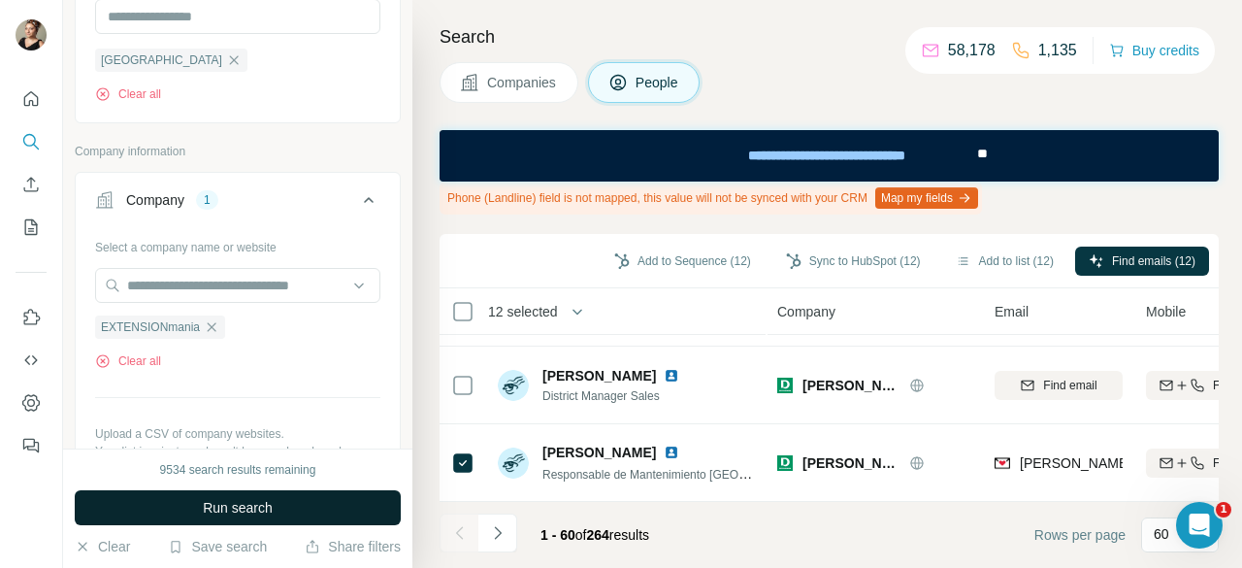
click at [286, 498] on button "Run search" at bounding box center [238, 507] width 326 height 35
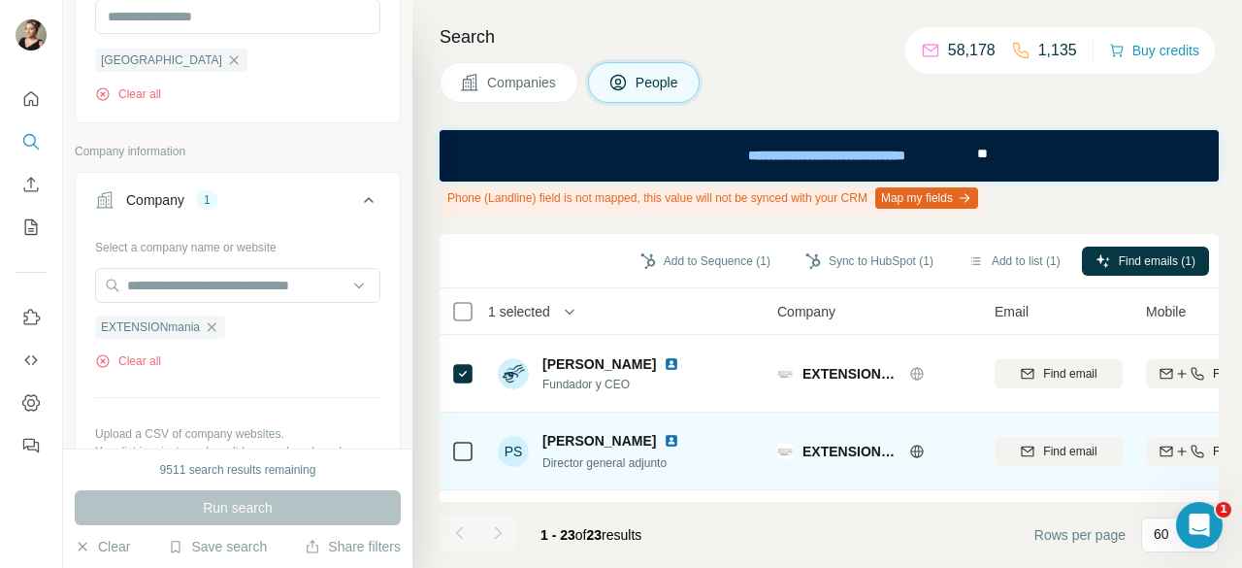
click at [451, 451] on icon at bounding box center [462, 451] width 23 height 23
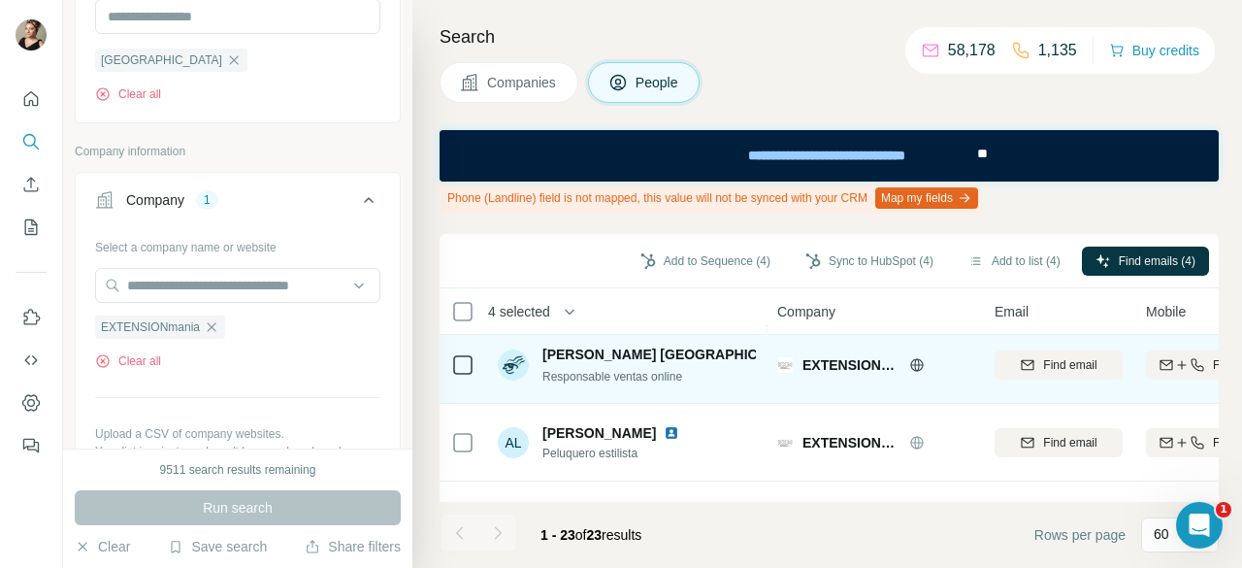
scroll to position [485, 0]
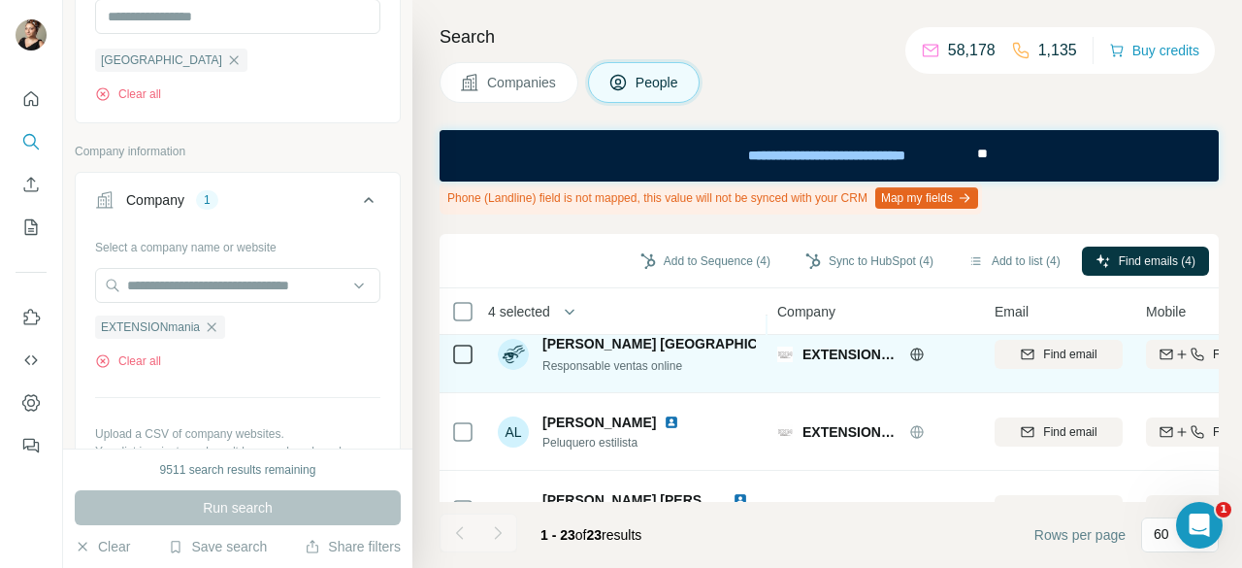
click at [473, 358] on icon at bounding box center [462, 354] width 23 height 23
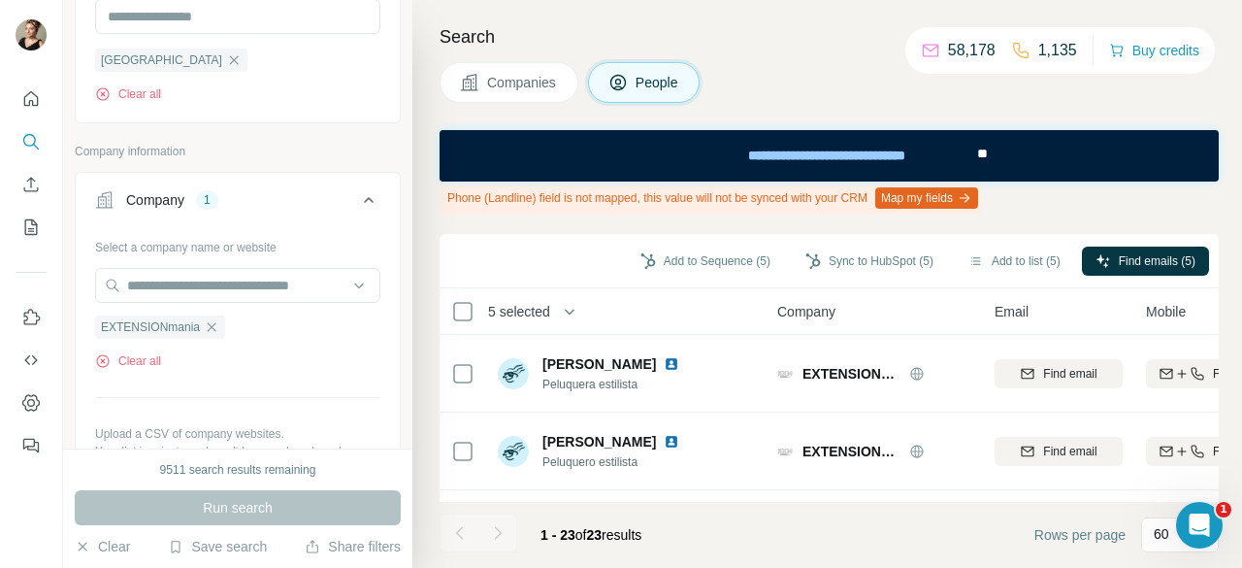
scroll to position [1627, 0]
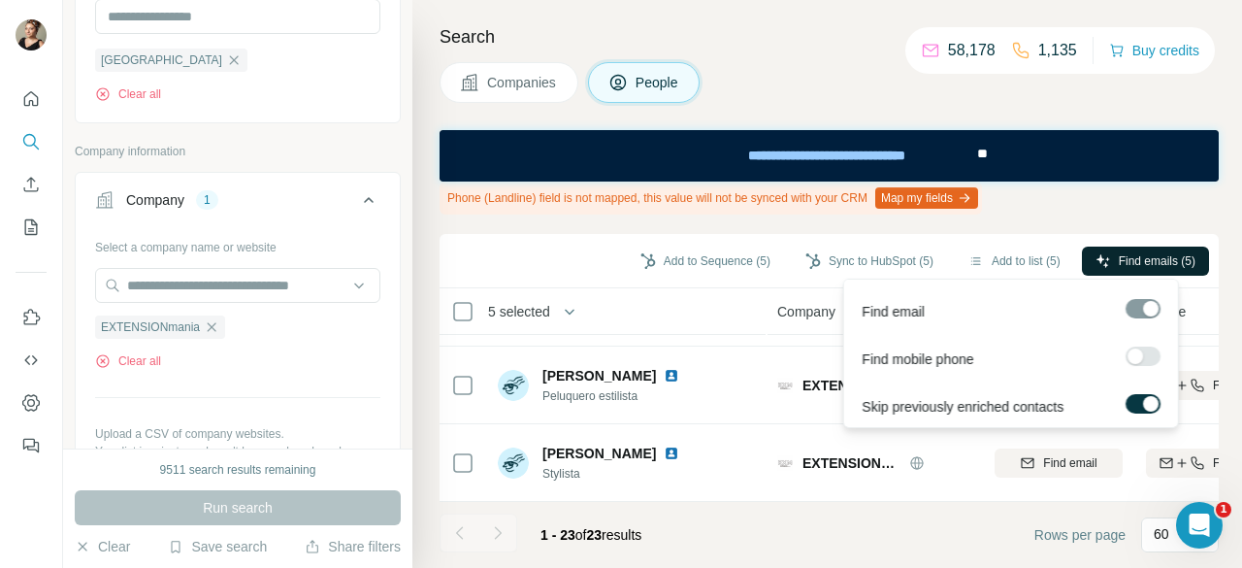
click at [1122, 261] on span "Find emails (5)" at bounding box center [1157, 260] width 77 height 17
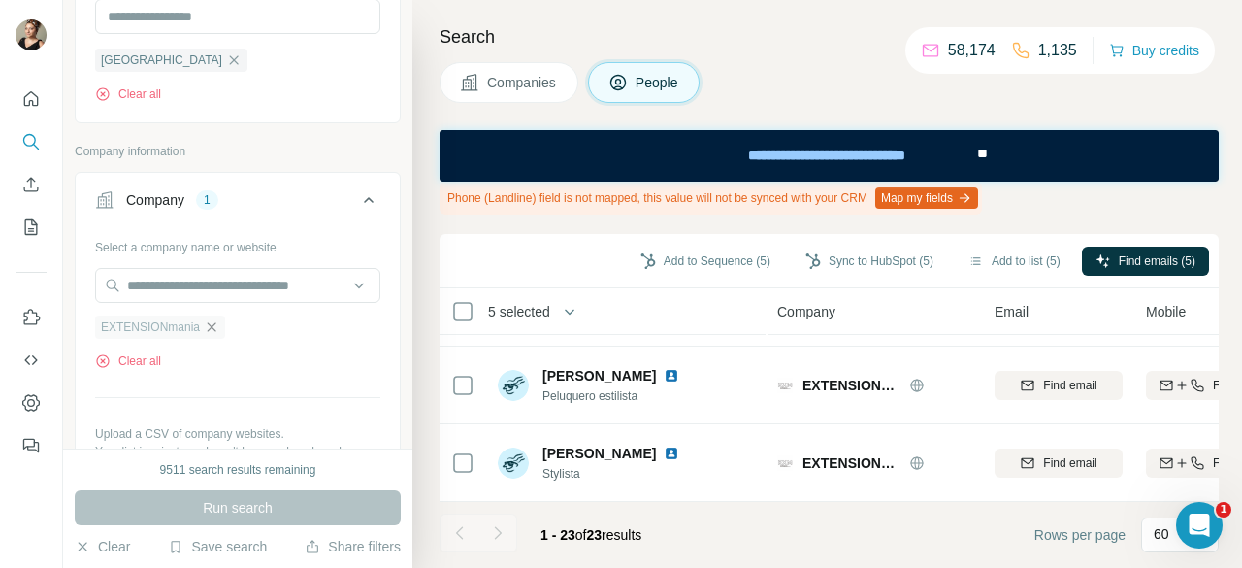
click at [205, 326] on icon "button" at bounding box center [212, 327] width 16 height 16
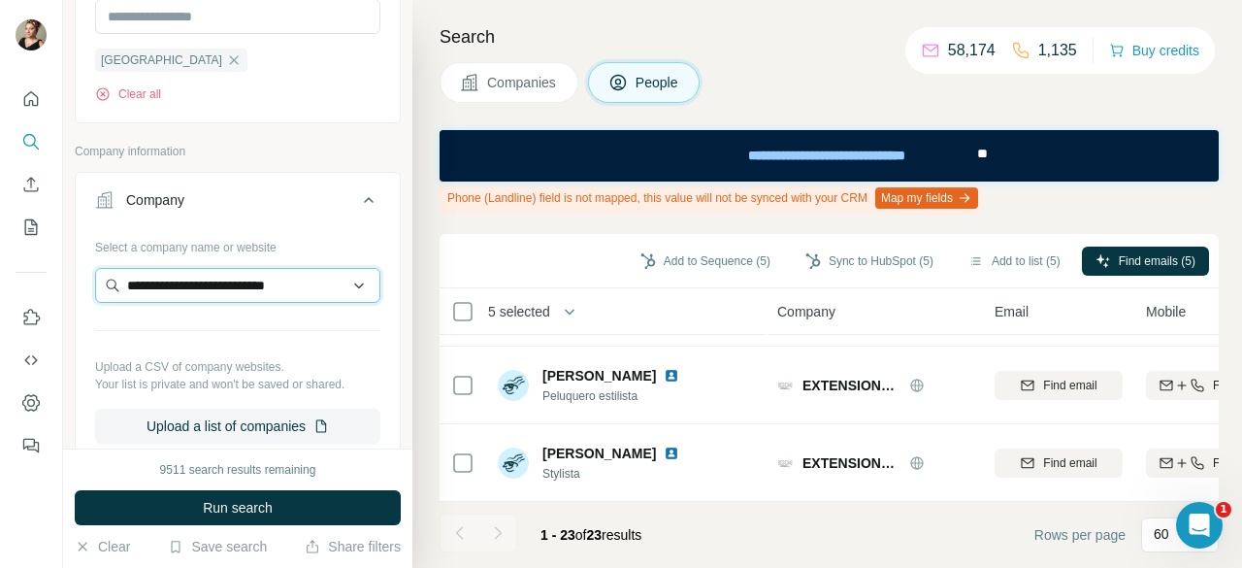
click at [295, 281] on input "**********" at bounding box center [237, 285] width 285 height 35
drag, startPoint x: 304, startPoint y: 277, endPoint x: 158, endPoint y: 290, distance: 146.2
click at [158, 290] on input "**********" at bounding box center [237, 285] width 285 height 35
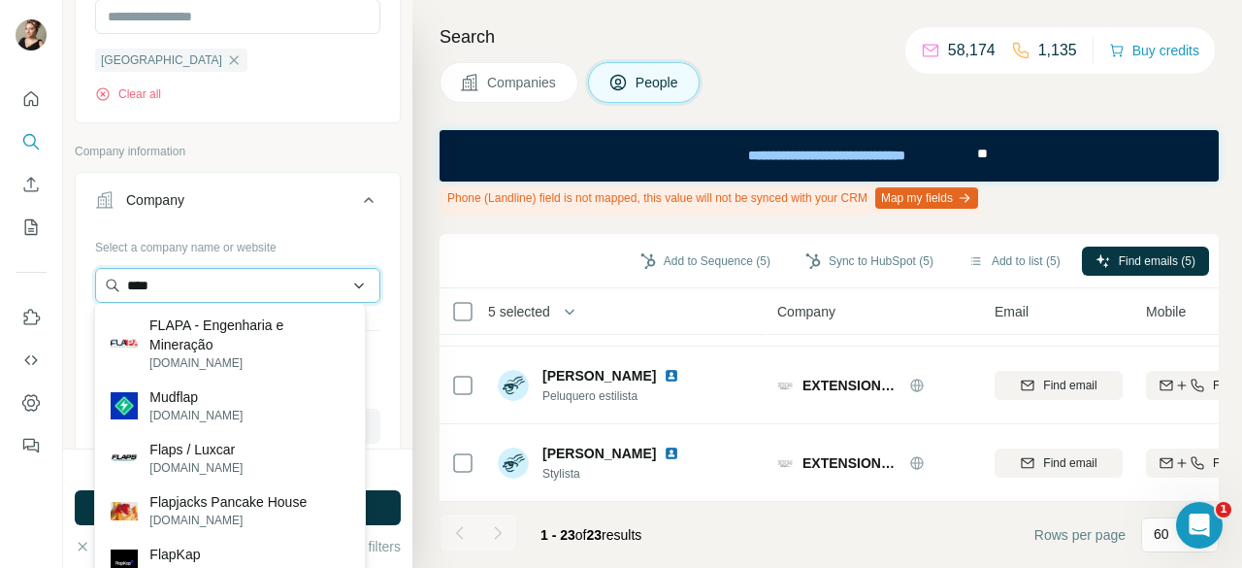
click at [181, 277] on input "****" at bounding box center [237, 285] width 285 height 35
paste input "**********"
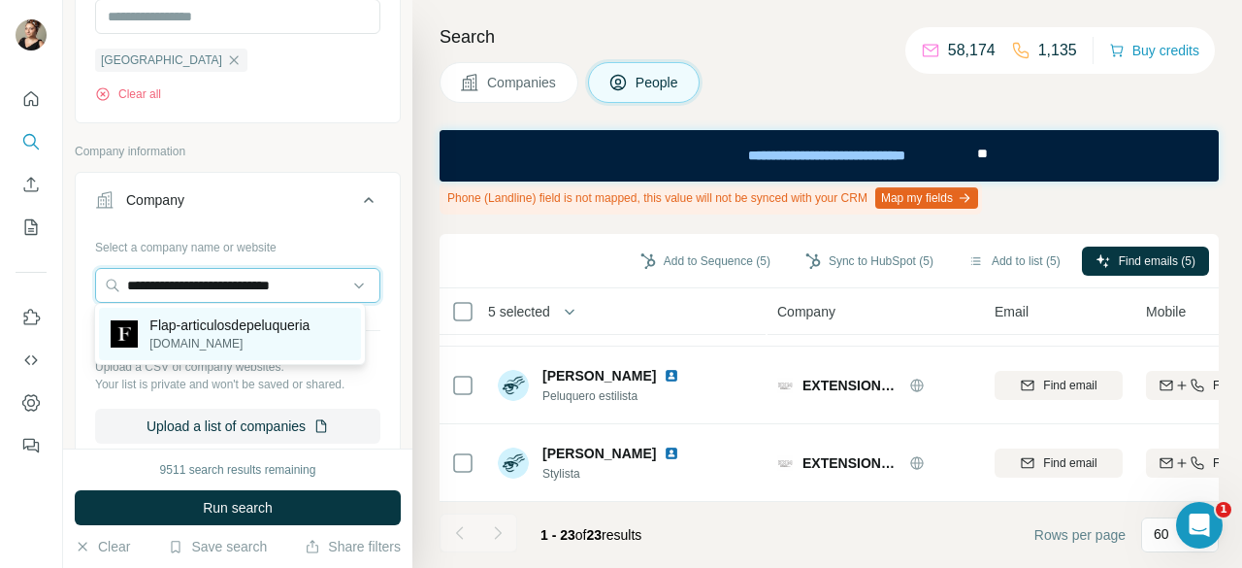
type input "**********"
click at [283, 335] on p "flap-articulosdepeluqueria.es" at bounding box center [229, 343] width 160 height 17
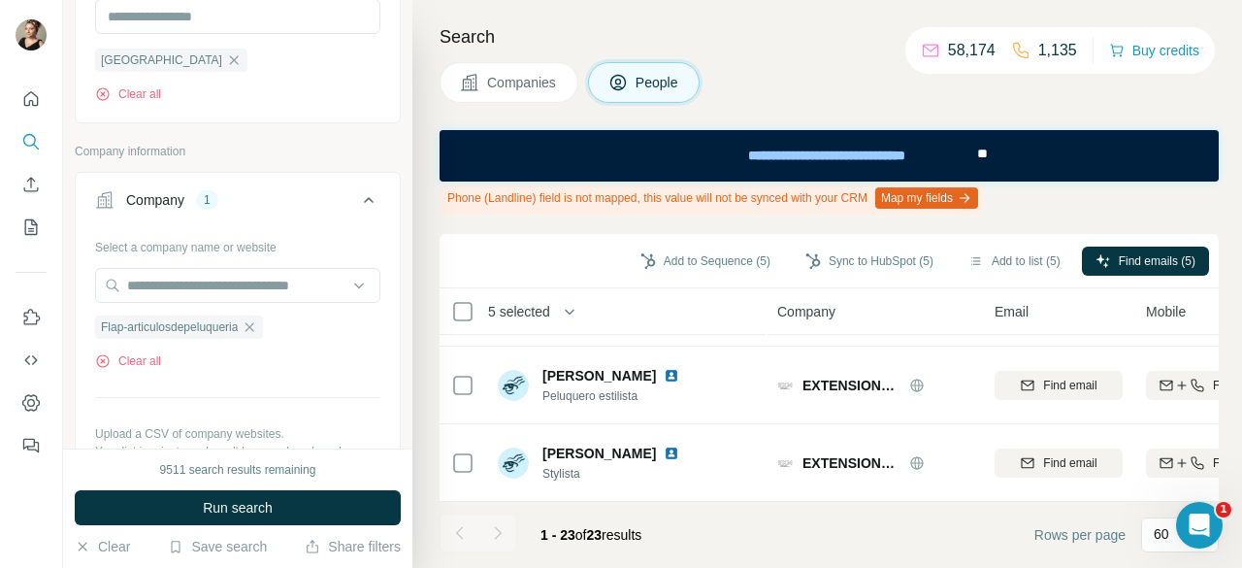
click at [326, 488] on div "9511 search results remaining Run search Clear Save search Share filters" at bounding box center [237, 507] width 349 height 119
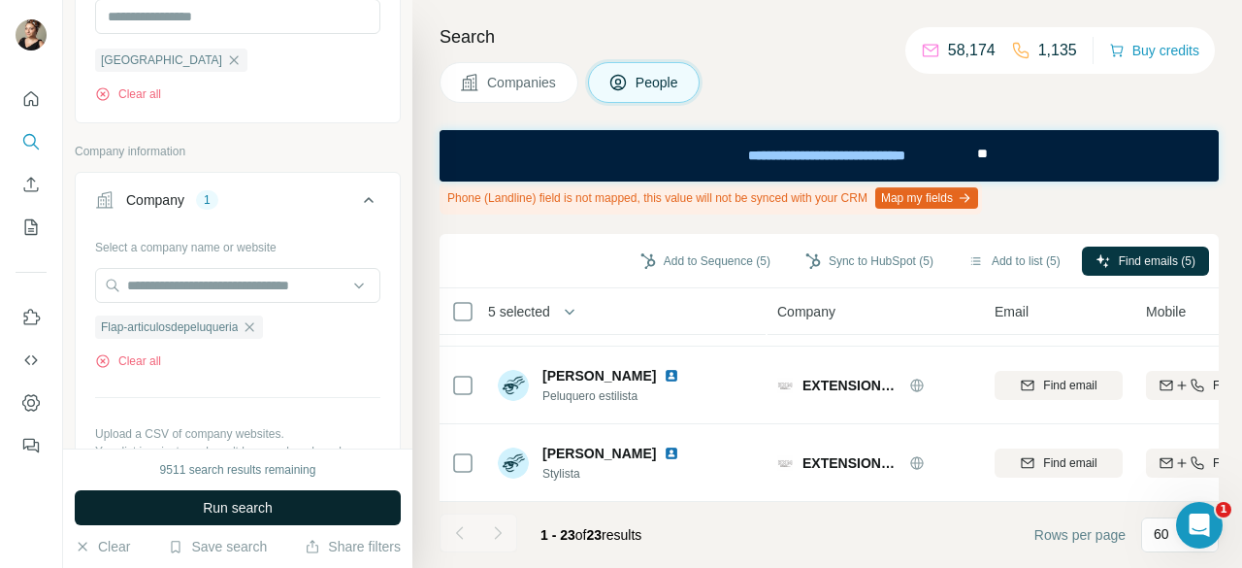
click at [338, 503] on button "Run search" at bounding box center [238, 507] width 326 height 35
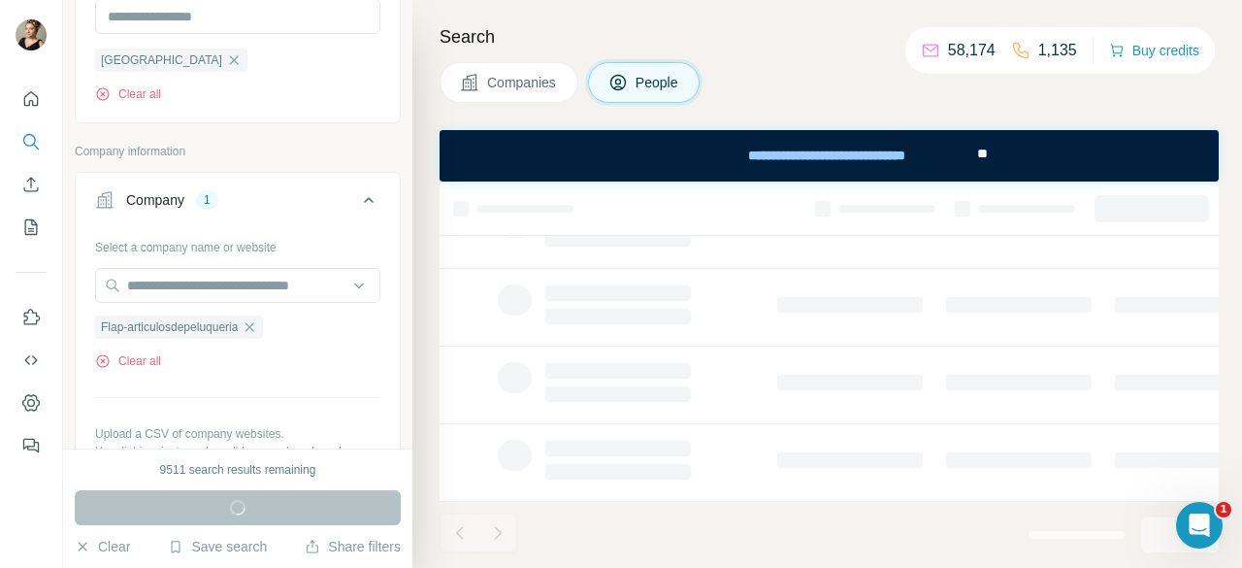
scroll to position [565, 0]
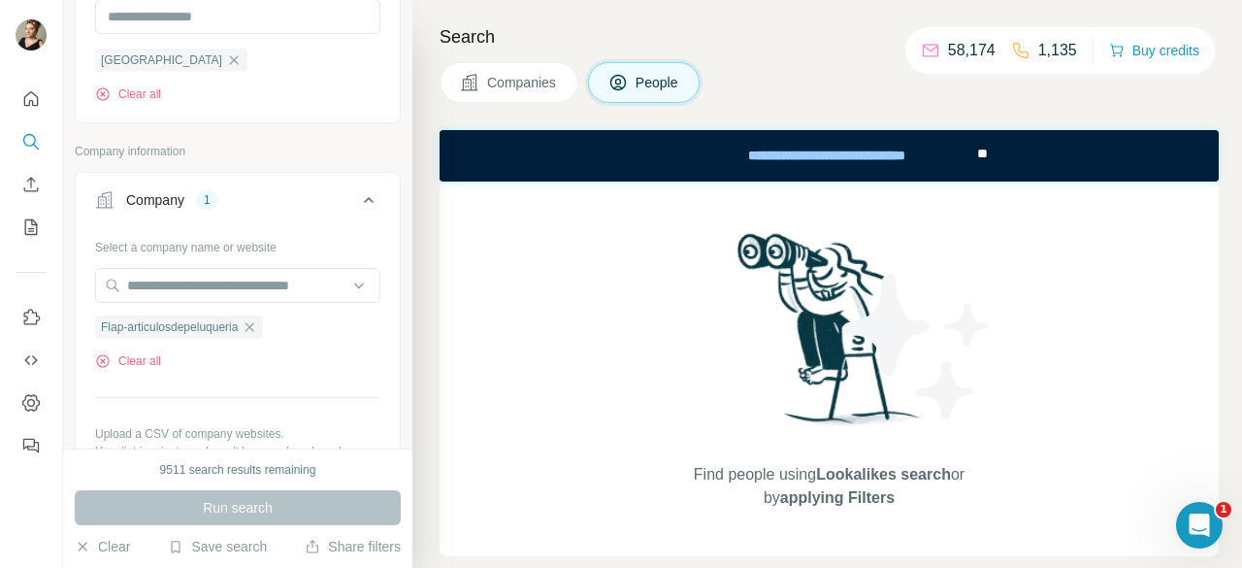
click at [291, 510] on div "Run search" at bounding box center [238, 507] width 326 height 35
click at [257, 325] on icon "button" at bounding box center [250, 327] width 16 height 16
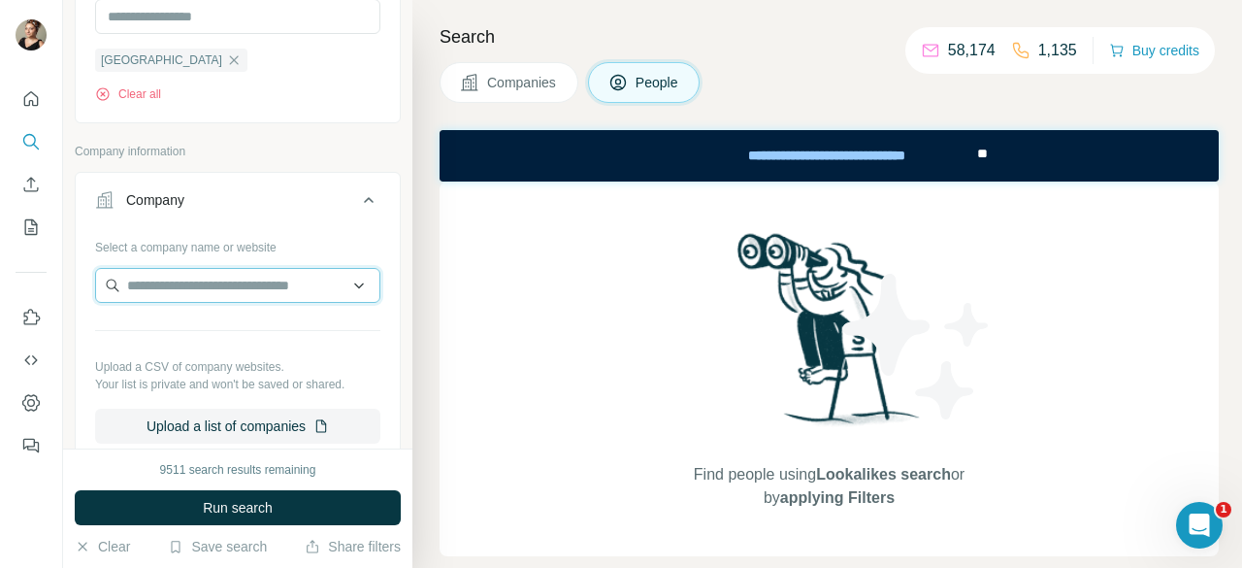
click at [222, 279] on input "text" at bounding box center [237, 285] width 285 height 35
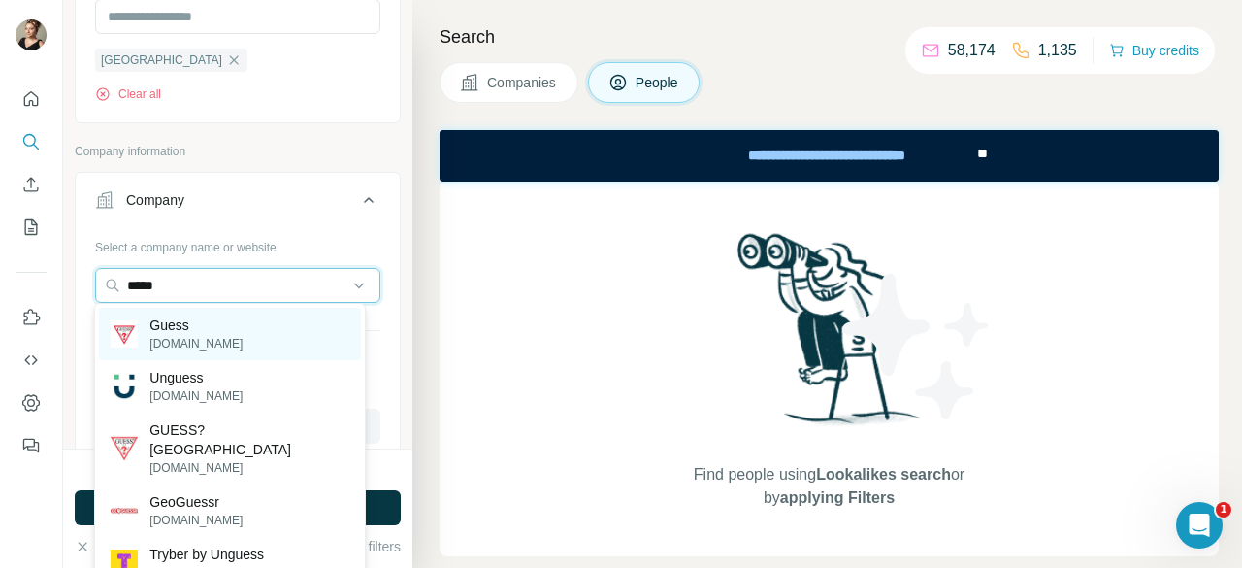
type input "*****"
click at [250, 348] on div "Guess guess.com" at bounding box center [229, 334] width 261 height 52
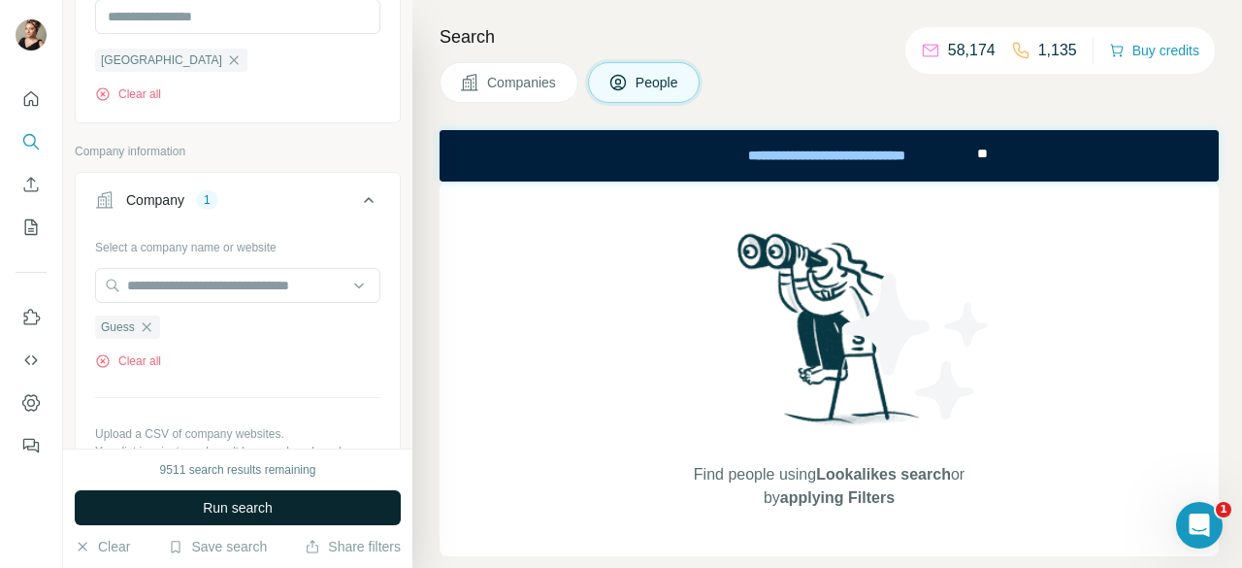
click at [305, 504] on button "Run search" at bounding box center [238, 507] width 326 height 35
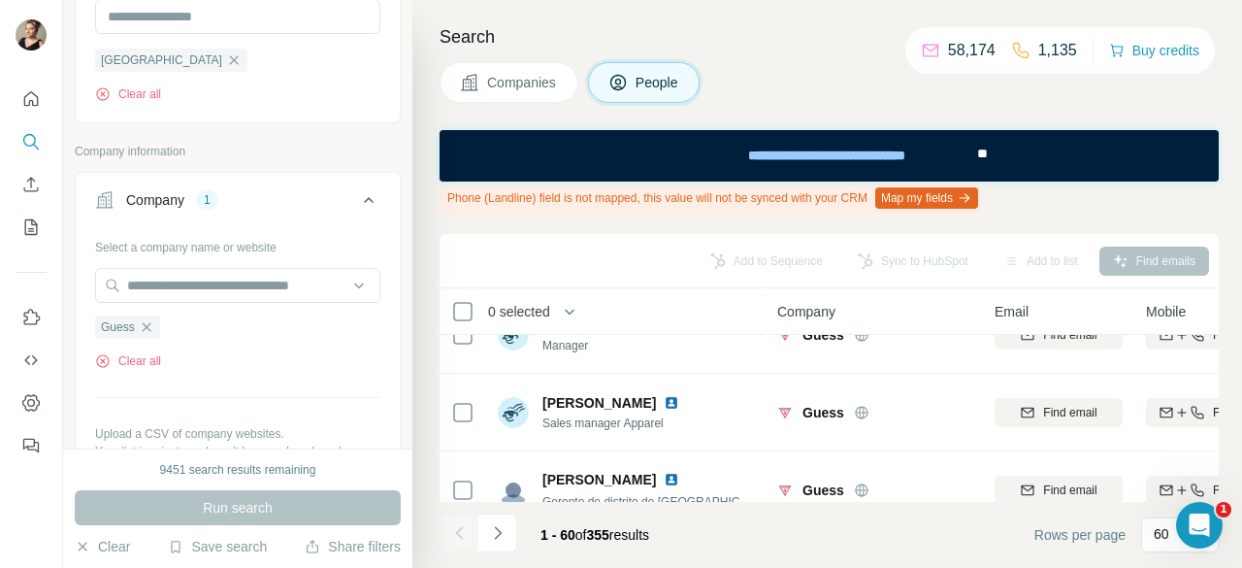
scroll to position [1165, 0]
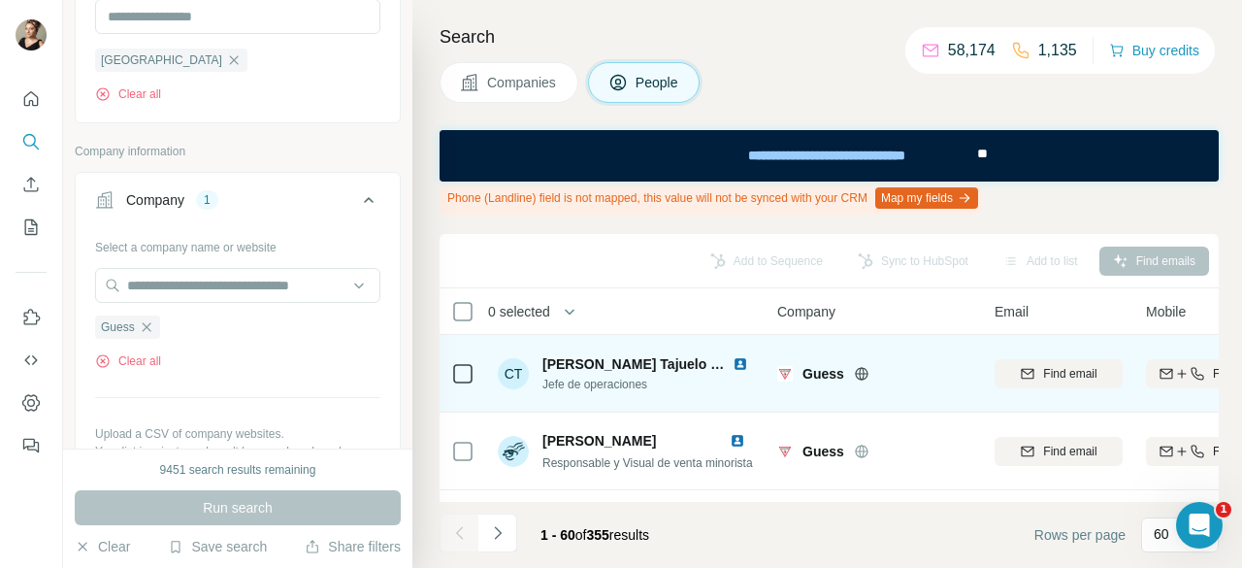
click at [466, 383] on icon at bounding box center [462, 373] width 23 height 23
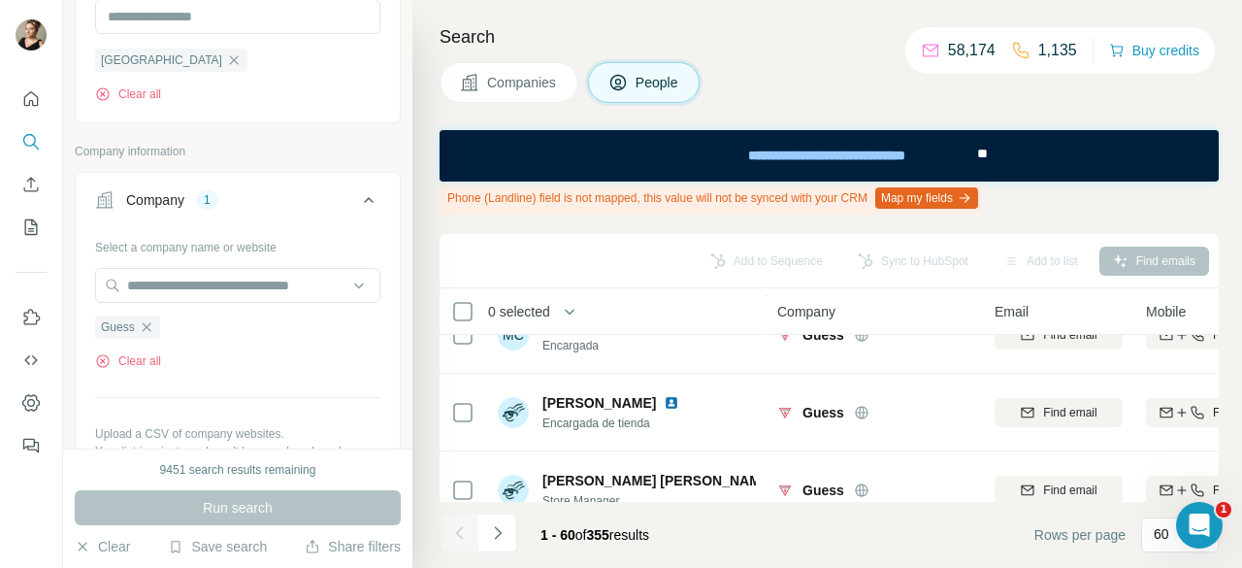
scroll to position [3688, 0]
click at [154, 320] on div "Guess" at bounding box center [127, 326] width 65 height 23
click at [144, 319] on icon "button" at bounding box center [147, 327] width 16 height 16
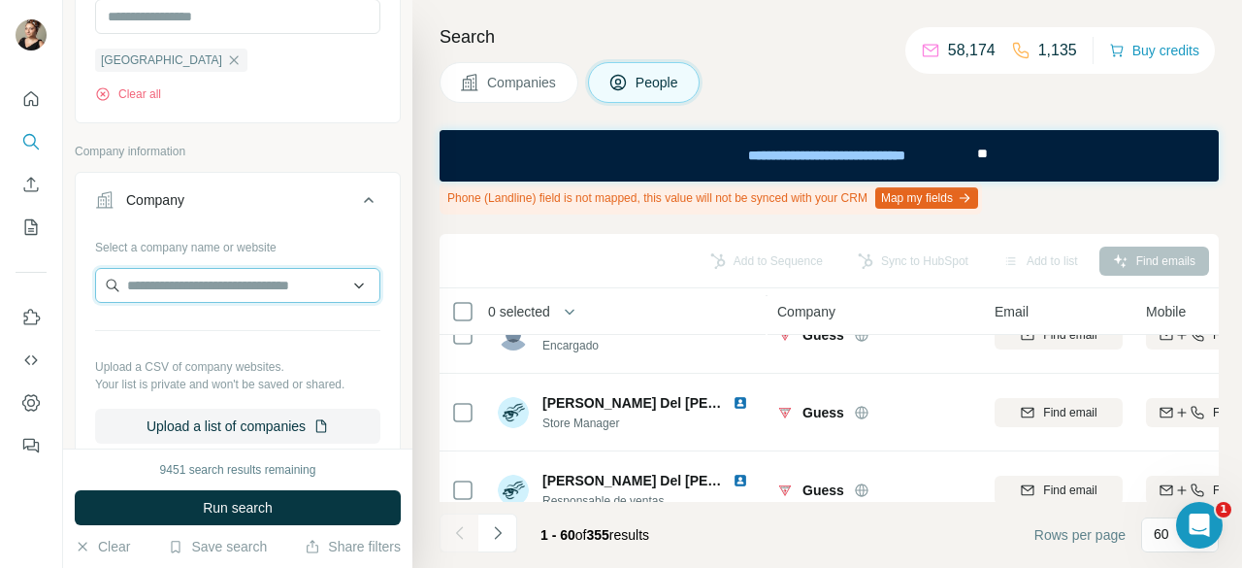
click at [179, 286] on input "text" at bounding box center [237, 285] width 285 height 35
drag, startPoint x: 155, startPoint y: 282, endPoint x: 62, endPoint y: 293, distance: 93.8
click at [62, 293] on div "**********" at bounding box center [621, 284] width 1242 height 568
drag, startPoint x: 76, startPoint y: 280, endPoint x: 0, endPoint y: 287, distance: 76.1
click at [0, 287] on div "New search Hide Company lookalikes Personal information Job title Seniority Dep…" at bounding box center [621, 284] width 1242 height 568
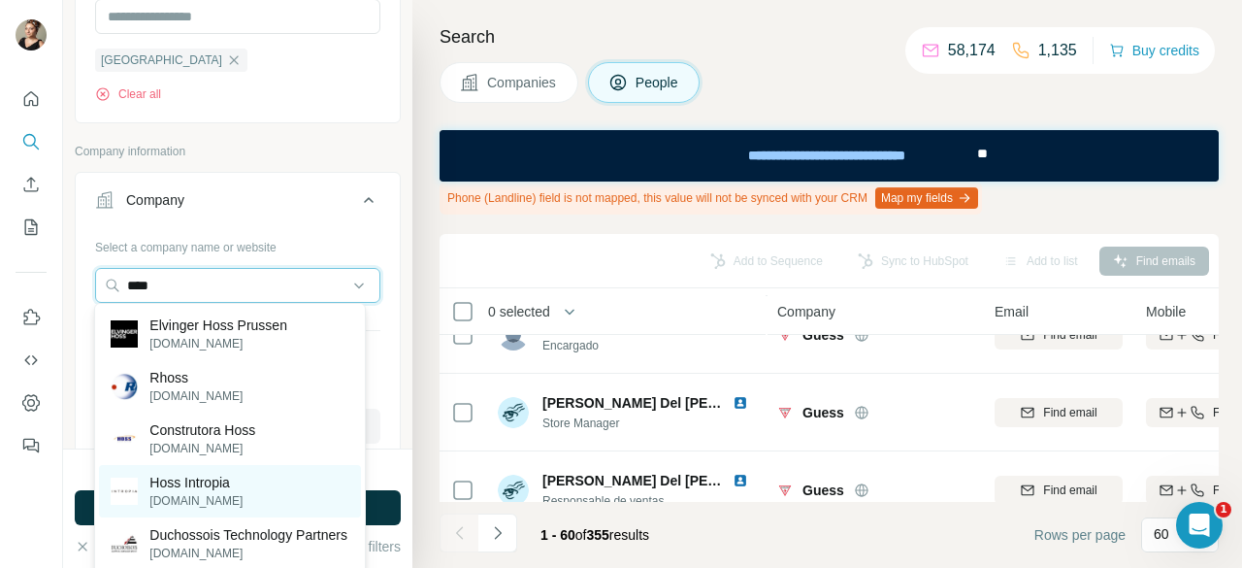
type input "****"
click at [230, 504] on p "intropia.com" at bounding box center [195, 500] width 93 height 17
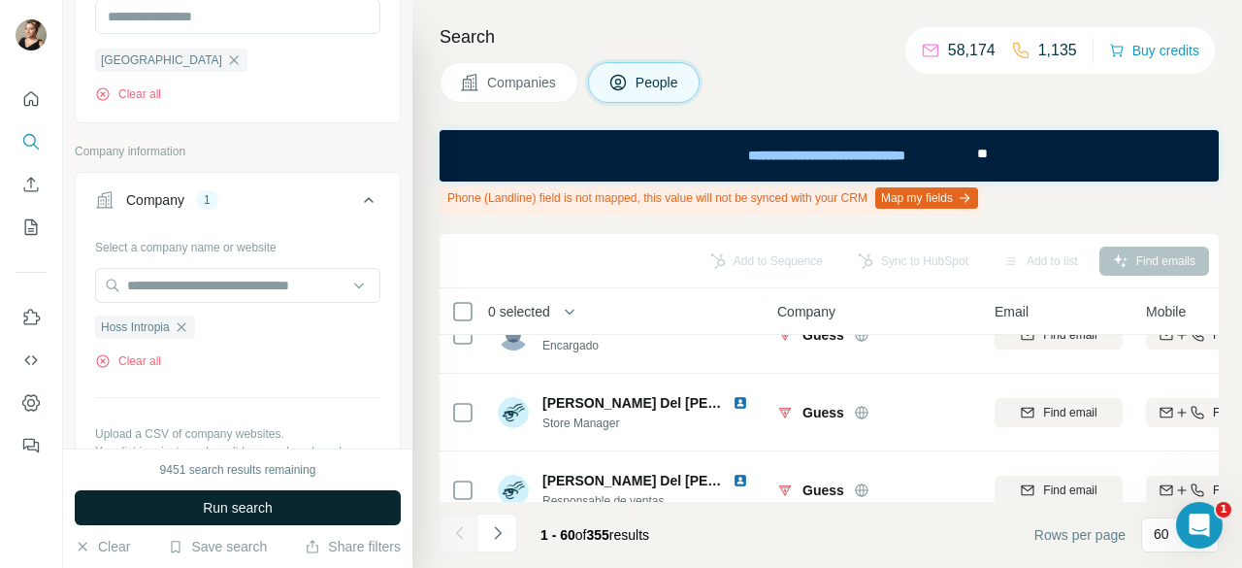
click at [280, 510] on button "Run search" at bounding box center [238, 507] width 326 height 35
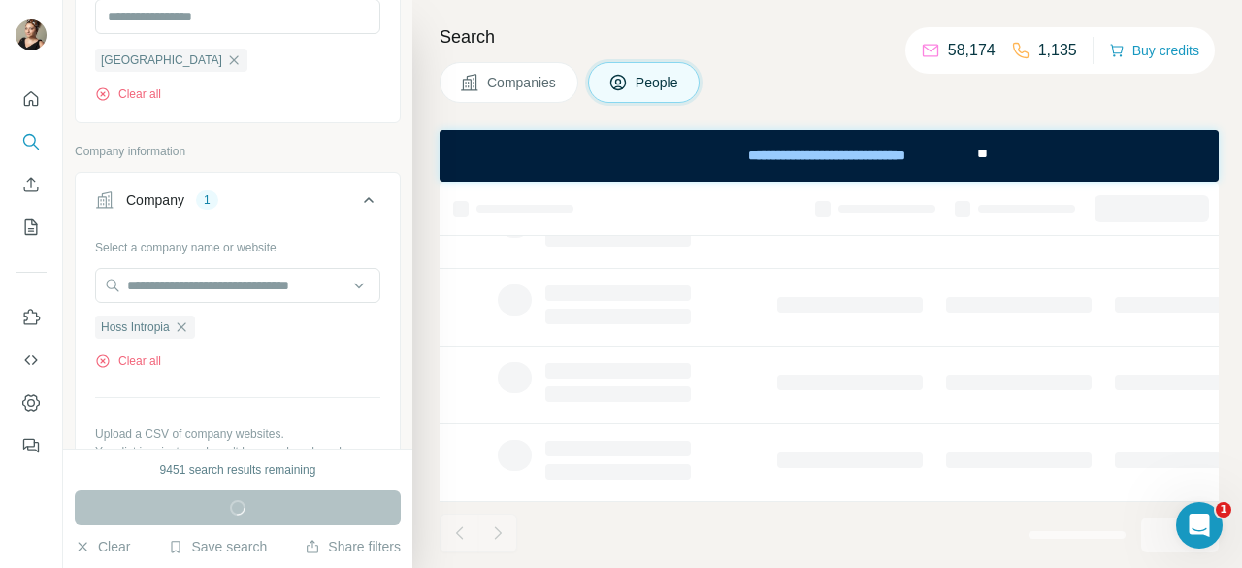
scroll to position [565, 0]
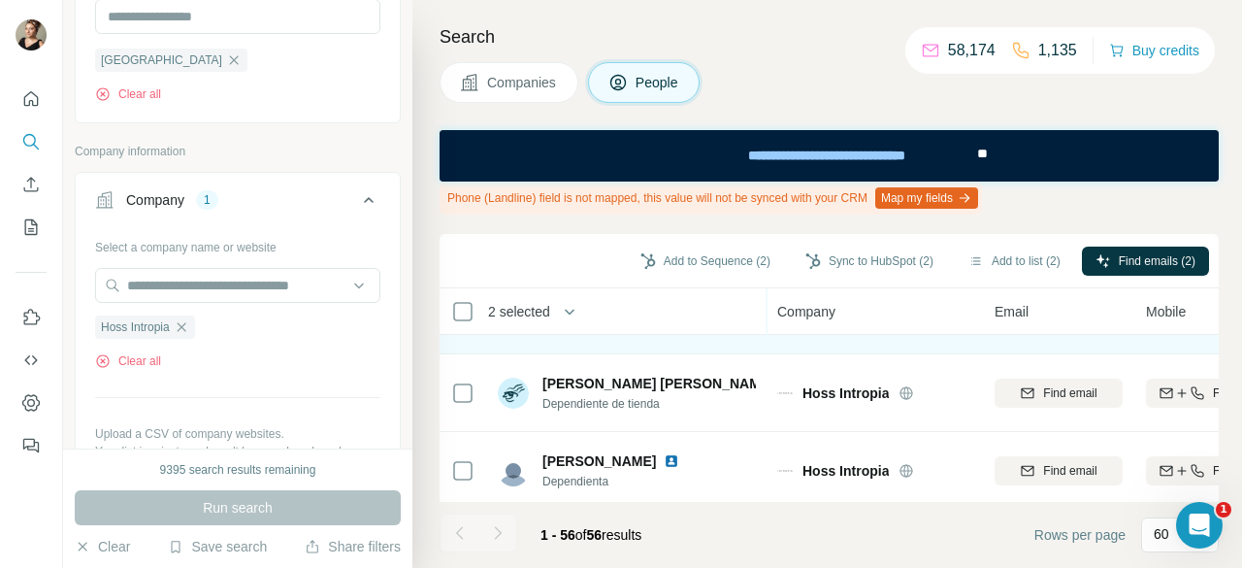
scroll to position [4189, 0]
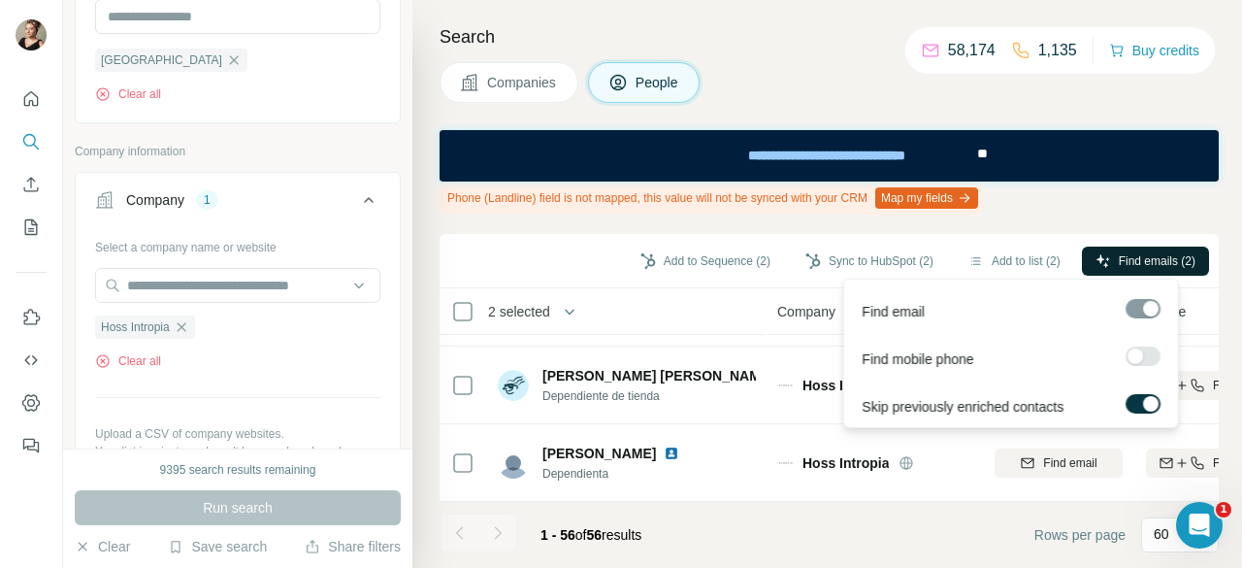
click at [1146, 263] on span "Find emails (2)" at bounding box center [1157, 260] width 77 height 17
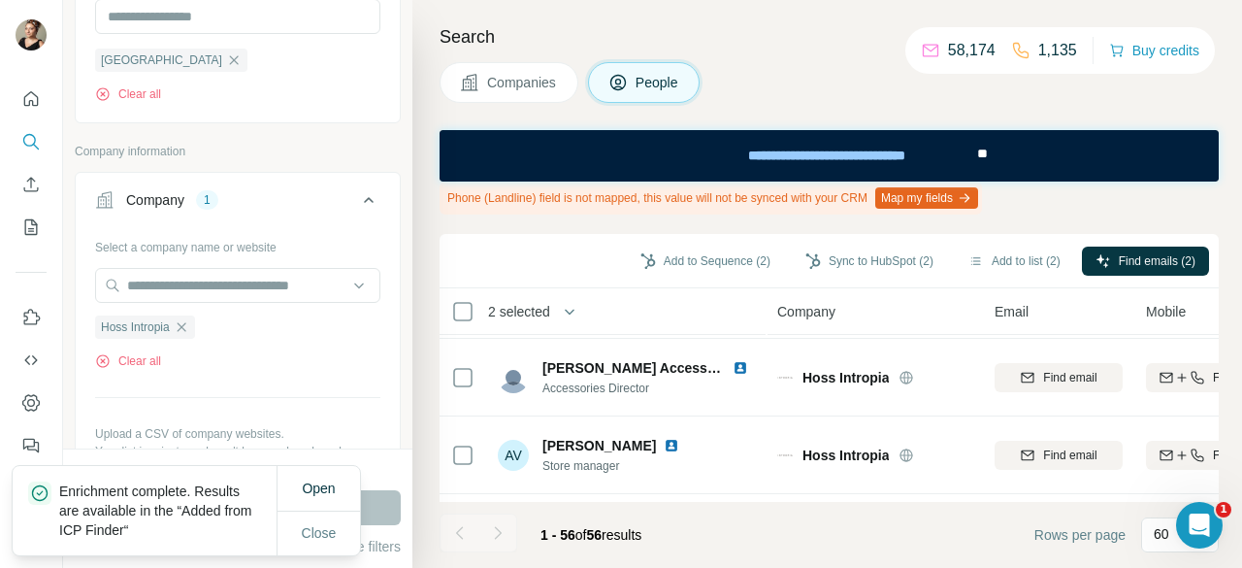
scroll to position [0, 0]
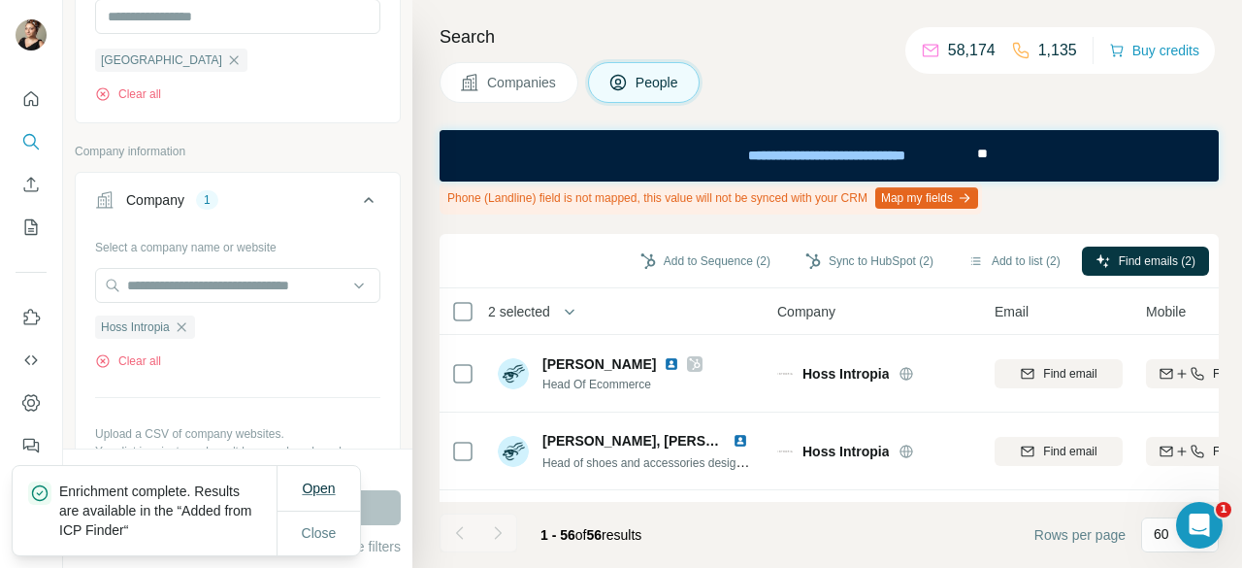
click at [326, 490] on span "Open" at bounding box center [318, 488] width 33 height 16
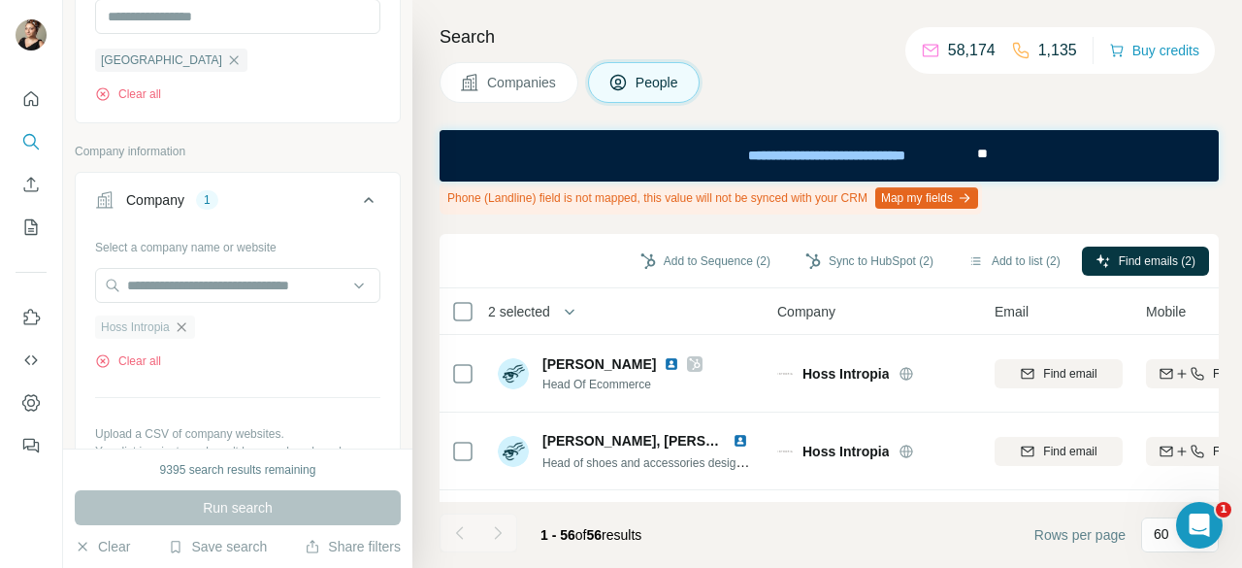
click at [181, 319] on icon "button" at bounding box center [182, 327] width 16 height 16
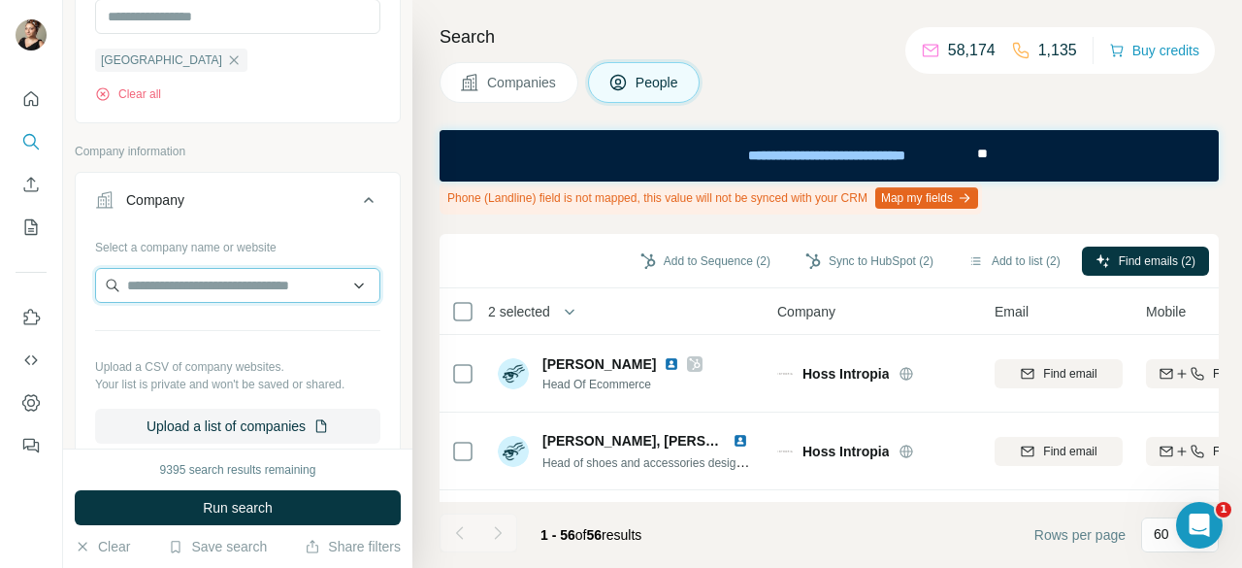
click at [200, 286] on input "text" at bounding box center [237, 285] width 285 height 35
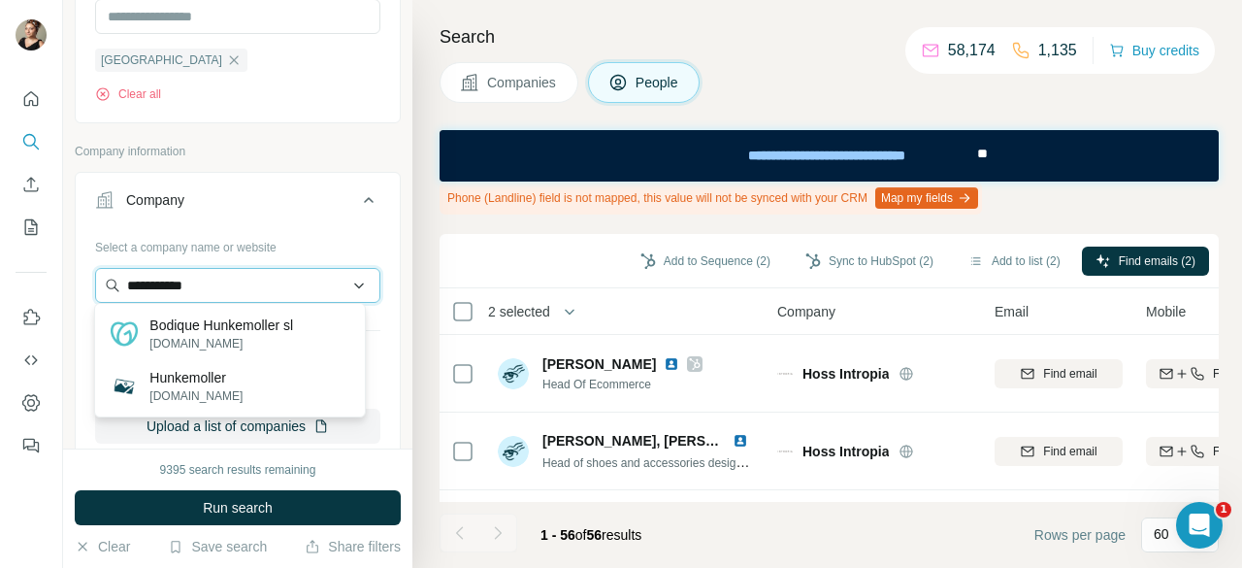
click at [211, 285] on input "**********" at bounding box center [237, 285] width 285 height 35
paste input "text"
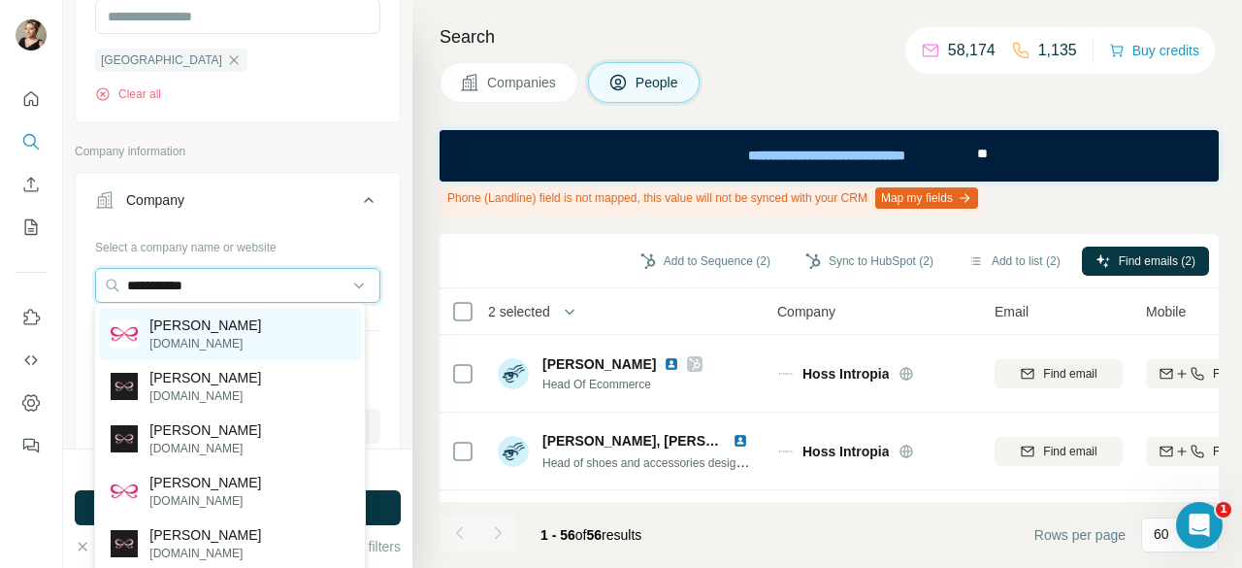
type input "**********"
click at [217, 347] on p "hunkemoller.com" at bounding box center [205, 343] width 112 height 17
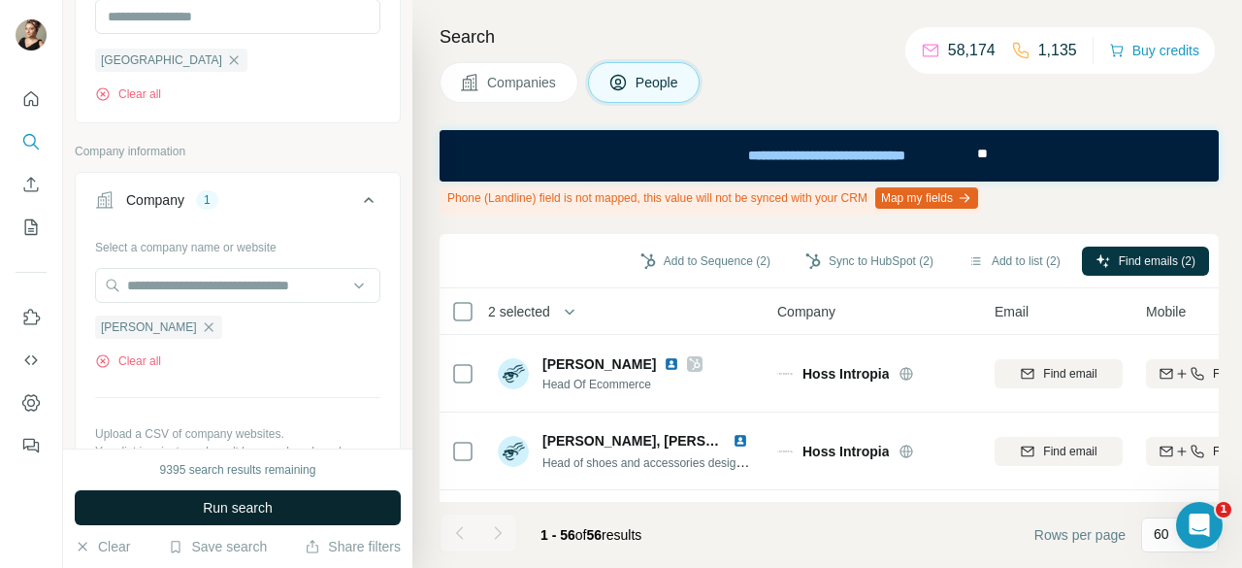
click at [364, 506] on button "Run search" at bounding box center [238, 507] width 326 height 35
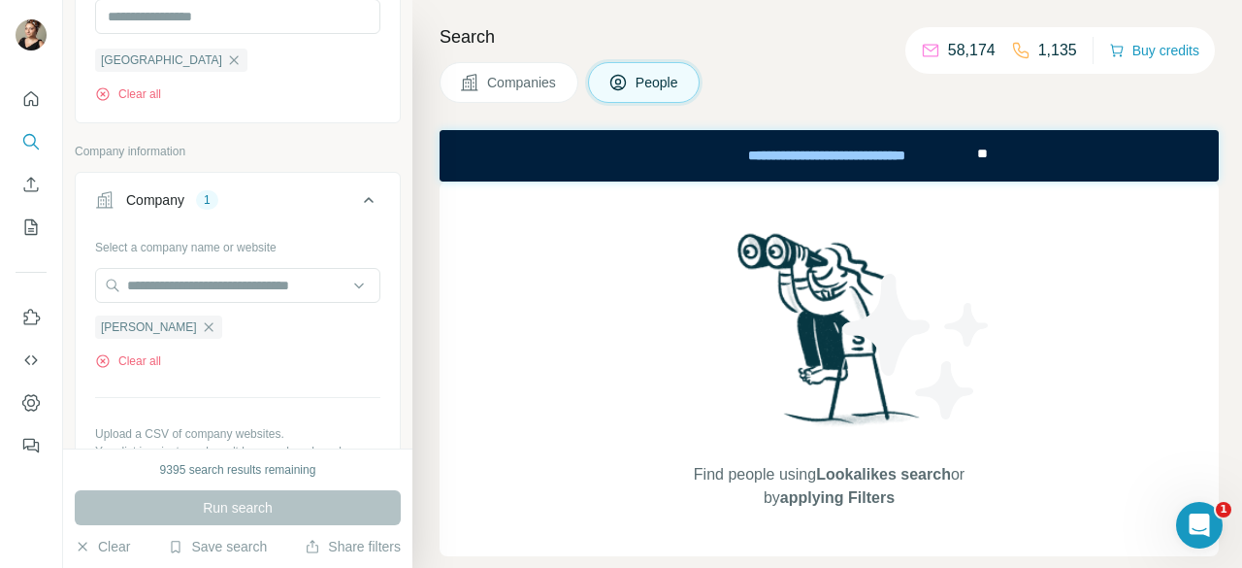
click at [265, 515] on div "Run search" at bounding box center [238, 507] width 326 height 35
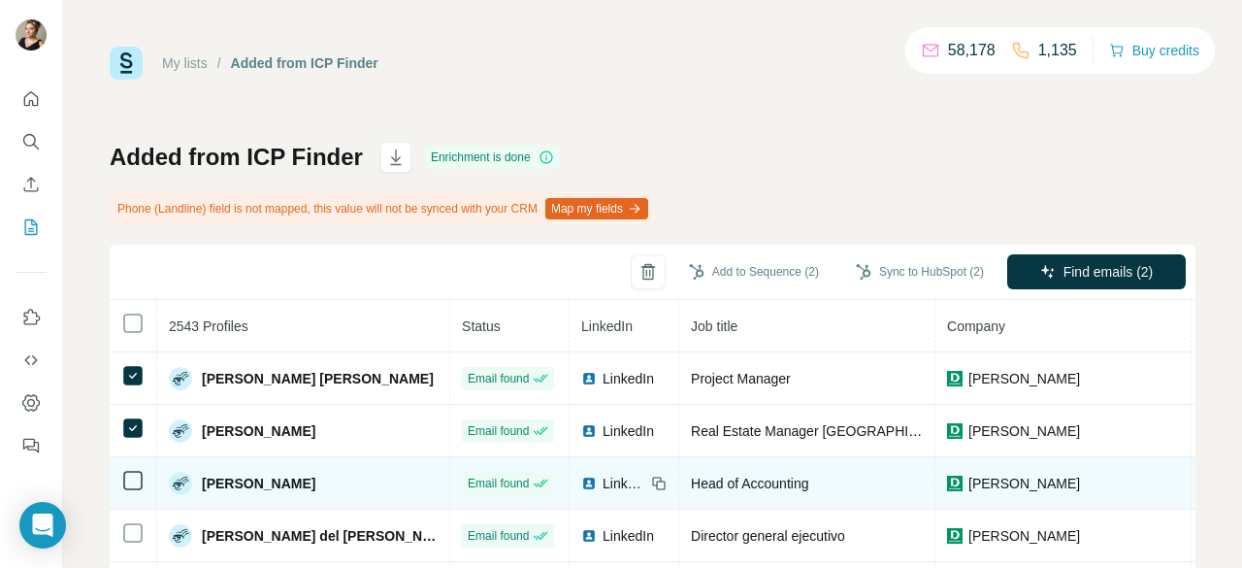
click at [134, 469] on icon at bounding box center [132, 480] width 23 height 23
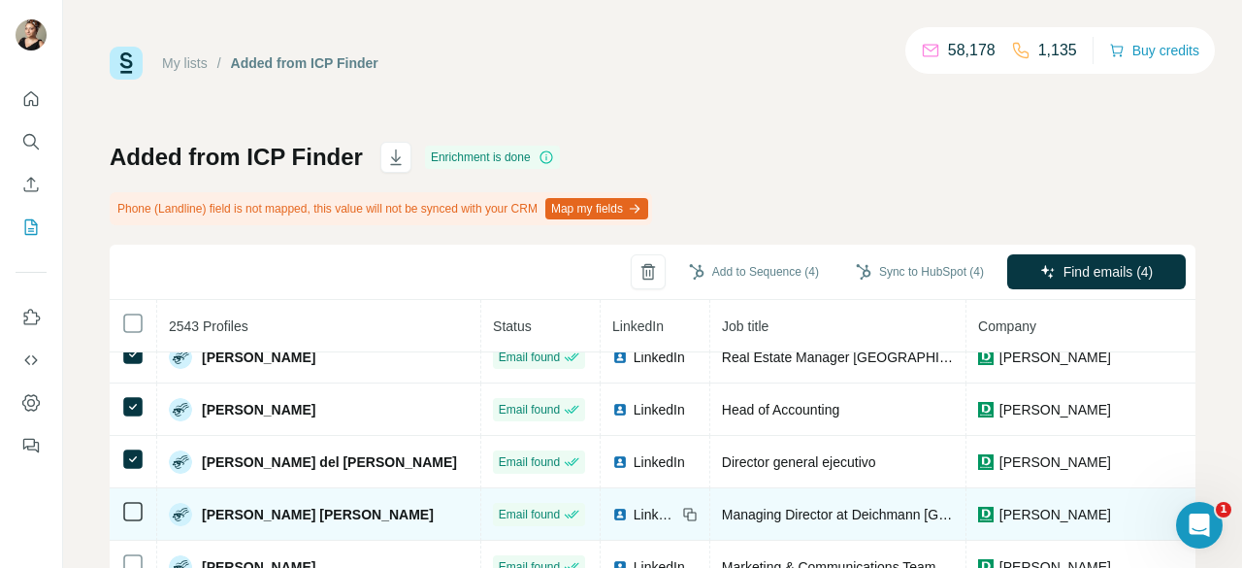
click at [136, 521] on icon at bounding box center [132, 511] width 23 height 23
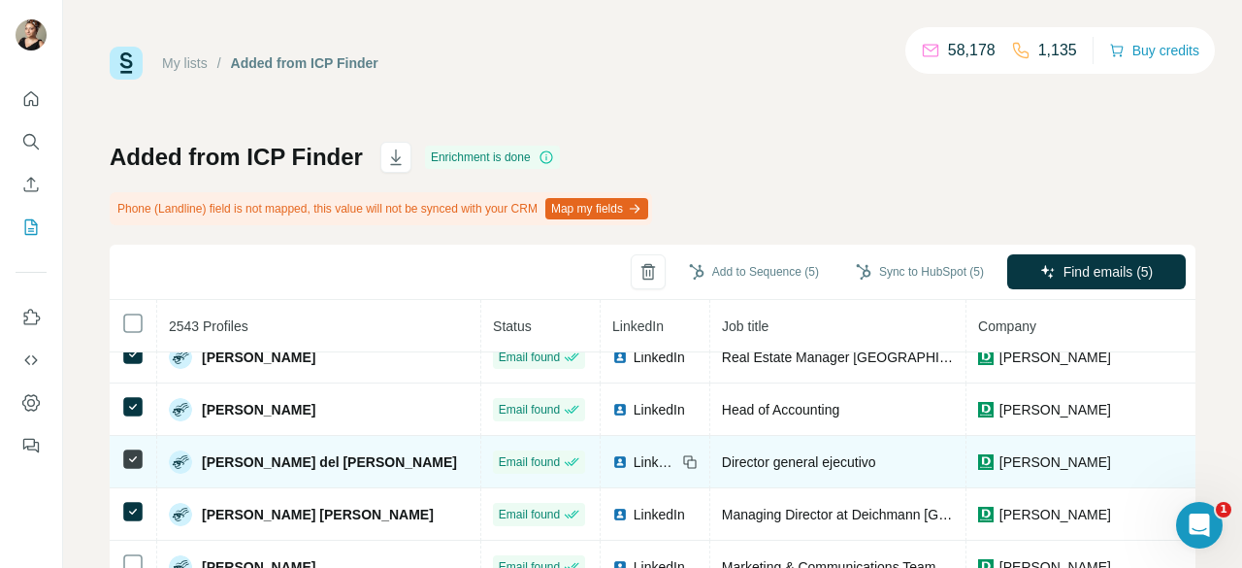
scroll to position [171, 0]
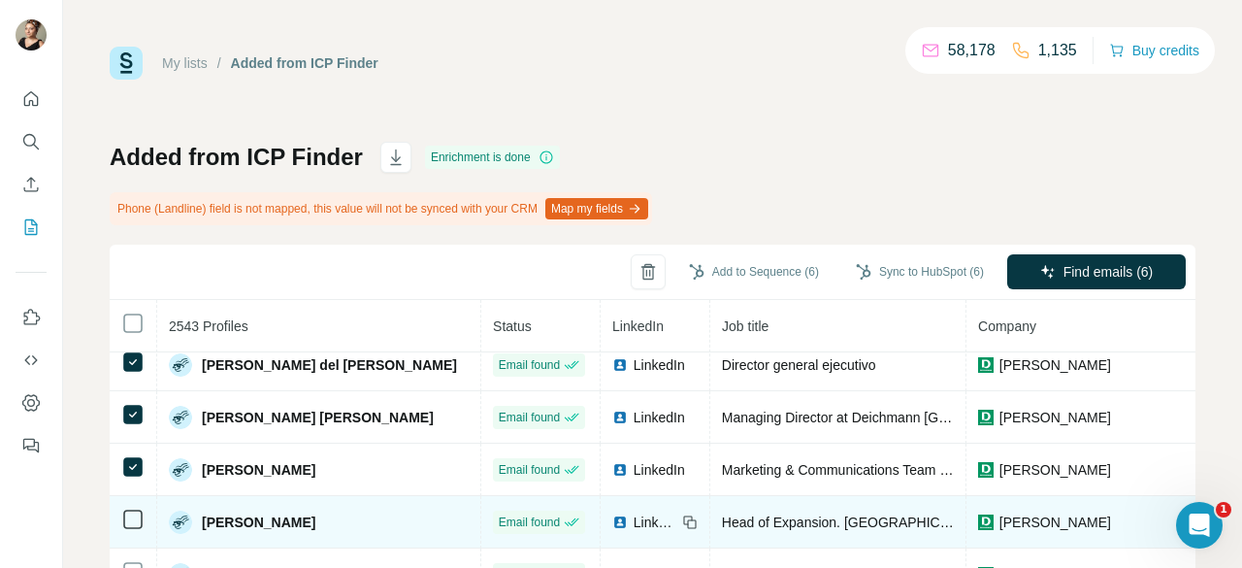
click at [121, 529] on icon at bounding box center [132, 519] width 23 height 23
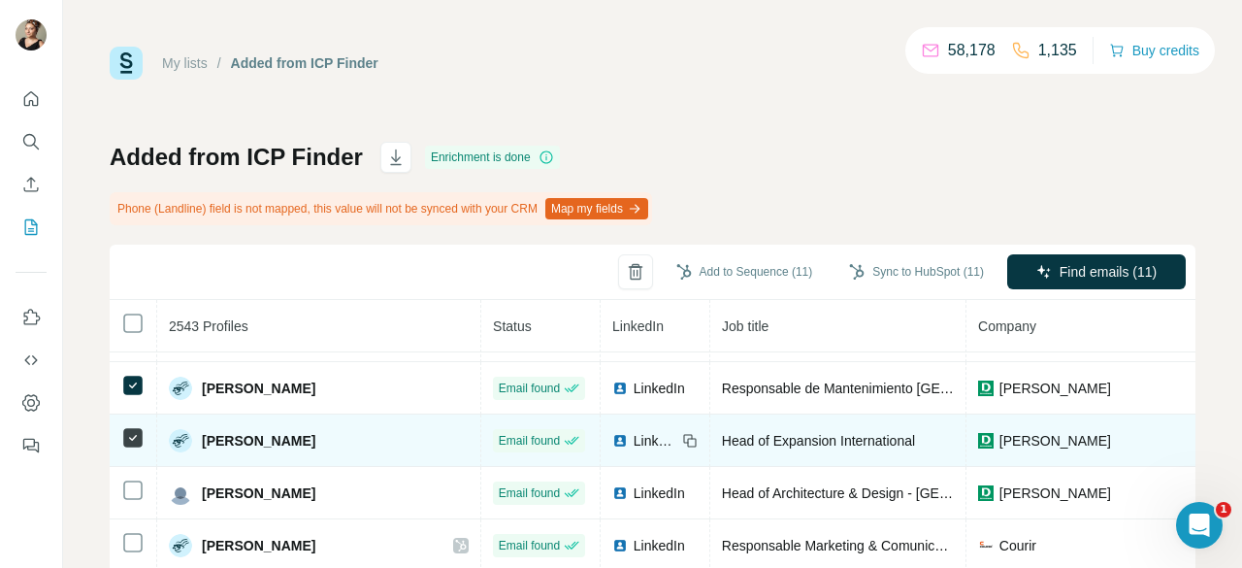
scroll to position [559, 0]
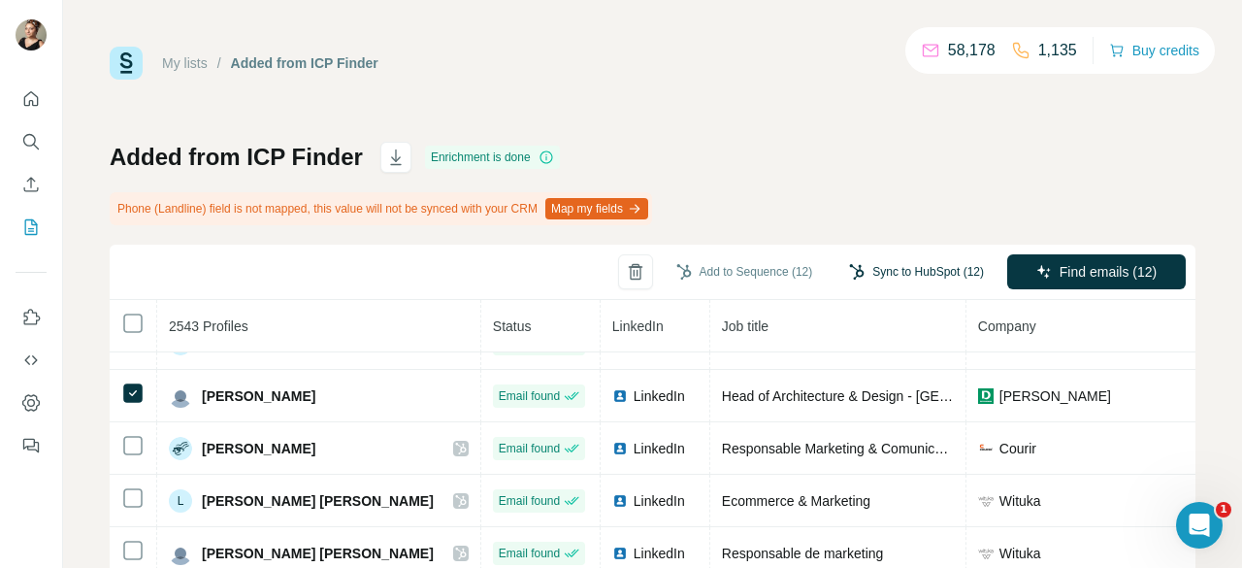
click at [910, 271] on button "Sync to HubSpot (12)" at bounding box center [917, 271] width 162 height 29
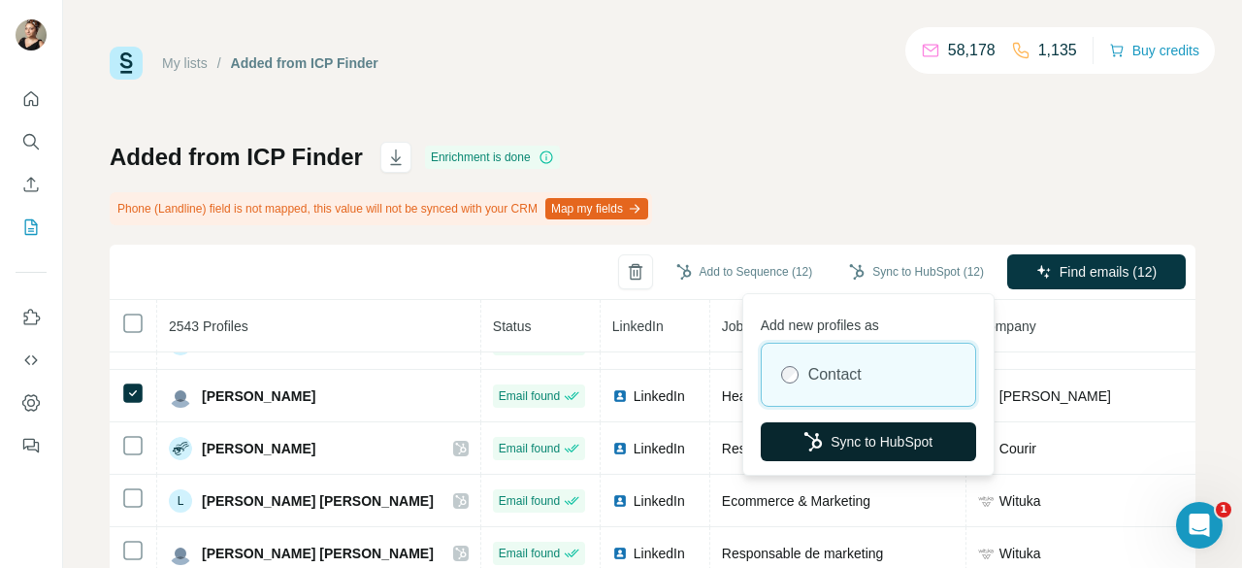
click at [898, 445] on button "Sync to HubSpot" at bounding box center [868, 441] width 215 height 39
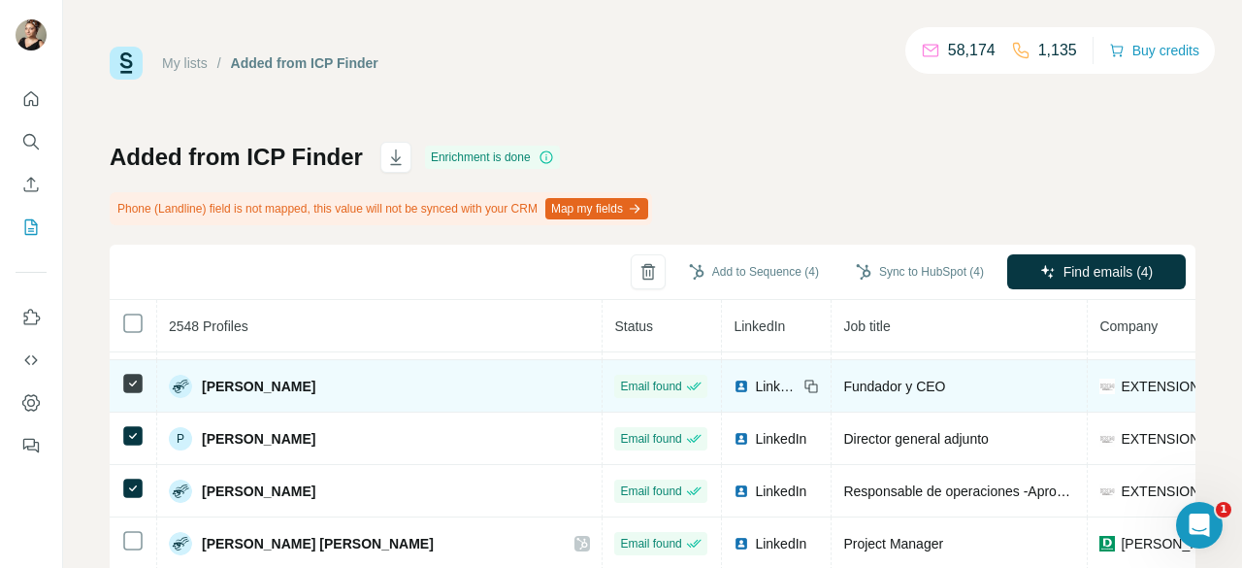
scroll to position [0, 0]
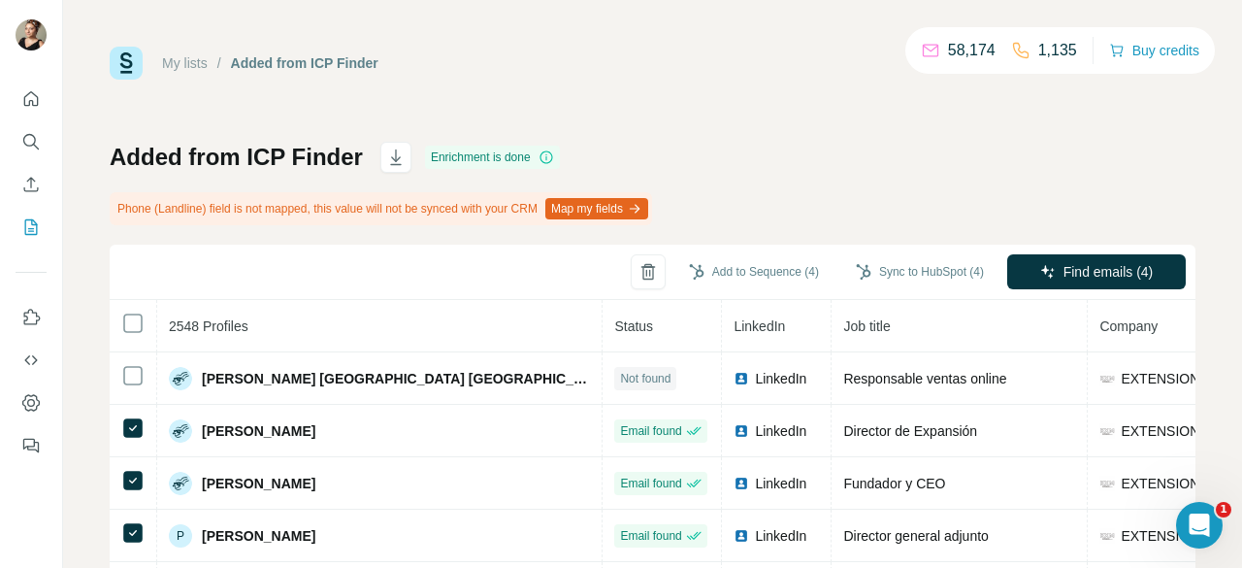
drag, startPoint x: 872, startPoint y: 273, endPoint x: 887, endPoint y: 303, distance: 33.4
click at [870, 273] on button "Sync to HubSpot (4)" at bounding box center [919, 271] width 155 height 29
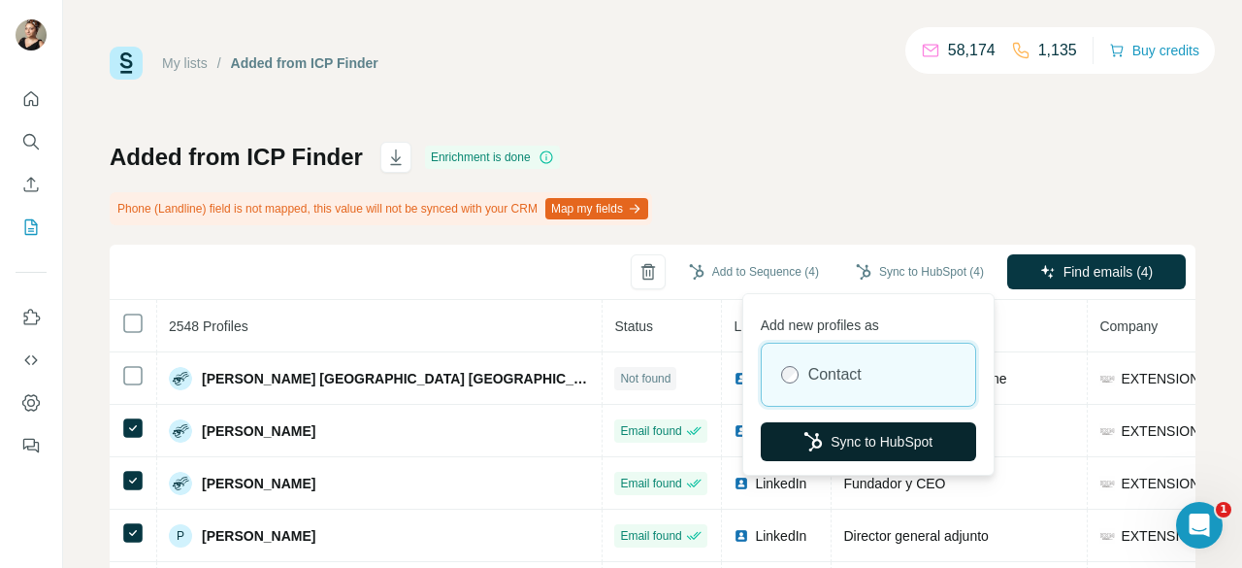
click at [866, 424] on button "Sync to HubSpot" at bounding box center [868, 441] width 215 height 39
